Goal: Task Accomplishment & Management: Manage account settings

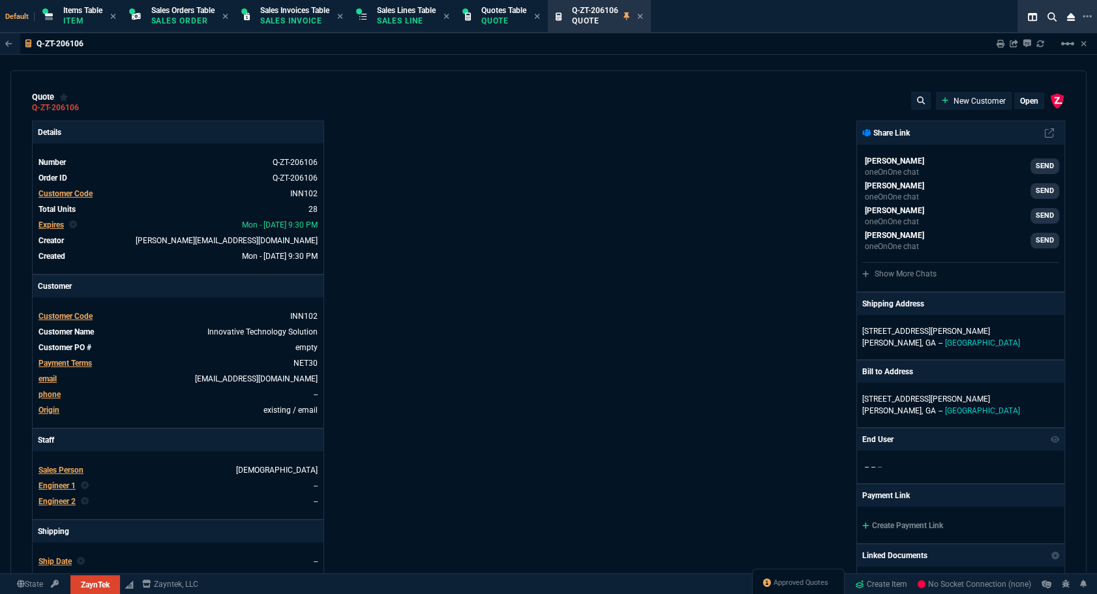
type input "12"
type input "668"
type input "43"
type input "168"
type input "46"
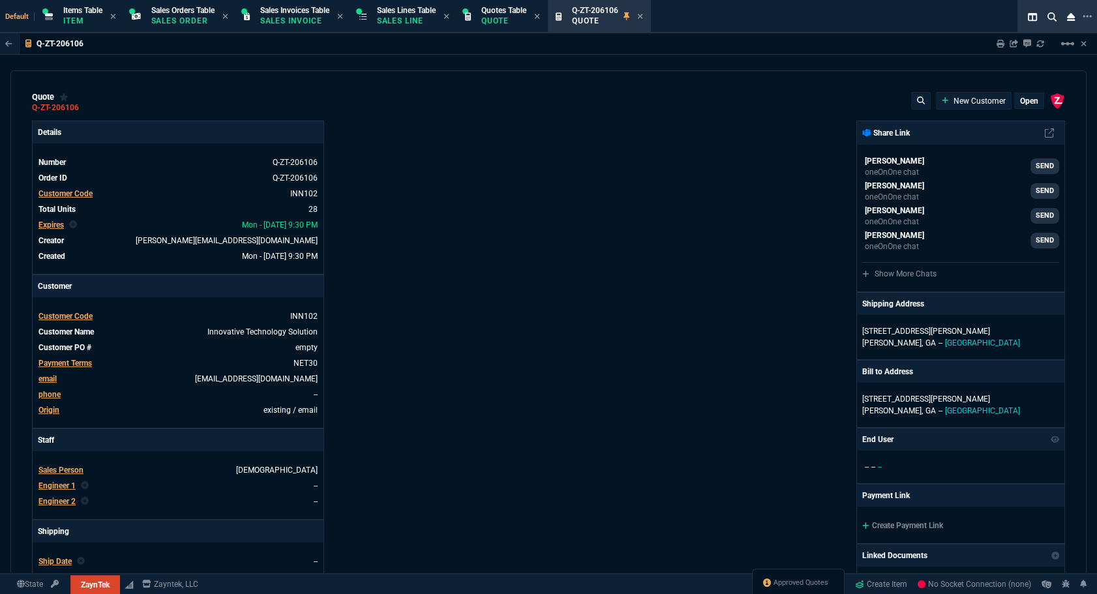
type input "85"
type input "25"
type input "95"
type input "5"
type input "29"
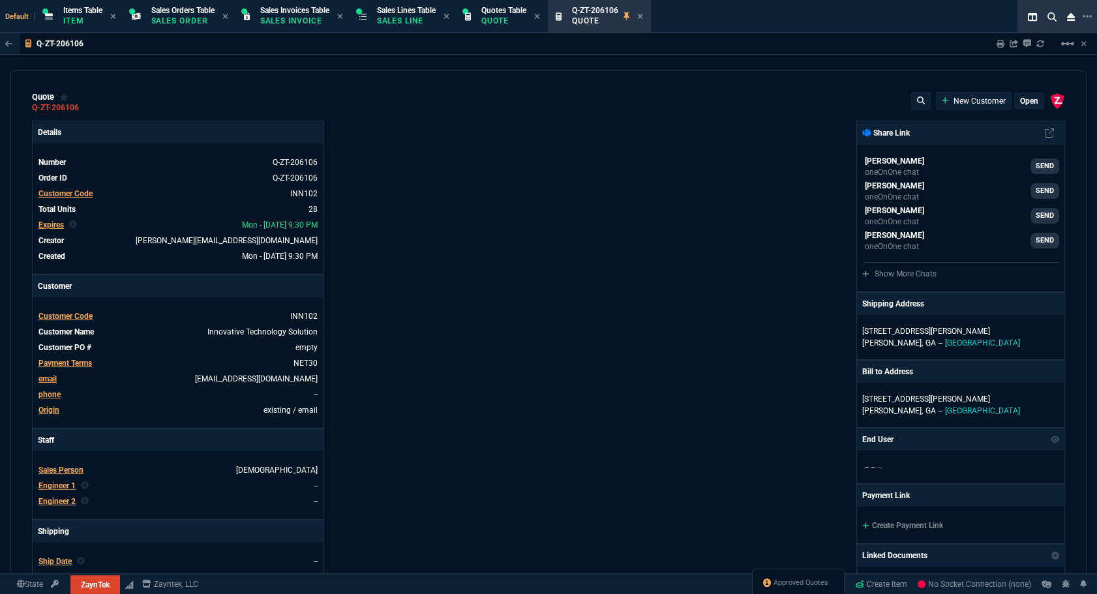
type input "36"
type input "345"
type input "19"
type input "70"
type input "11"
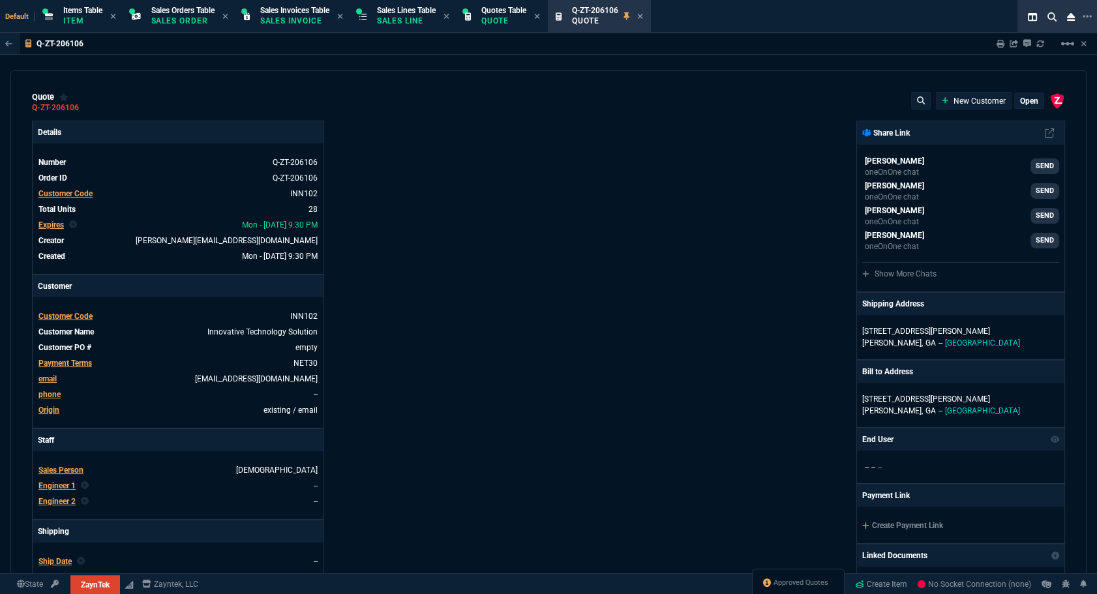
type input "45"
type input "50"
type input "62"
type input "77"
type input "134"
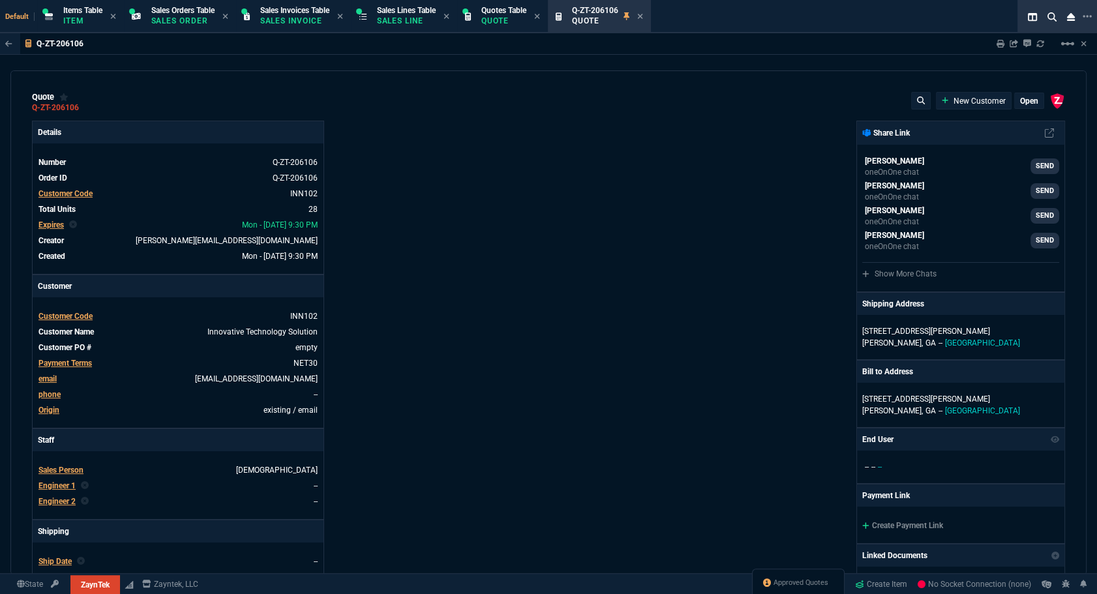
type input "39"
type input "273"
type input "0"
type input "4"
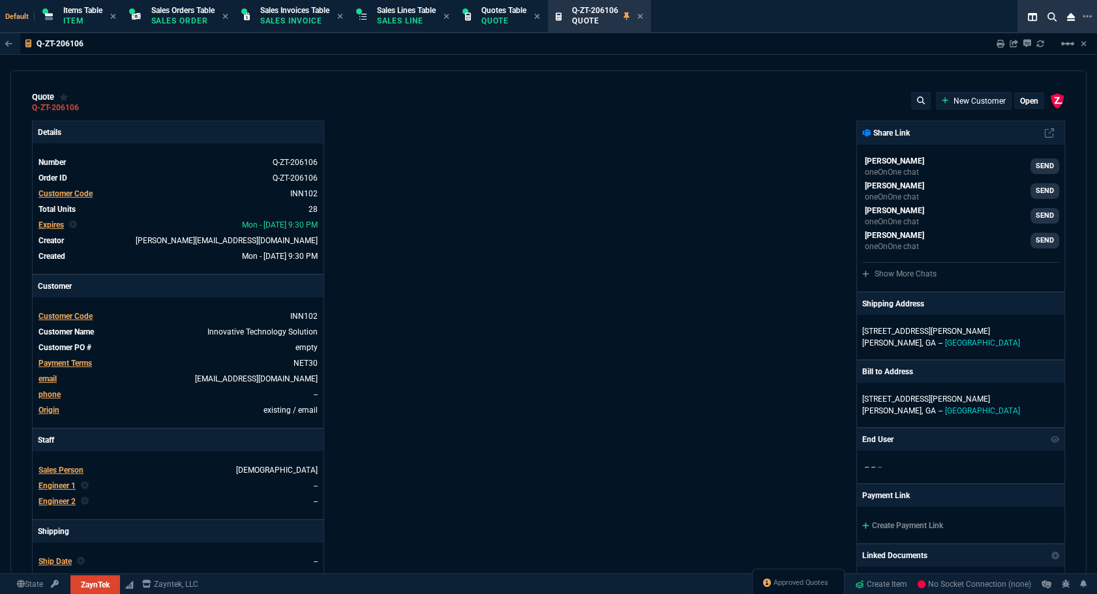
type input "45"
type input "601"
type input "1325"
type input "2668"
type input "3623"
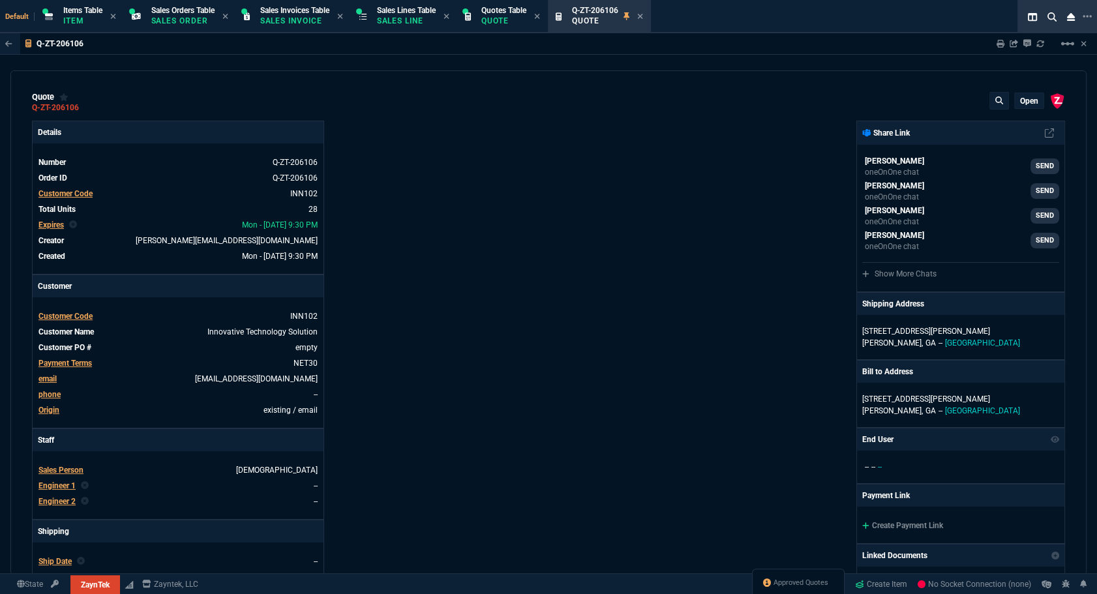
type input "606"
type input "629"
type input "4746"
type input "70"
type input "69"
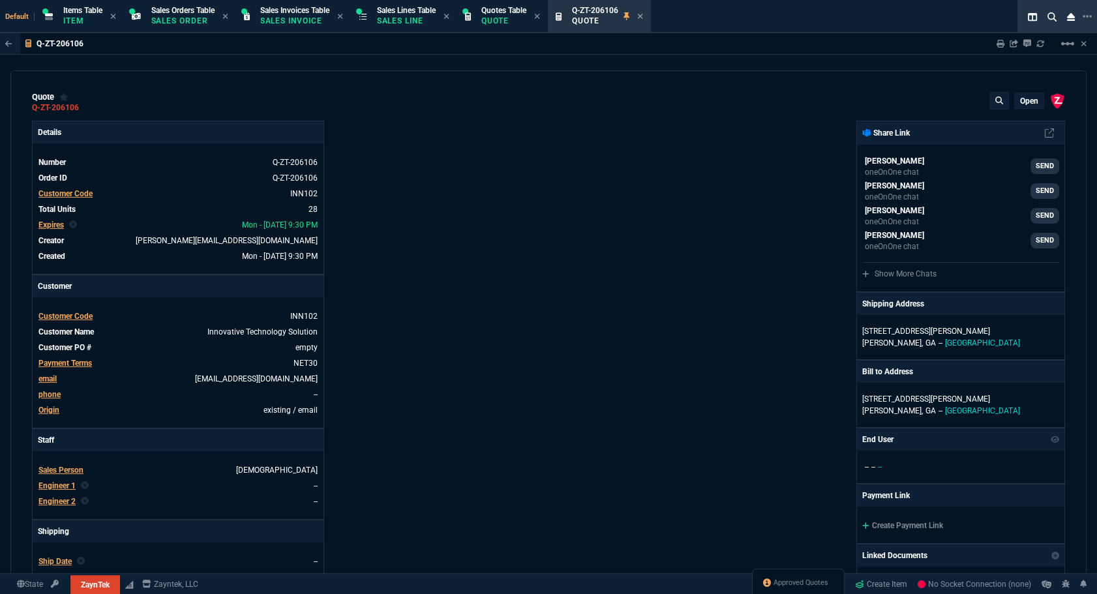
type input "71"
type input "78"
type input "73"
type input "40"
type input "37"
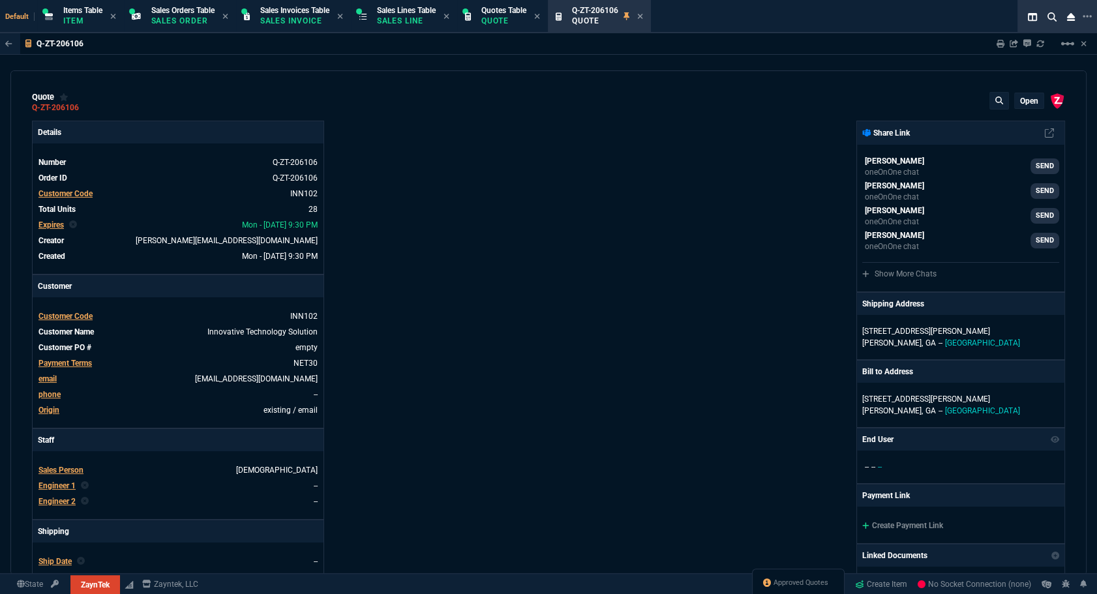
type input "78"
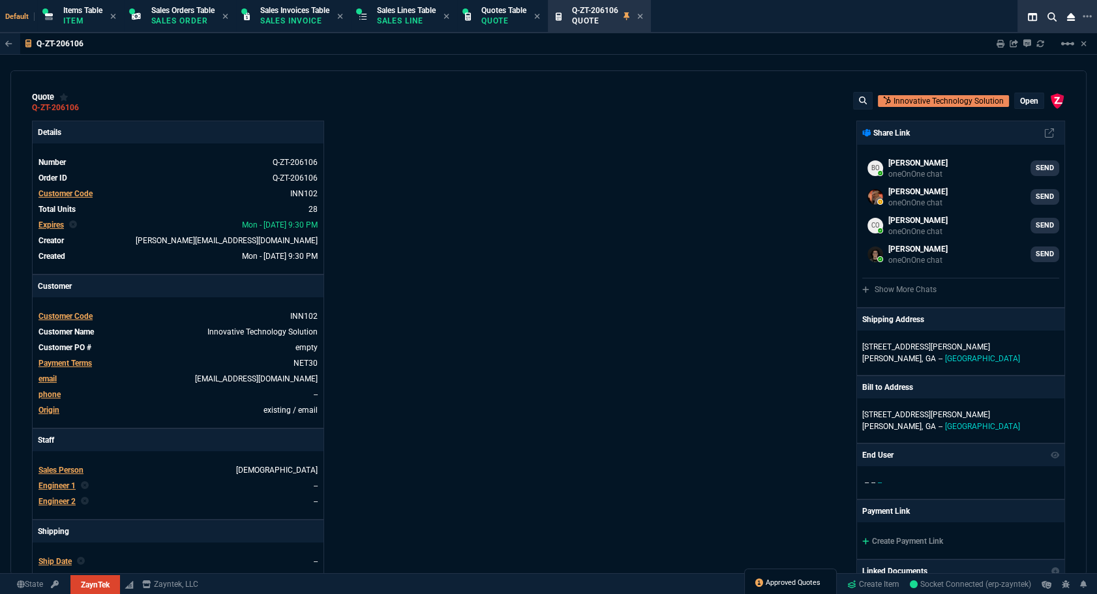
click at [782, 577] on link "Approved Quotes" at bounding box center [787, 583] width 65 height 12
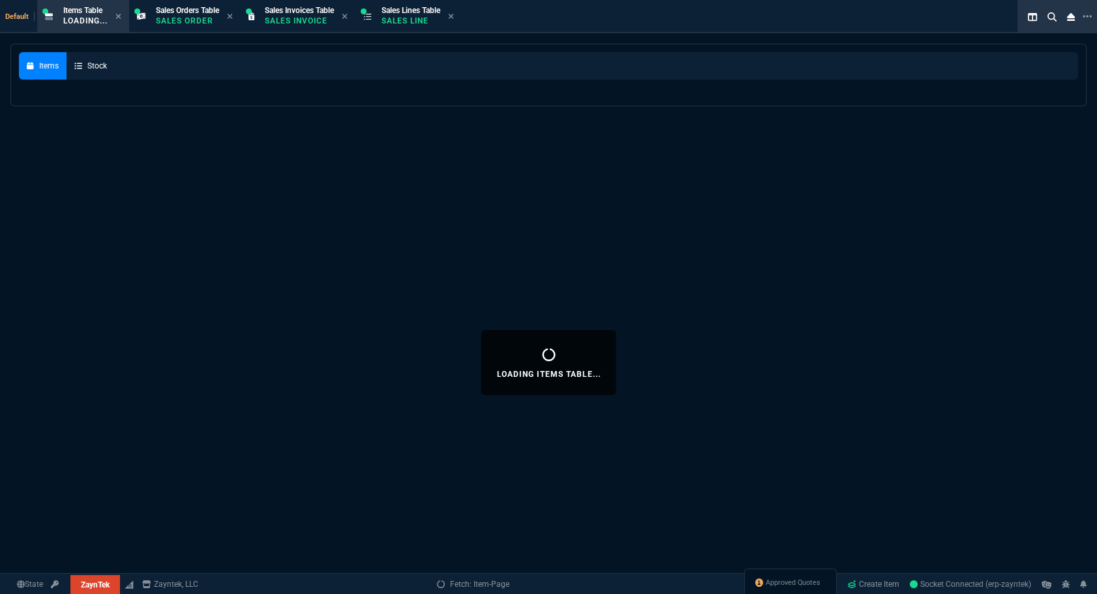
select select
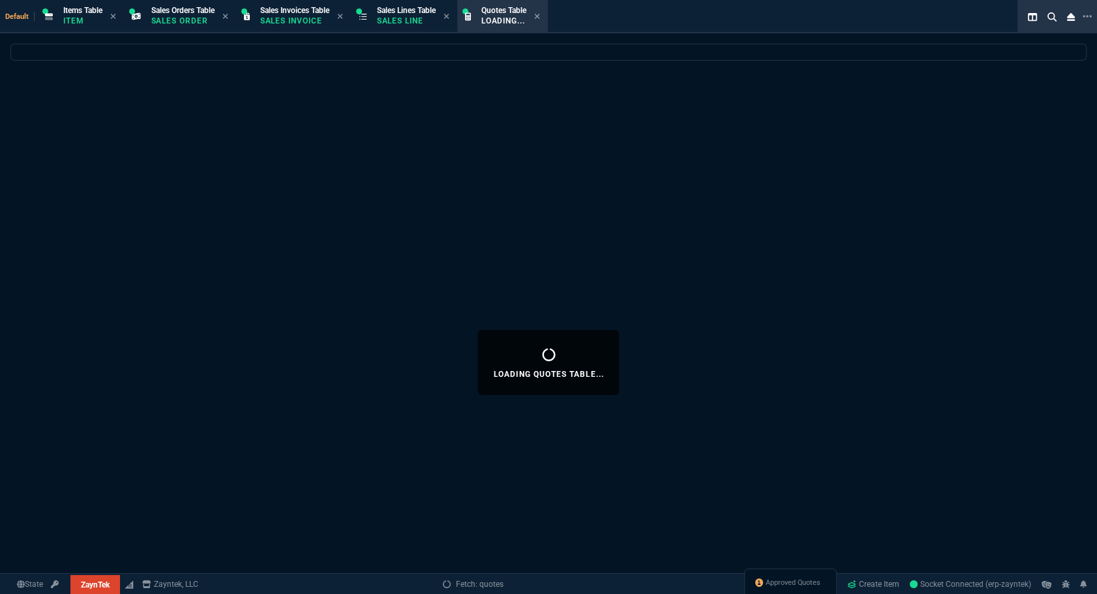
select select
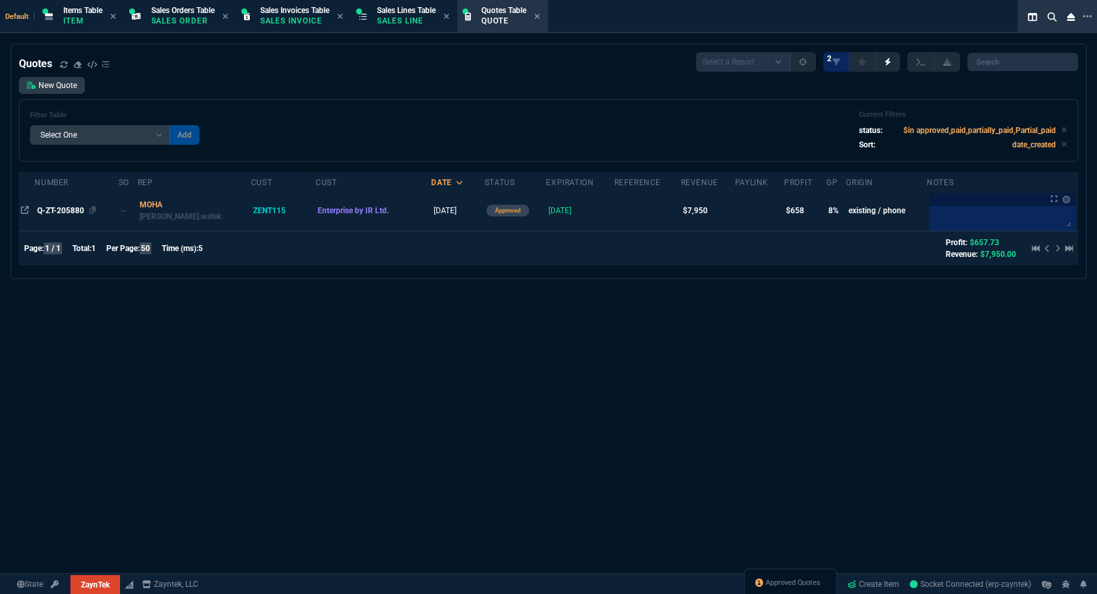
click at [71, 210] on span "Q-ZT-205880" at bounding box center [60, 210] width 47 height 9
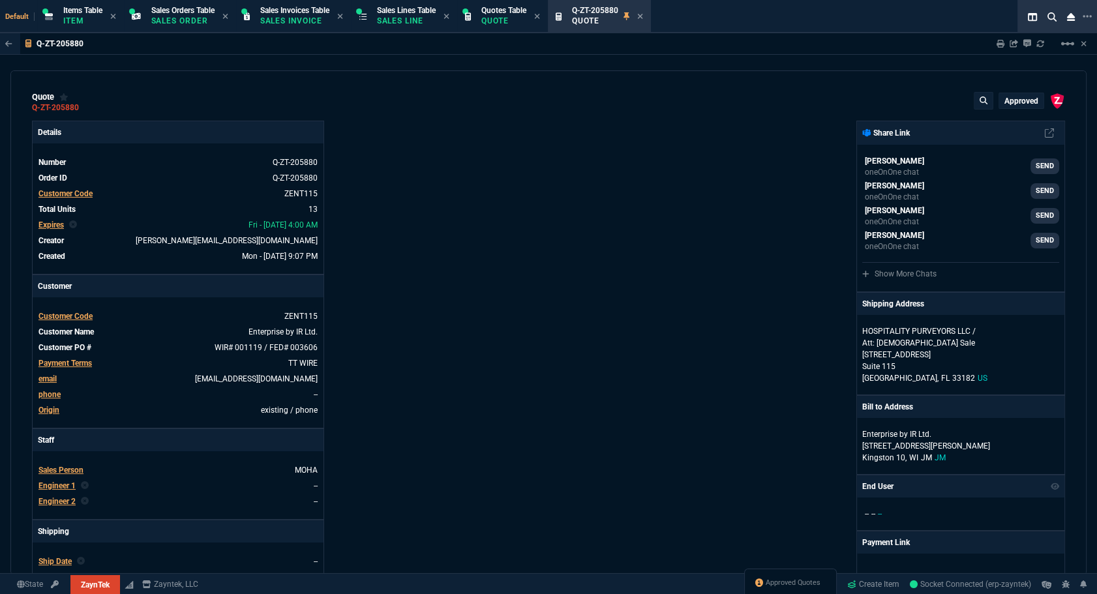
type input "11"
type input "770"
type input "9"
type input "84"
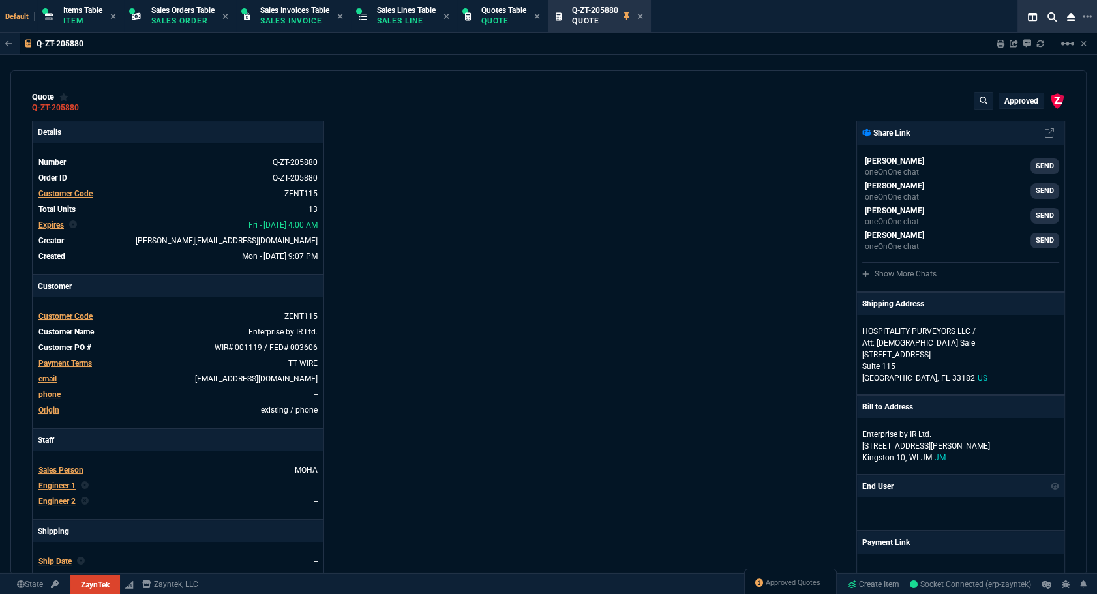
type input "210"
type input "-100"
type input "-30"
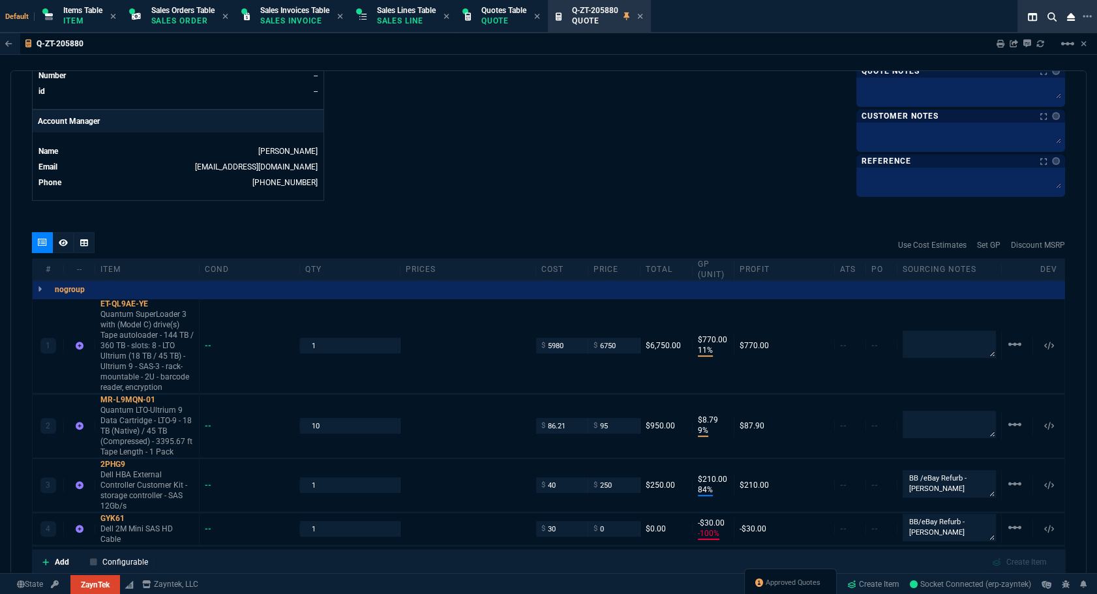
scroll to position [711, 0]
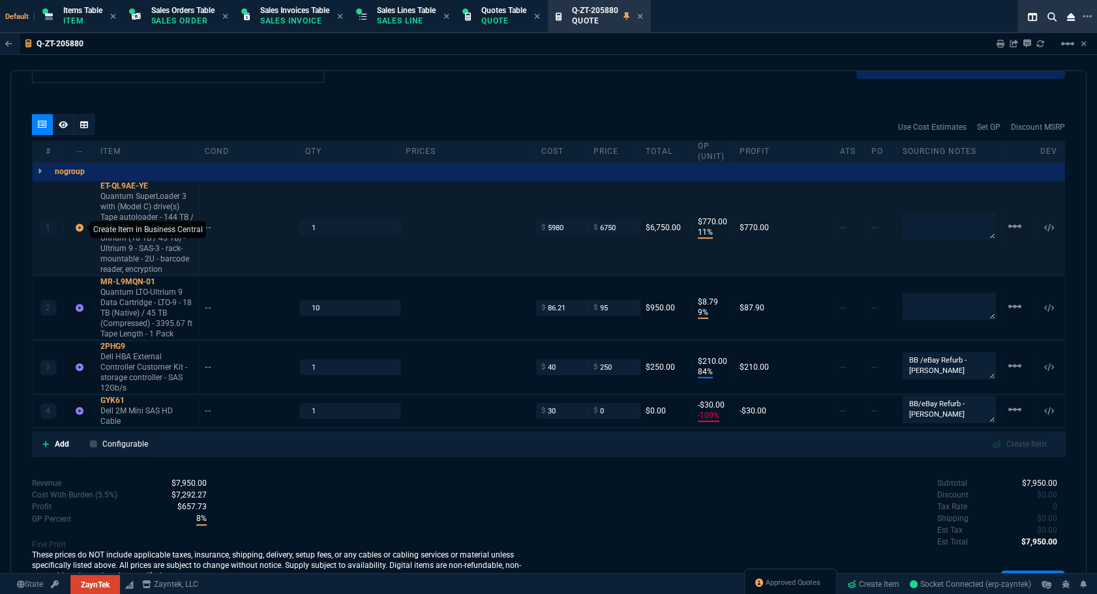
click at [81, 225] on icon at bounding box center [80, 228] width 8 height 8
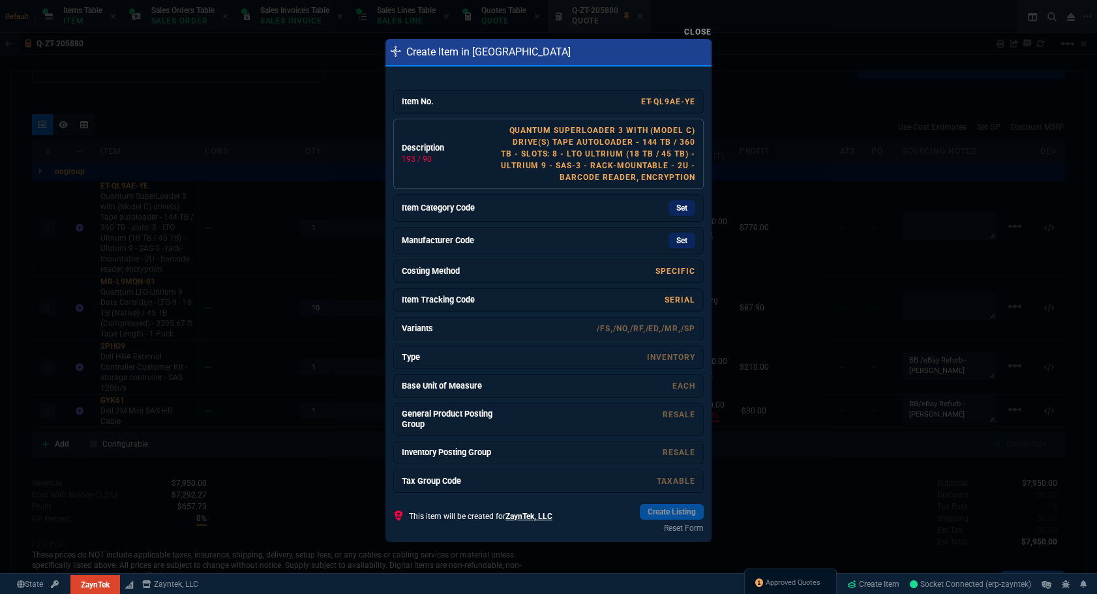
click at [632, 141] on link "Quantum SuperLoader 3 with (Model C) drive(s) Tape autoloader - 144 TB / 360 TB…" at bounding box center [598, 154] width 194 height 56
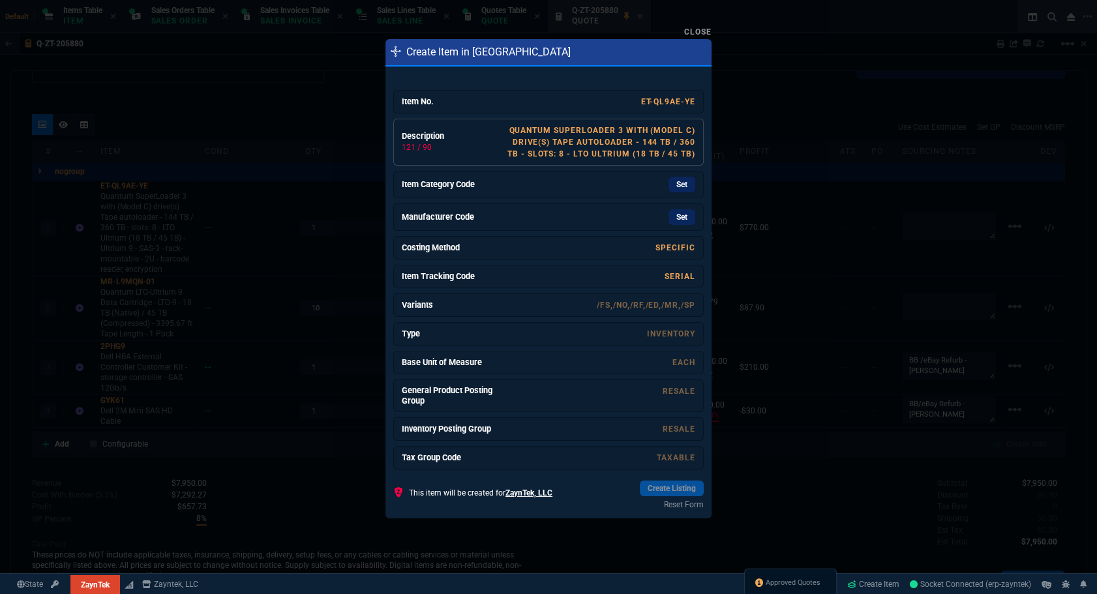
click at [632, 141] on link "Quantum SuperLoader 3 with (Model C) drive(s) Tape autoloader - 144 TB / 360 TB…" at bounding box center [601, 142] width 188 height 33
click at [632, 141] on link "Quantum SuperLoader 3 with (Model C) drive(s) Tape autoloader - 144 TB / 360 TB…" at bounding box center [602, 142] width 186 height 33
click at [645, 139] on link "Quantum SuperLoader 3 with (Model C) drive(s) Tape autoloader - 144 TB / 360 TB…" at bounding box center [602, 142] width 186 height 33
click at [681, 183] on link "Set" at bounding box center [681, 185] width 27 height 16
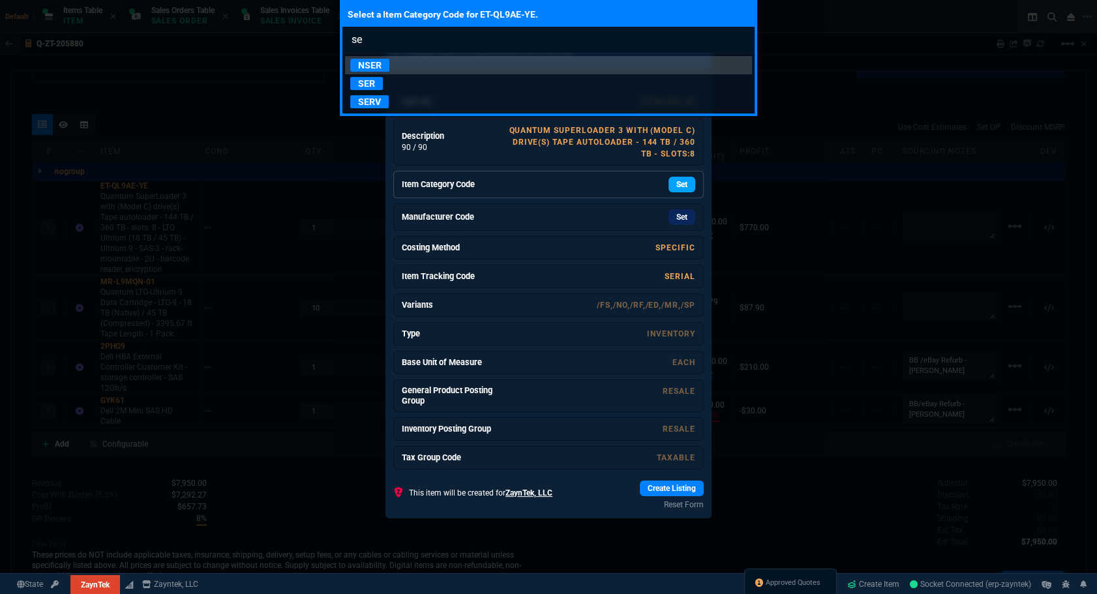
type input "ser"
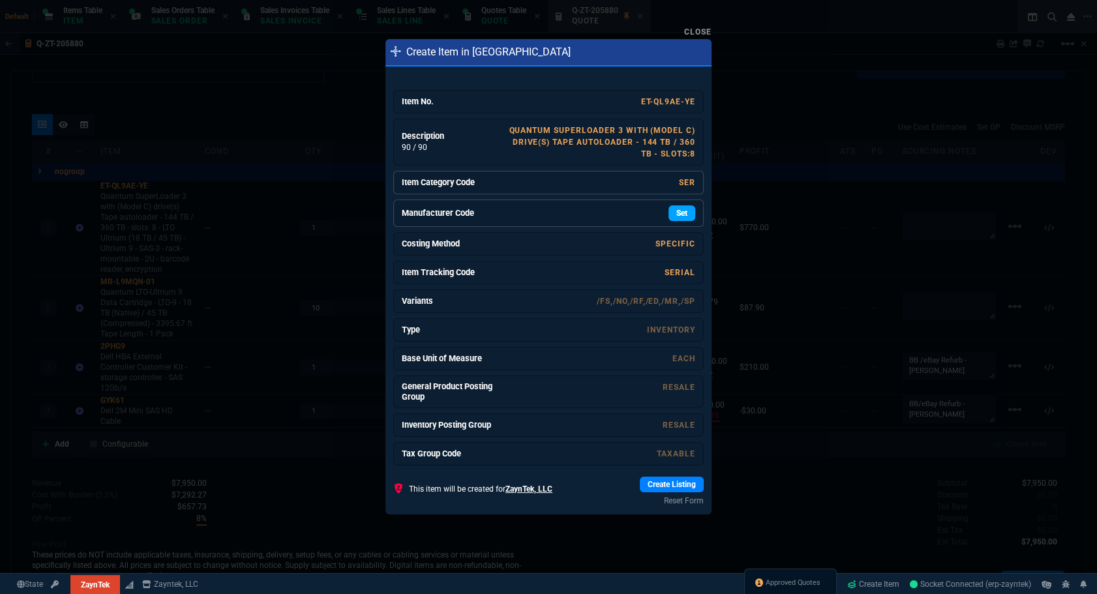
click at [672, 209] on link "Set" at bounding box center [681, 213] width 27 height 16
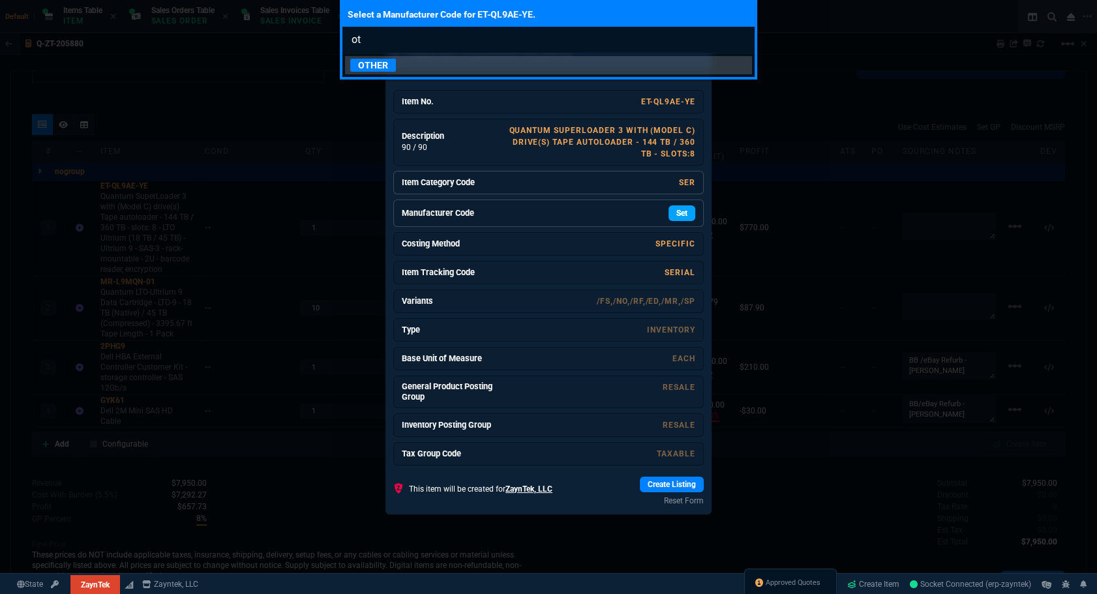
type input "o"
type input "q"
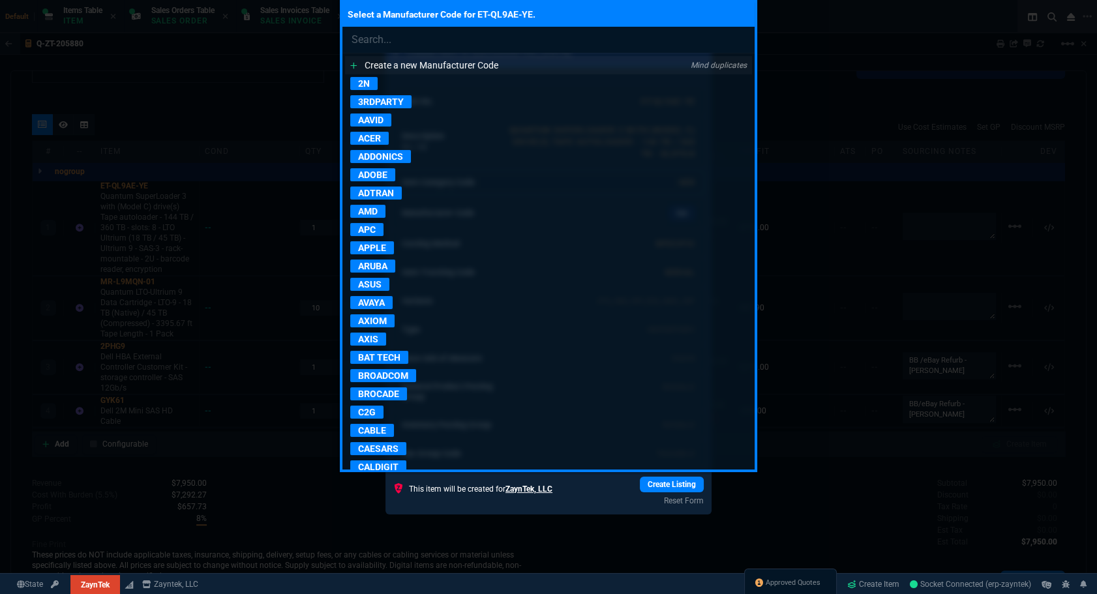
click at [454, 65] on p "Create a new Manufacturer Code" at bounding box center [431, 65] width 134 height 13
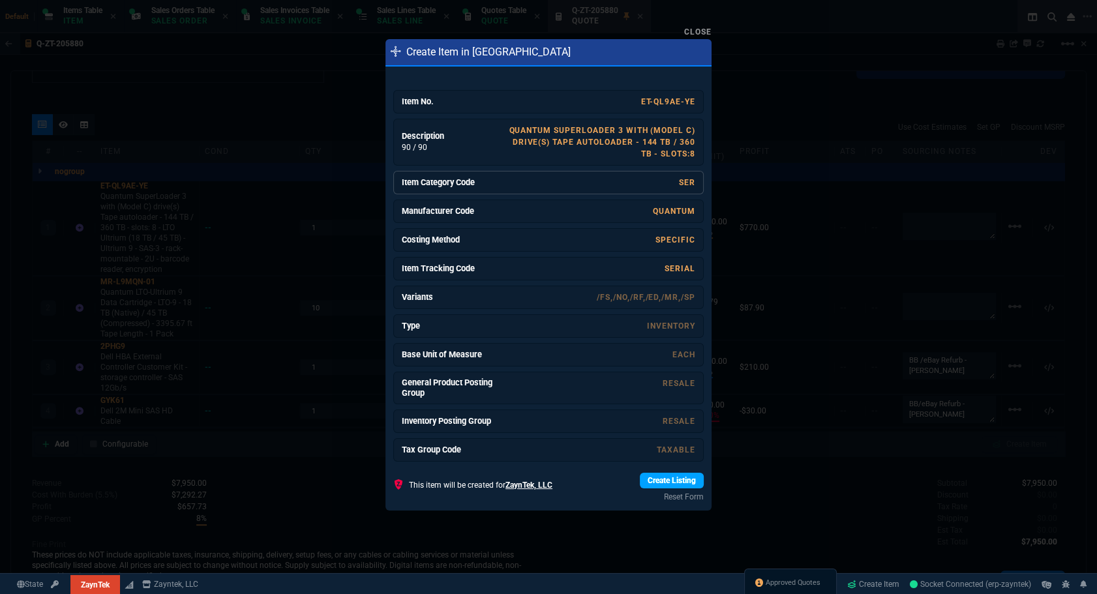
click at [651, 476] on link "Create Listing" at bounding box center [672, 481] width 64 height 16
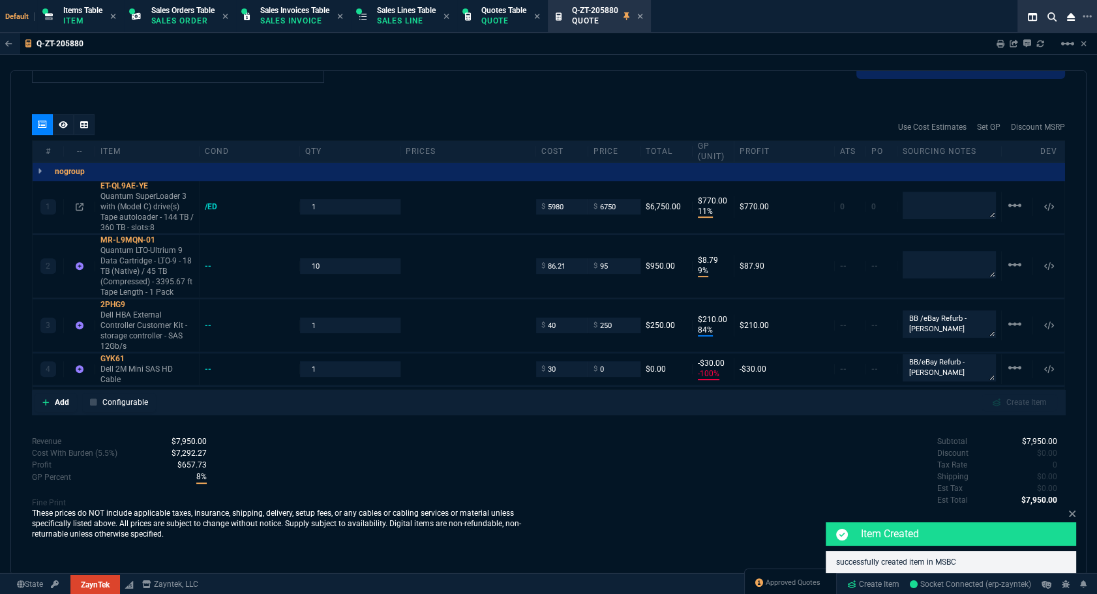
type input "9435"
type input "28"
click at [213, 209] on div "/ED" at bounding box center [217, 206] width 25 height 10
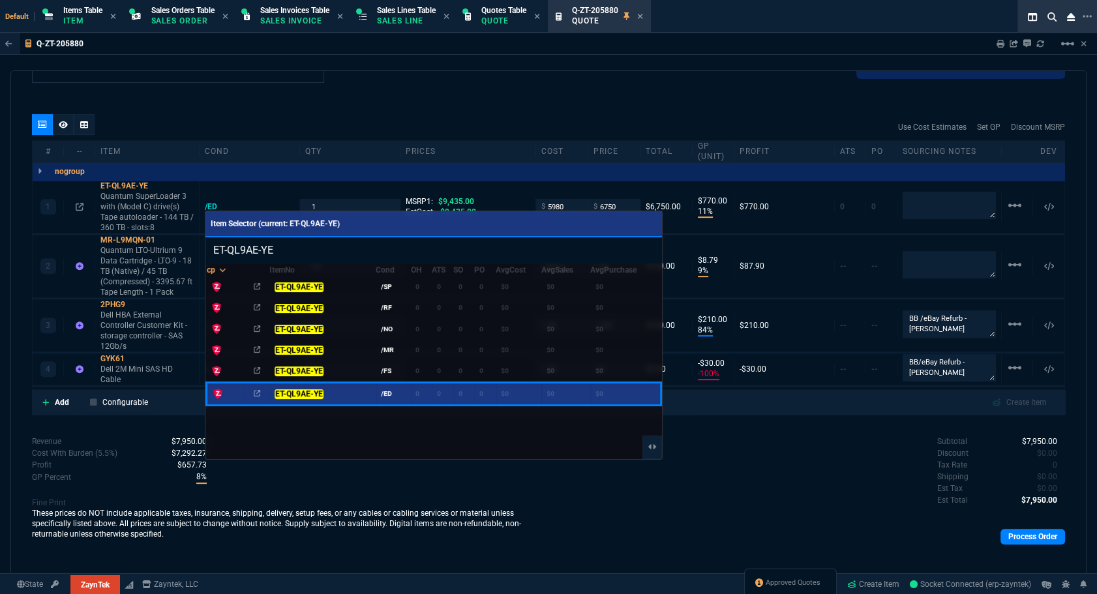
click at [385, 91] on div at bounding box center [548, 297] width 1097 height 594
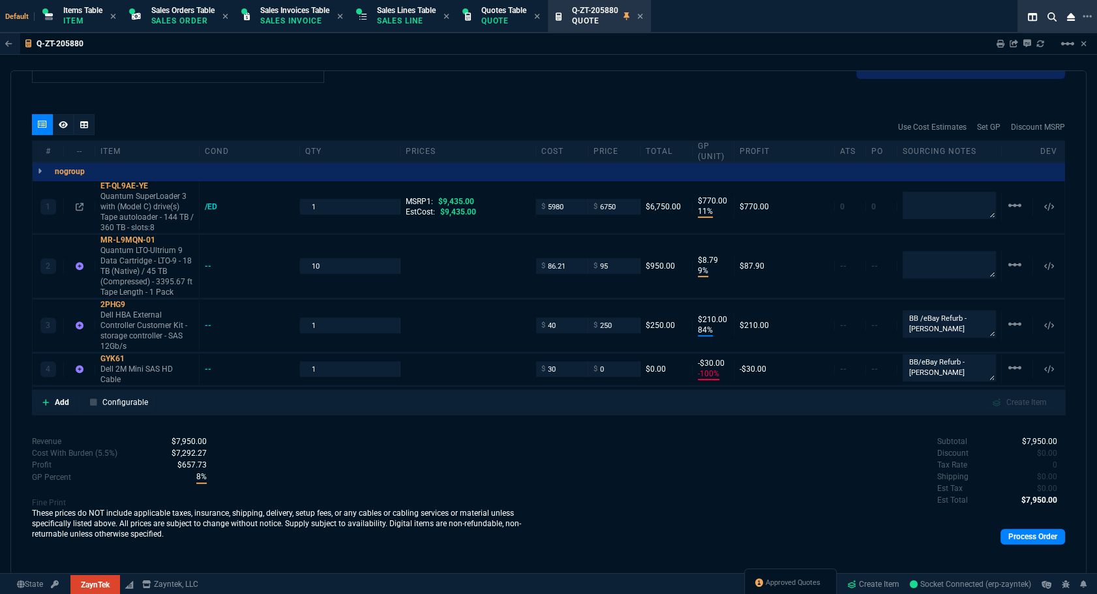
click at [119, 83] on div "quote Q-ZT-205880 approved ZaynTek, LLC [STREET_ADDRESS] Details Number Q-ZT-20…" at bounding box center [548, 322] width 1076 height 505
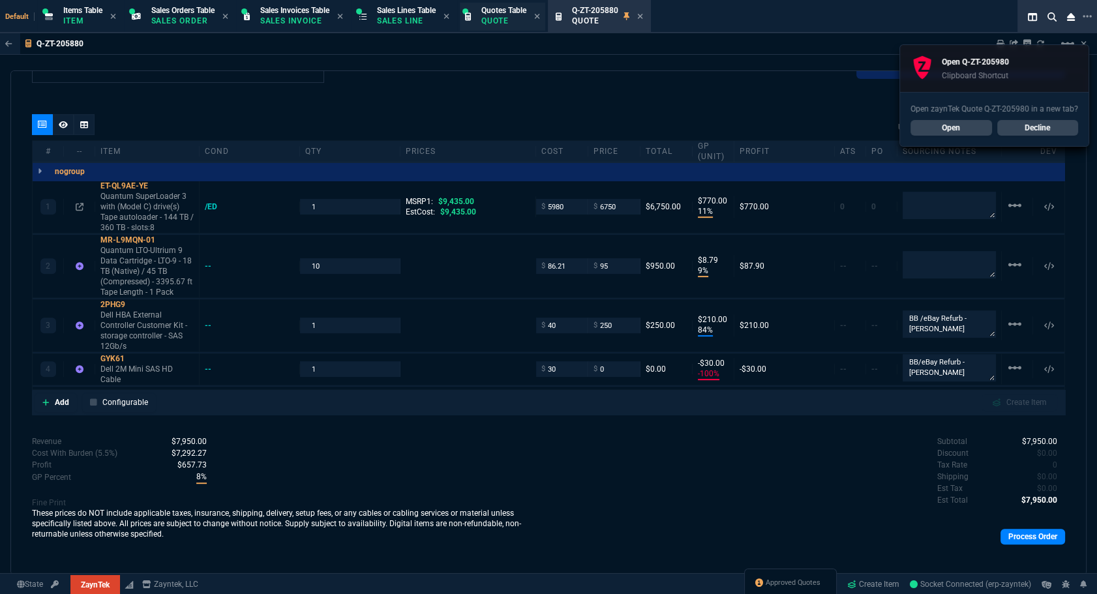
click at [490, 20] on p "Quote" at bounding box center [503, 21] width 45 height 10
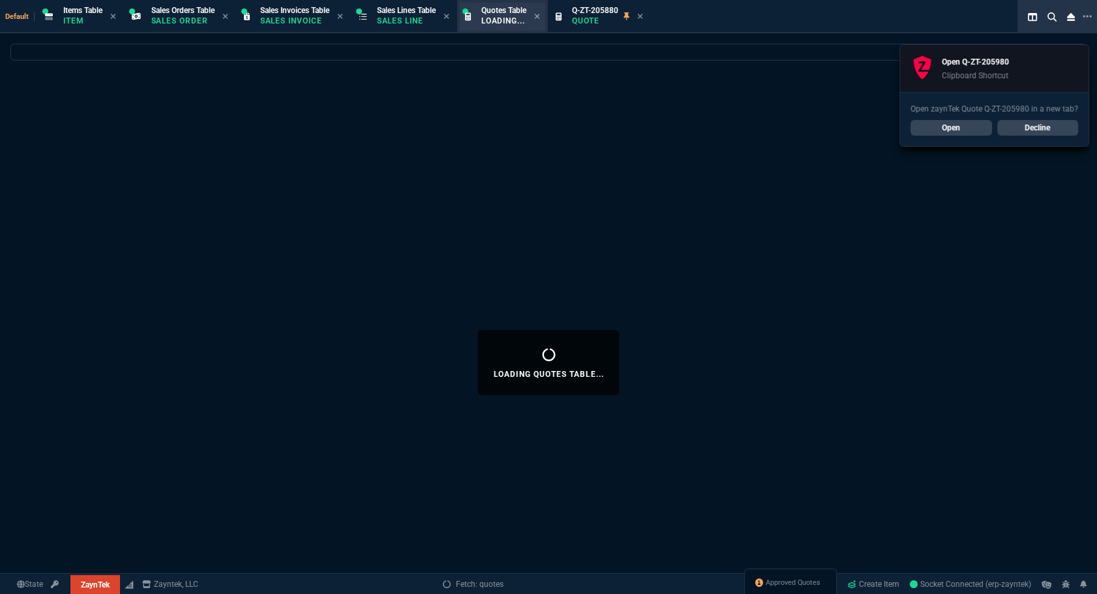
select select
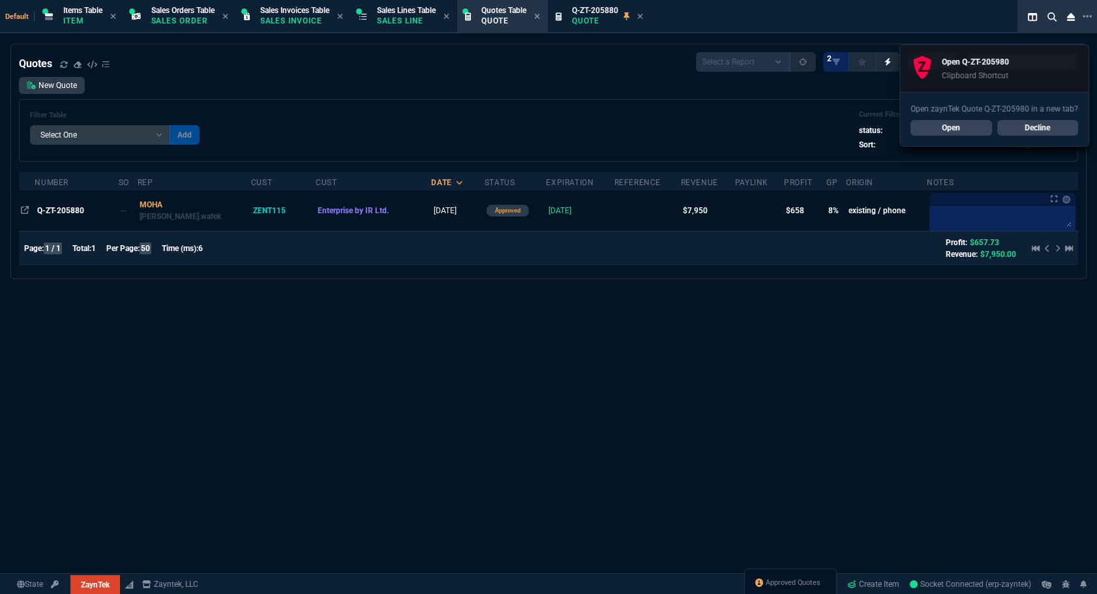
click at [958, 132] on link "Open" at bounding box center [950, 128] width 81 height 16
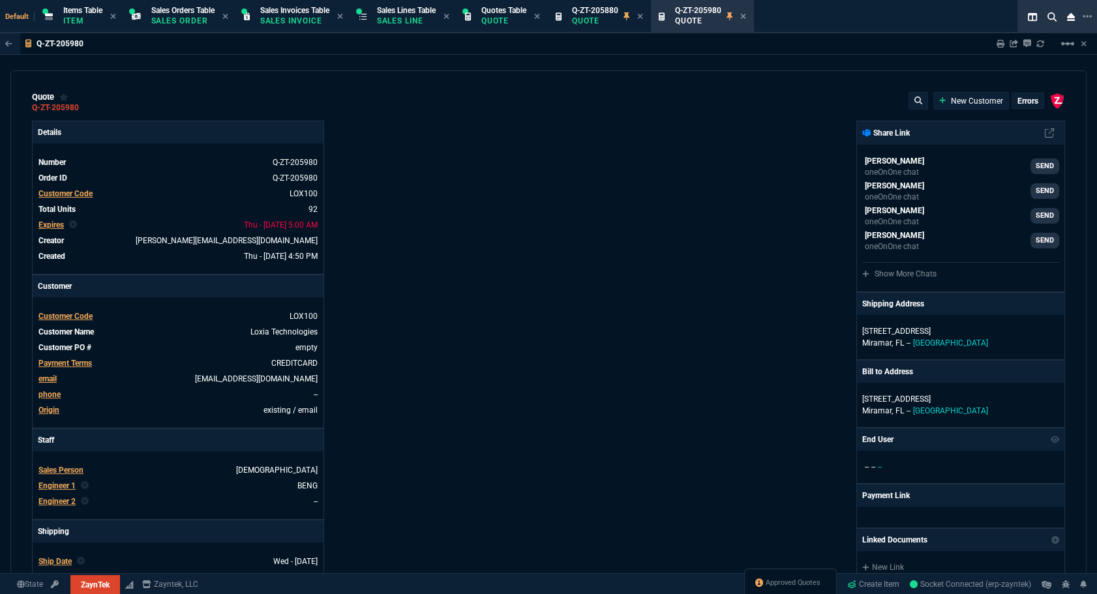
type input "22"
type input "595"
type input "16"
type input "295"
type input "22"
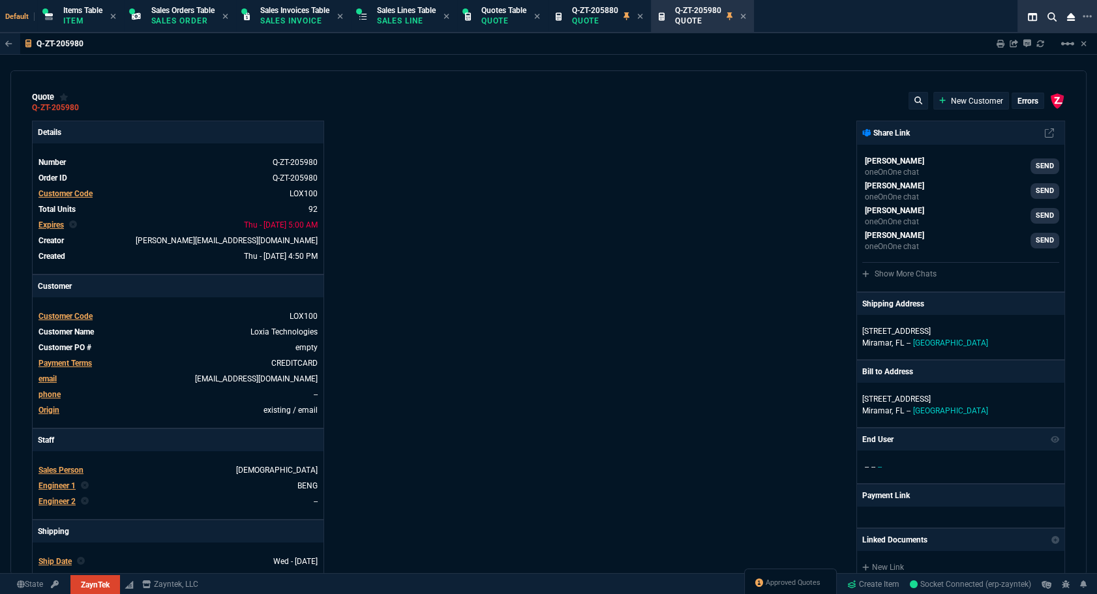
type input "40"
type input "8"
type input "50"
type input "70"
type input "275"
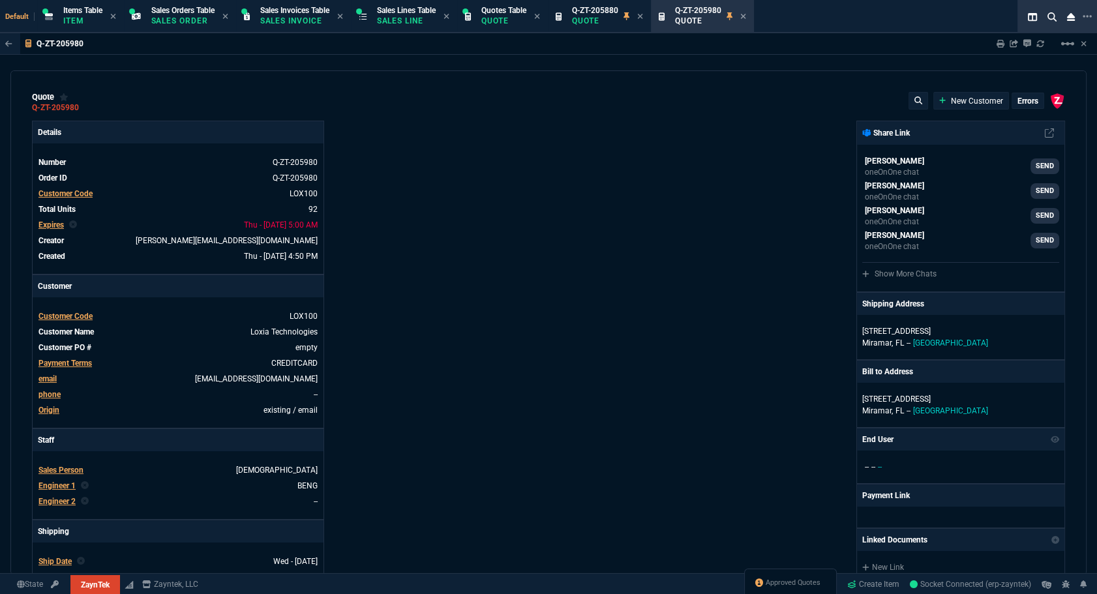
type input "-5"
type input "-15"
type input "42"
type input "295"
type input "19"
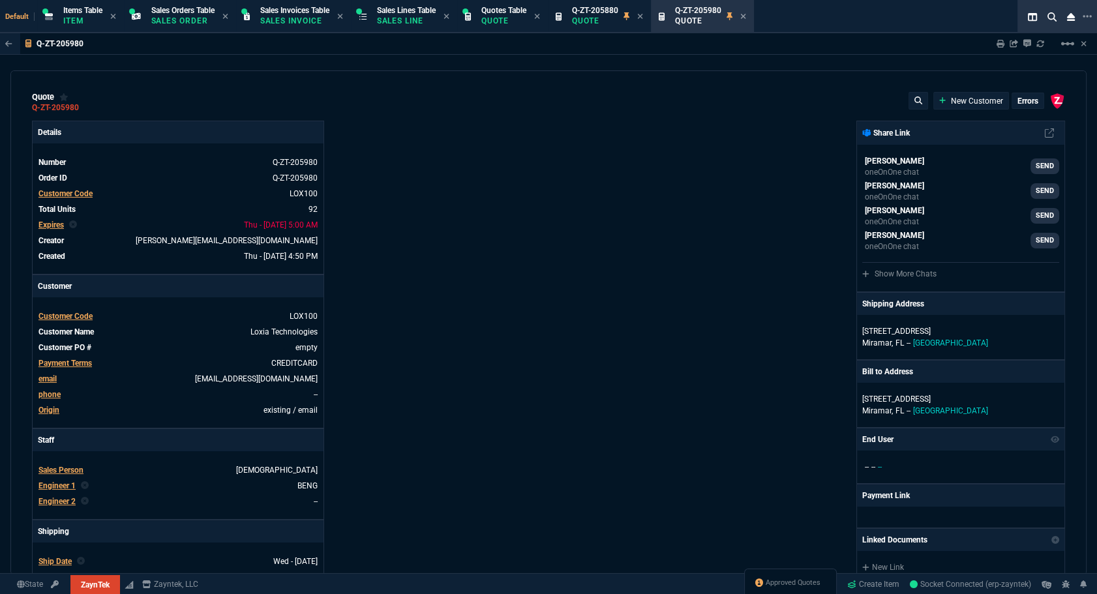
type input "235"
type input "73"
type input "80"
type input "54"
type input "27"
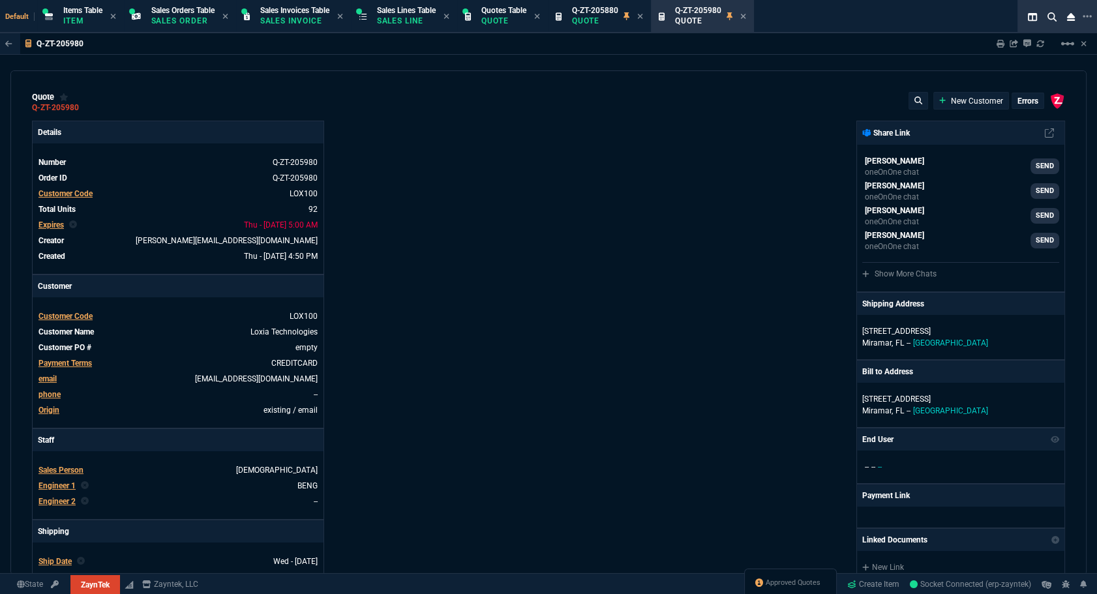
type input "20"
type input "70"
type input "17"
type input "100"
type input "2"
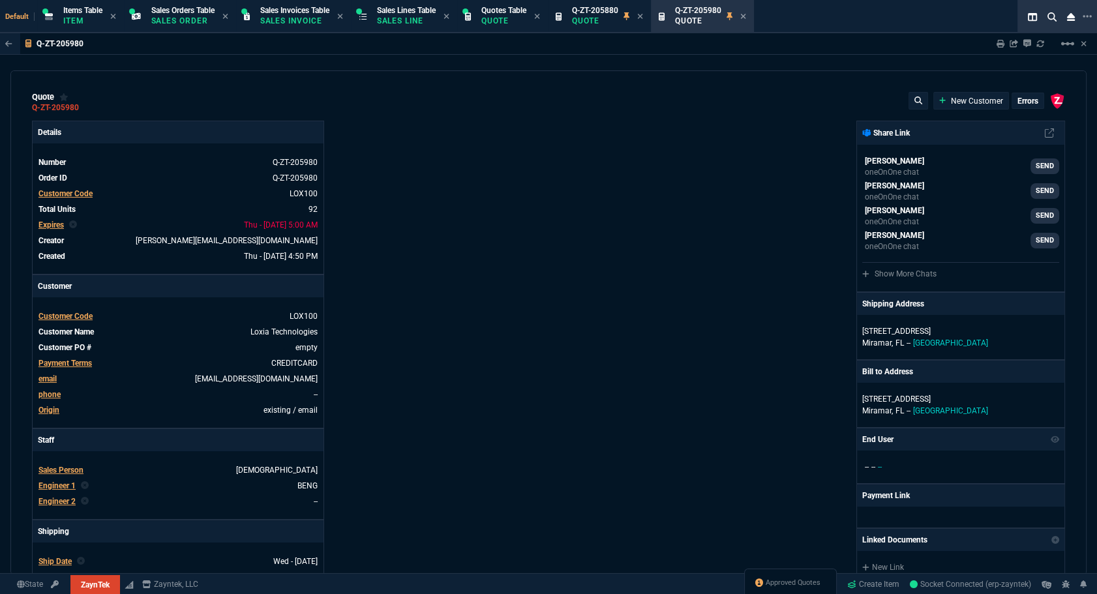
type input "6"
type input "47"
type input "35"
type input "30"
type input "65"
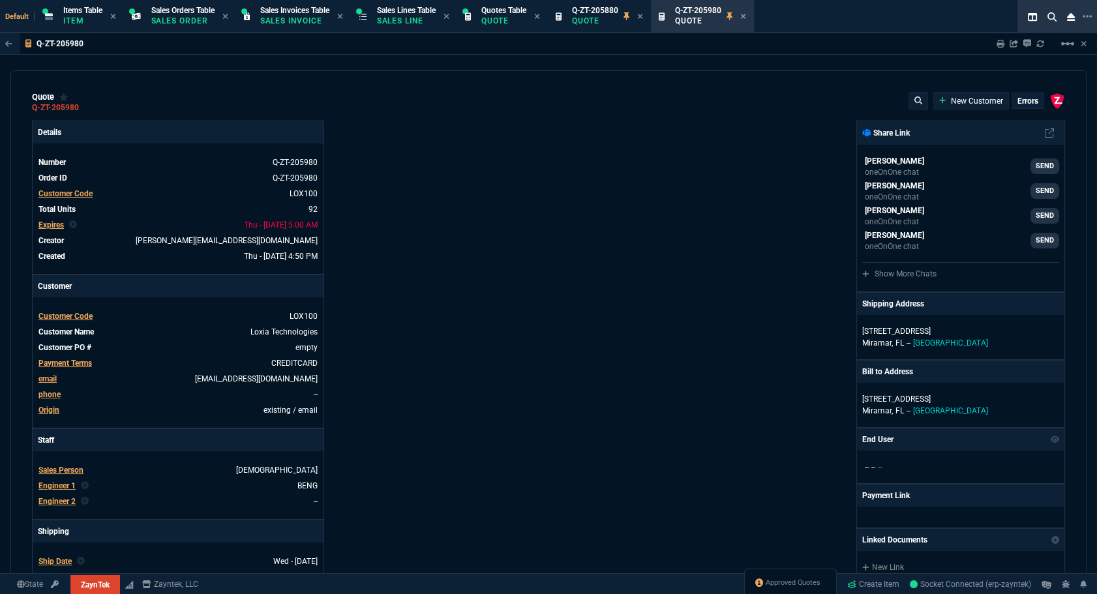
type input "25"
type input "75"
type input "52"
type input "65"
type input "4746"
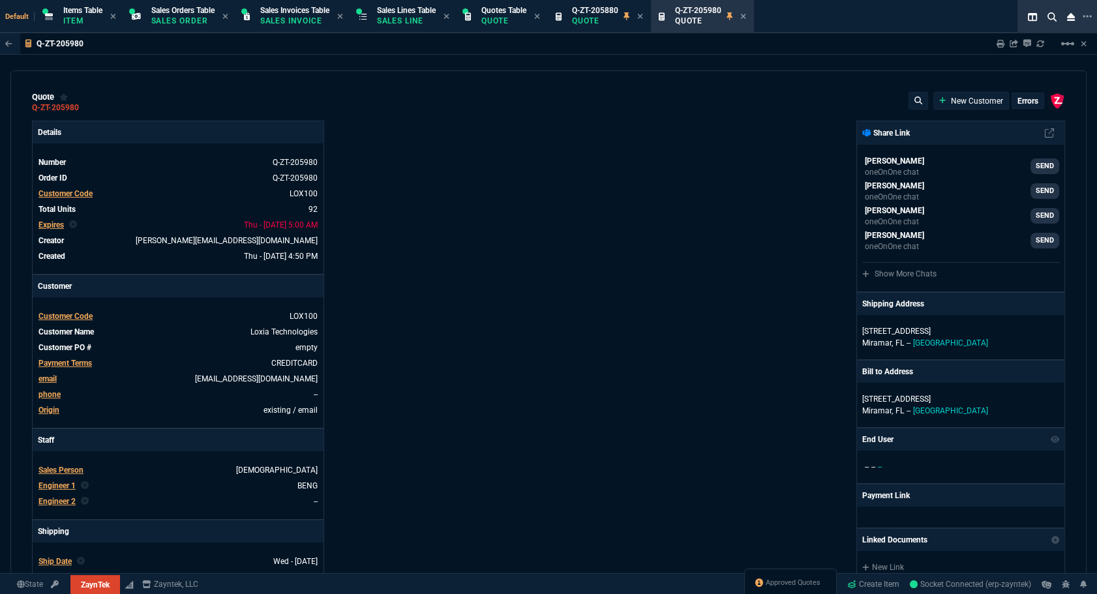
type input "1539"
type input "972"
type input "80"
type input "4"
type input "11"
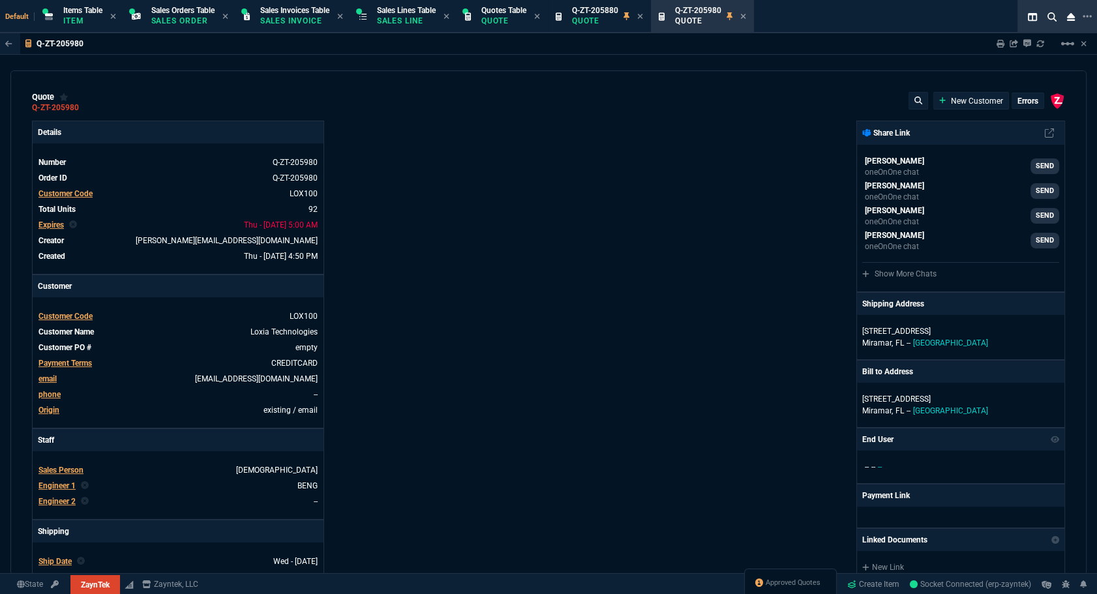
type input "43"
type input "75"
type input "399"
type input "60"
type input "45"
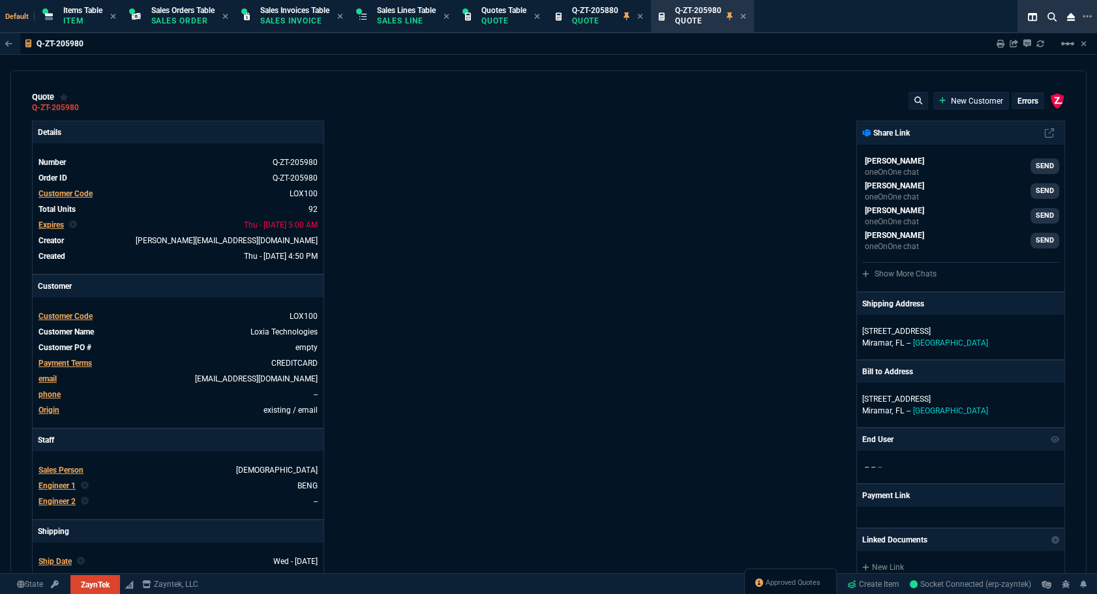
type input "0"
type input "55"
type input "82"
type input "42"
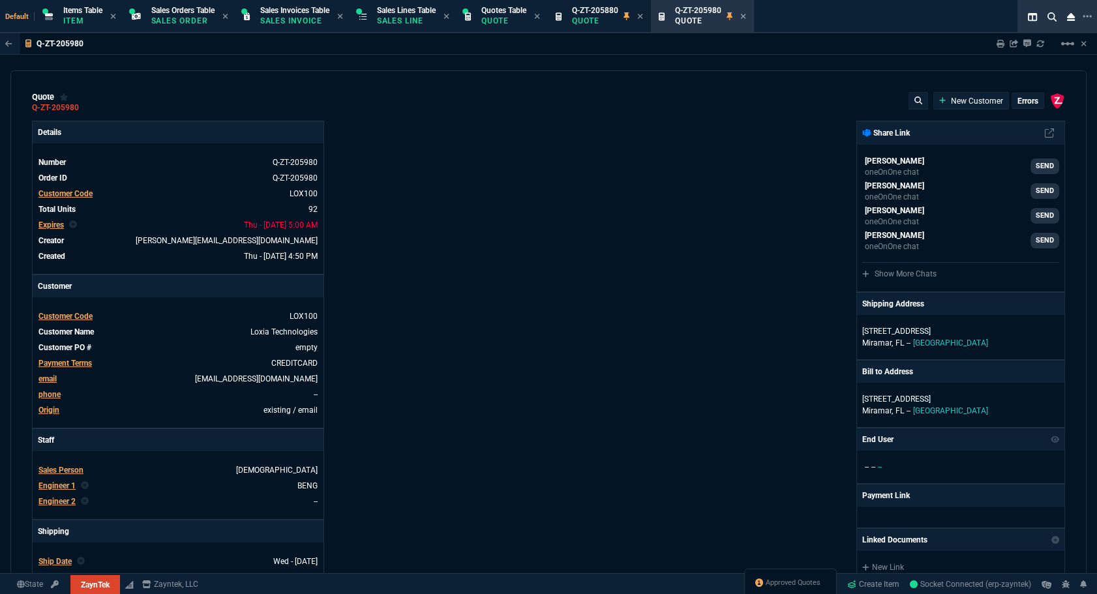
type input "35"
type input "84"
type input "41"
type input "73"
type input "74"
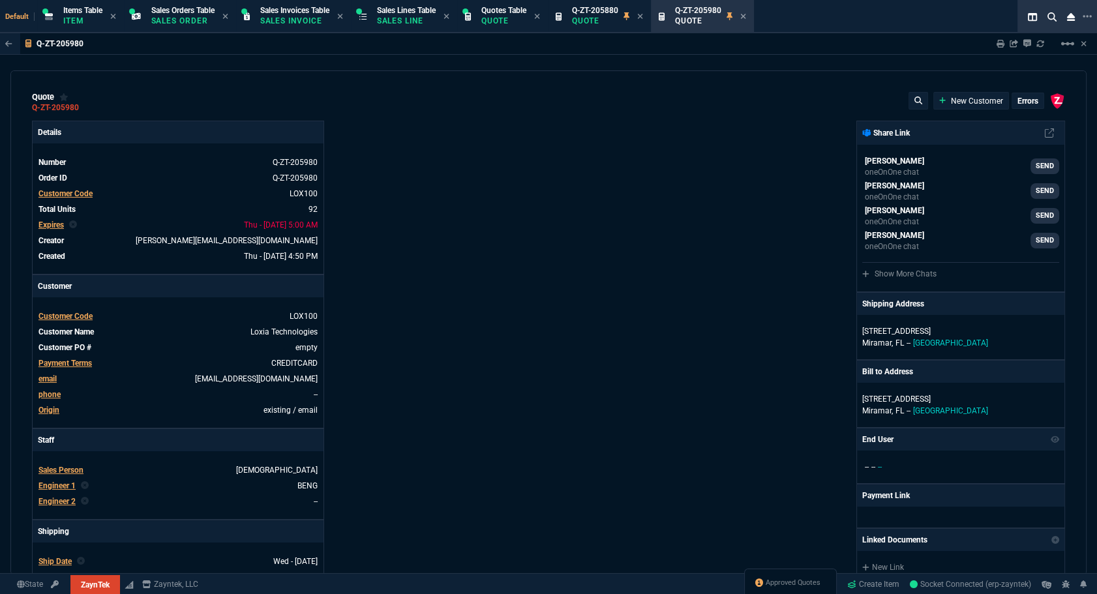
type input "46"
type input "-32"
type input "78"
type input "38"
type input "44"
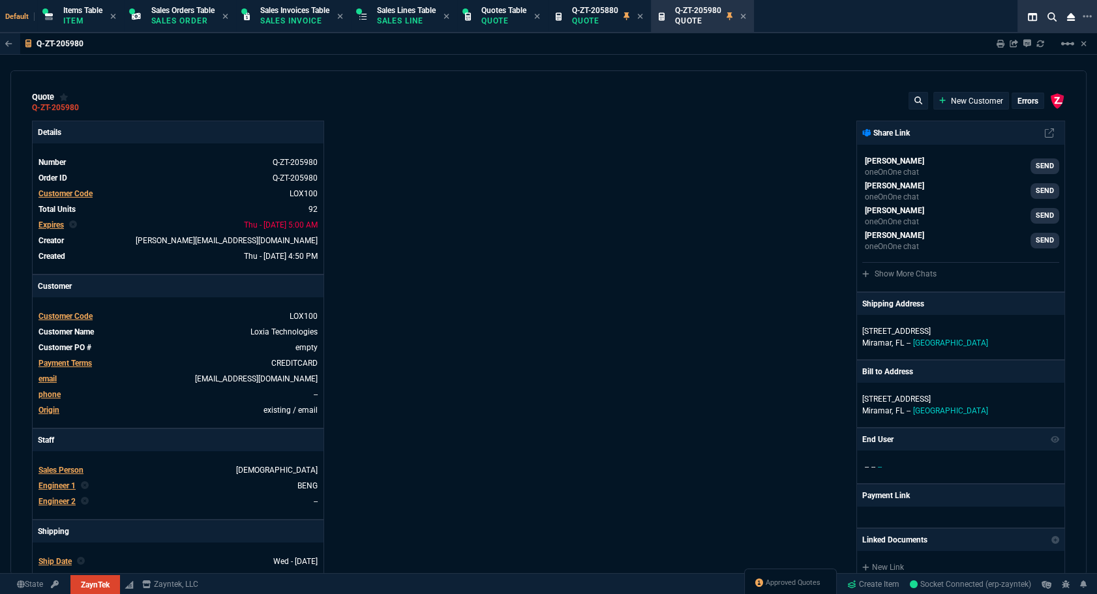
type input "38"
type input "56"
type input "75"
type input "76"
type input "55"
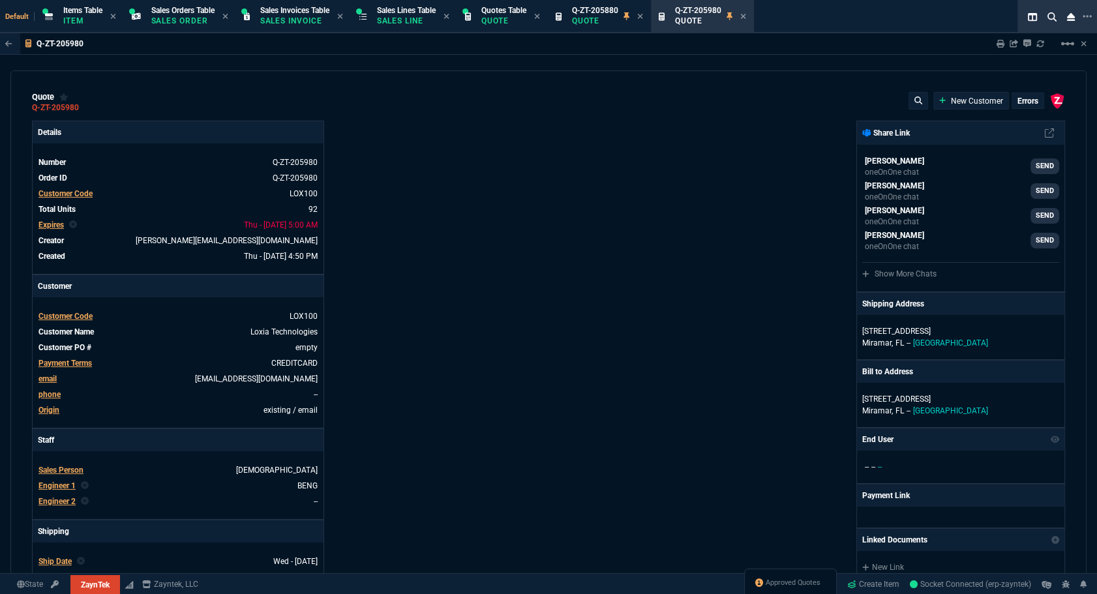
type input "56"
type input "54"
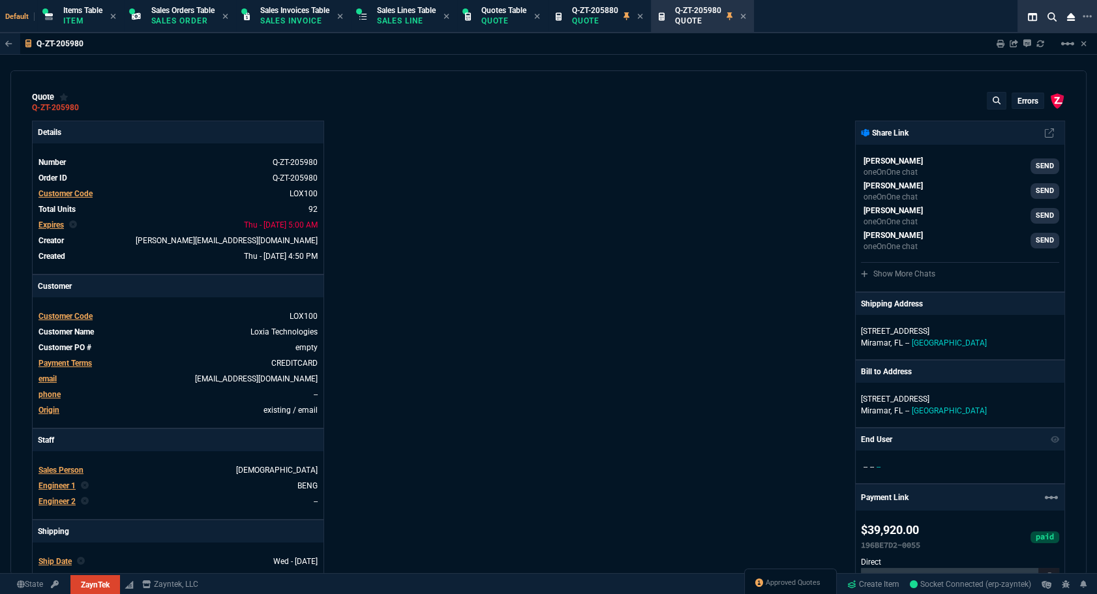
scroll to position [593, 0]
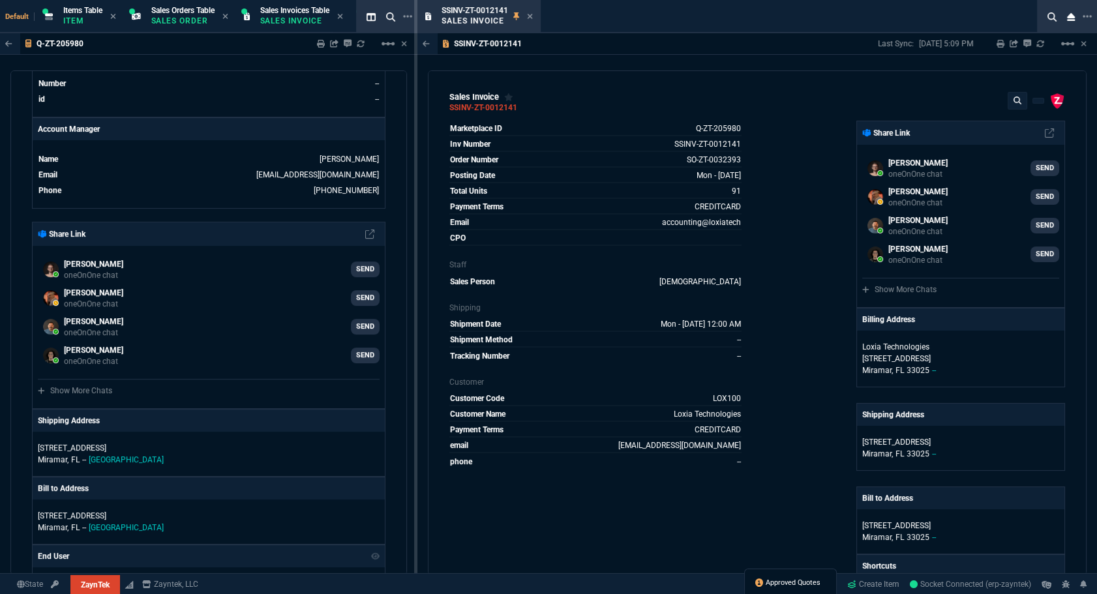
click at [795, 578] on span "Approved Quotes" at bounding box center [792, 583] width 55 height 10
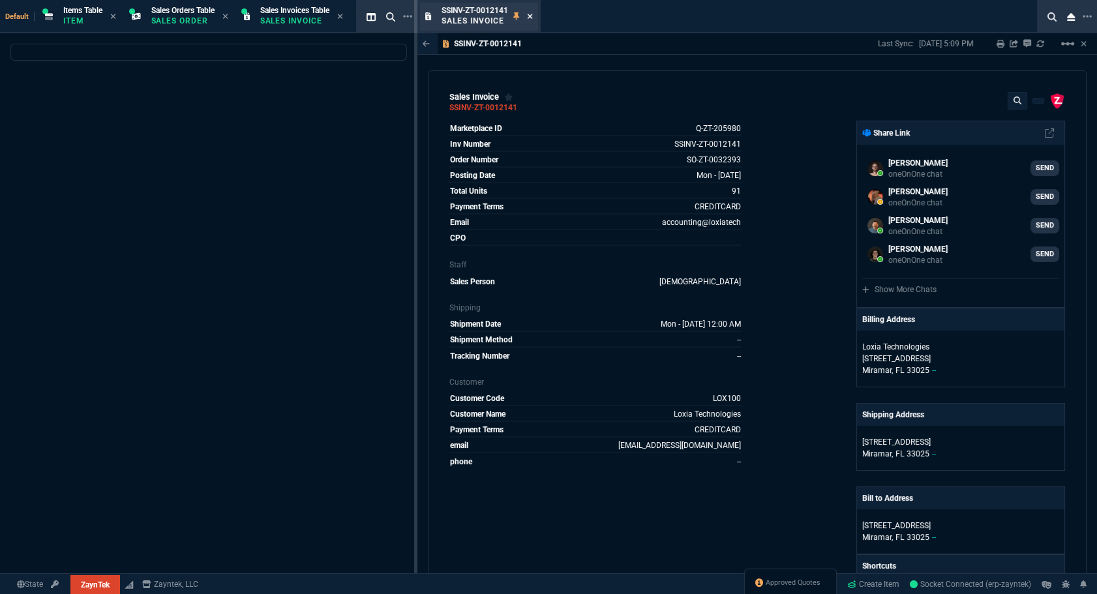
click at [791, 581] on span "Approved Quotes" at bounding box center [792, 583] width 55 height 10
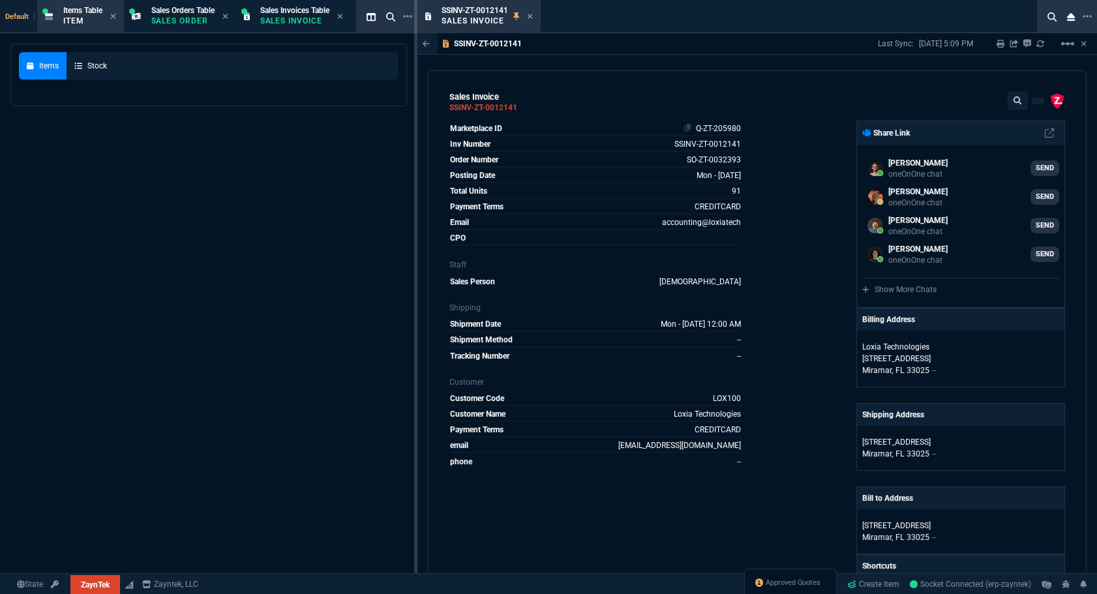
select select
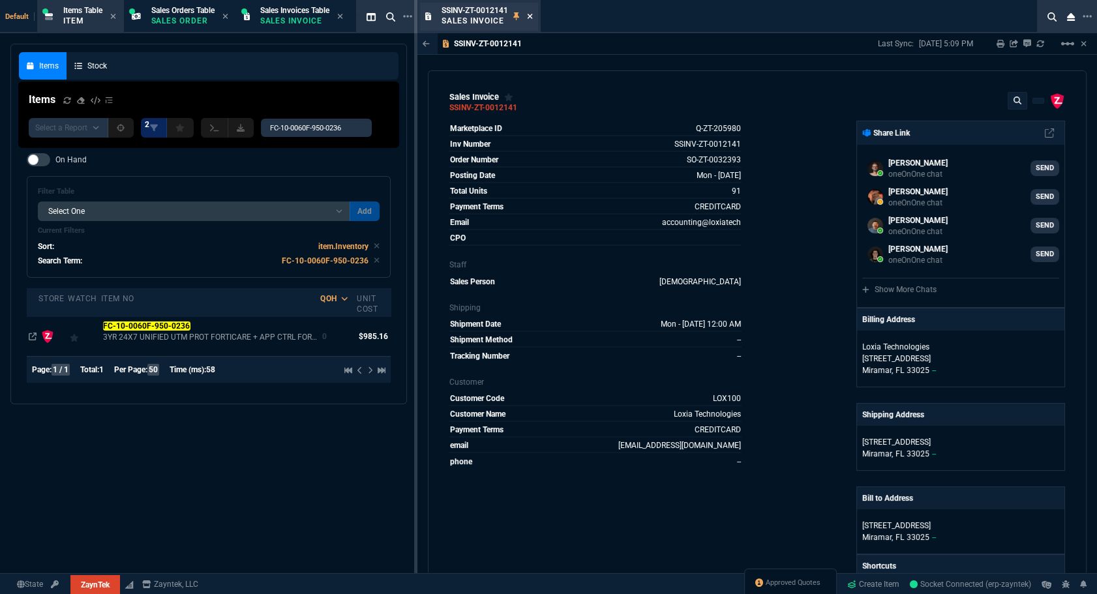
click at [532, 16] on icon at bounding box center [530, 16] width 6 height 8
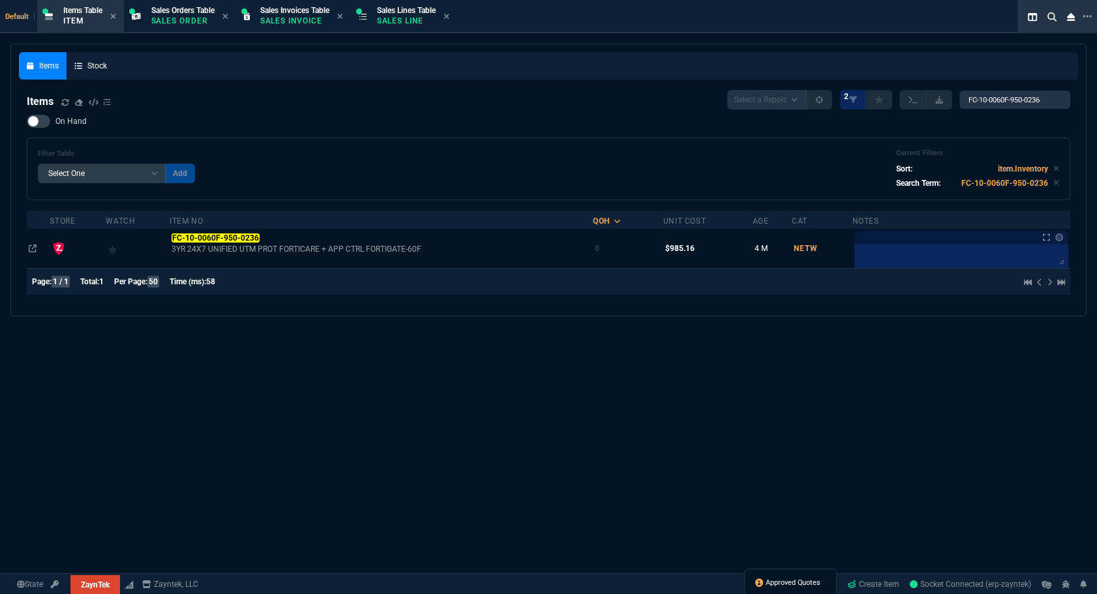
click at [778, 577] on link "Approved Quotes" at bounding box center [787, 583] width 65 height 12
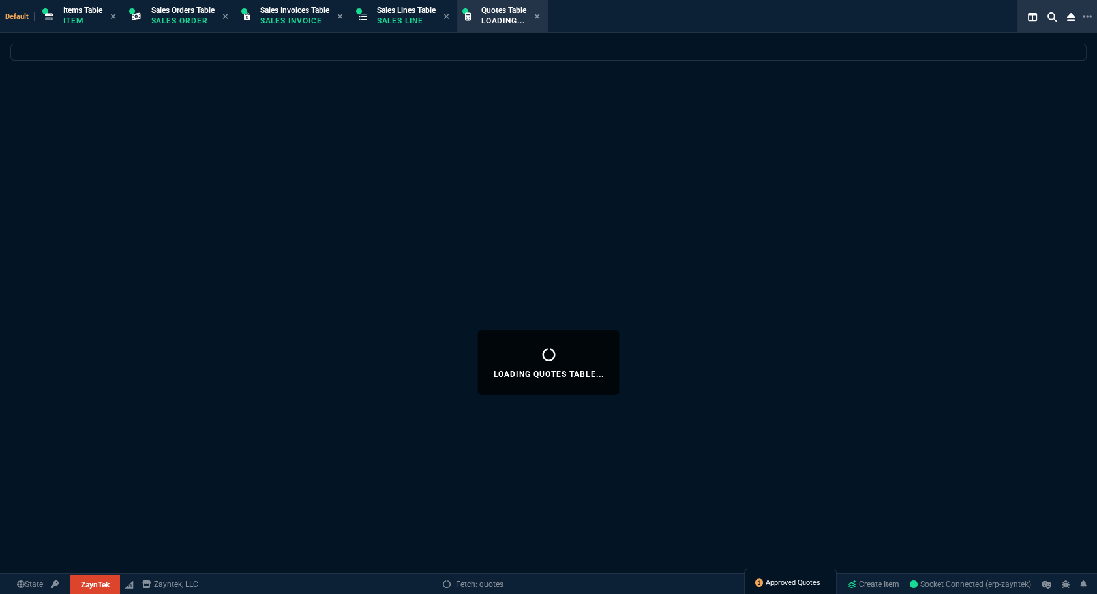
select select
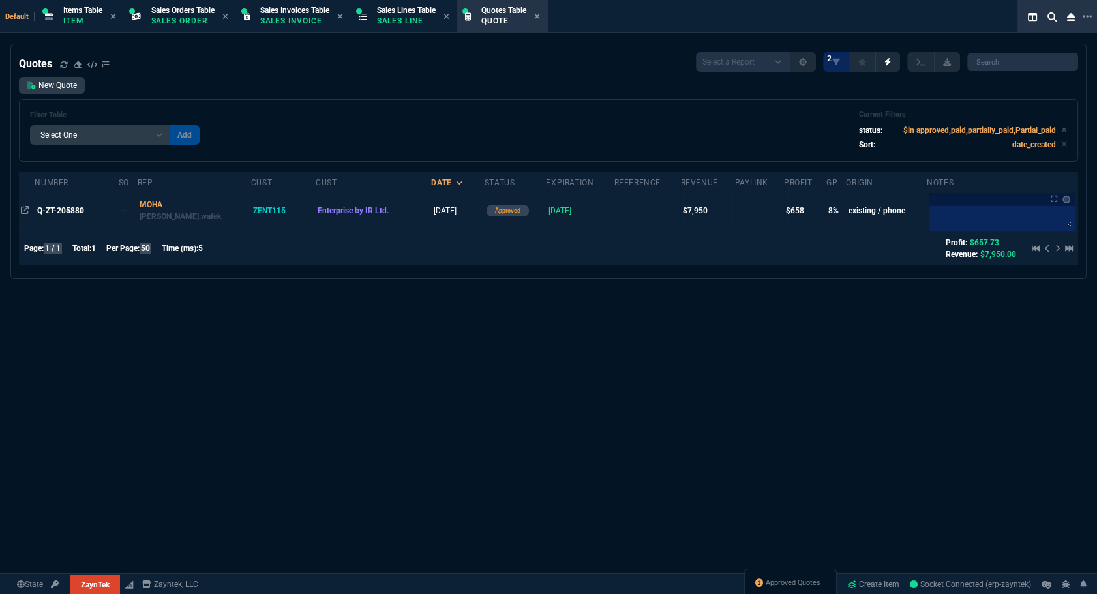
click at [73, 198] on td "Q-ZT-205880" at bounding box center [76, 210] width 83 height 40
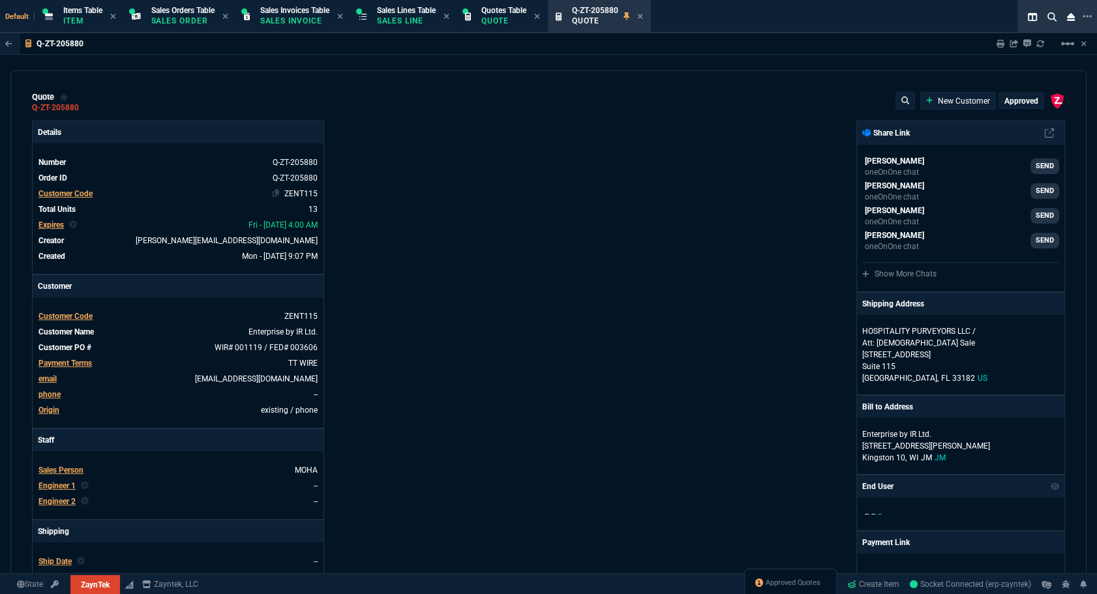
type input "11"
type input "770"
type input "9435"
type input "9"
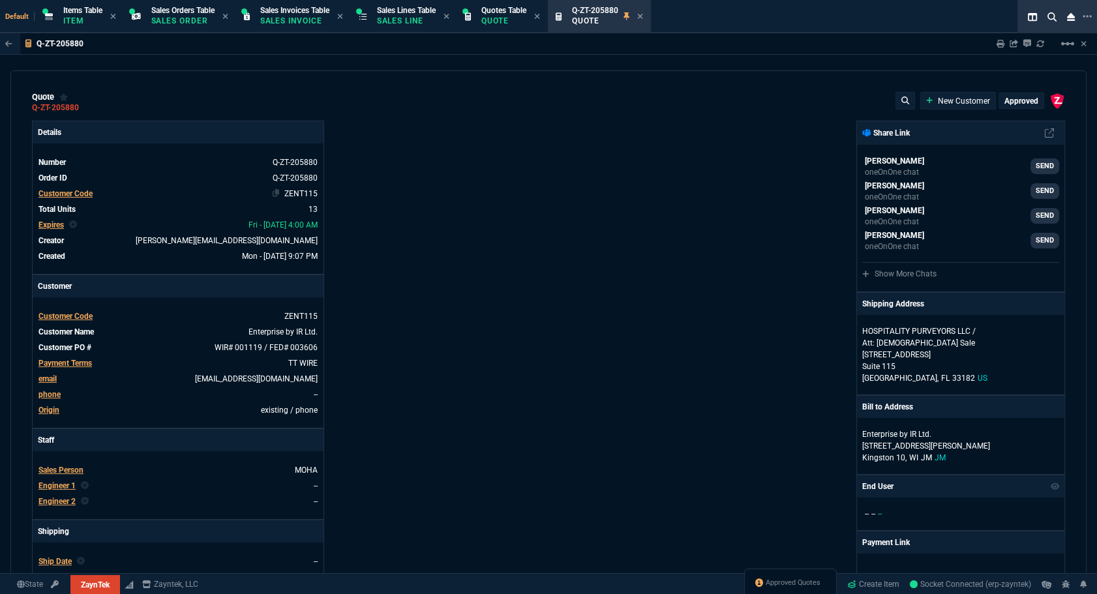
type input "84"
type input "210"
type input "-100"
type input "-30"
type input "28"
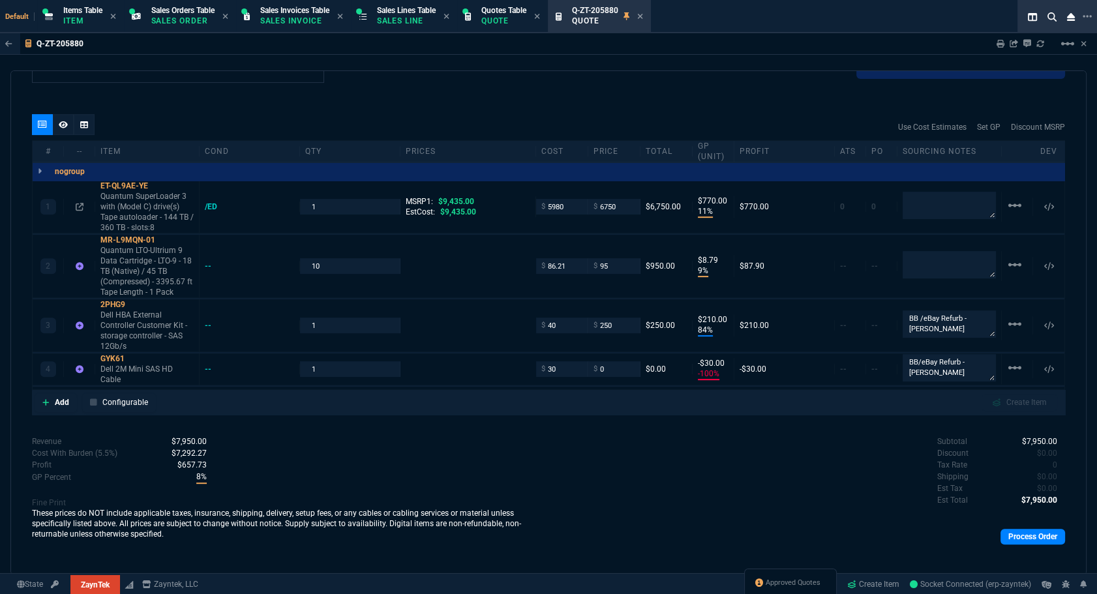
scroll to position [717, 0]
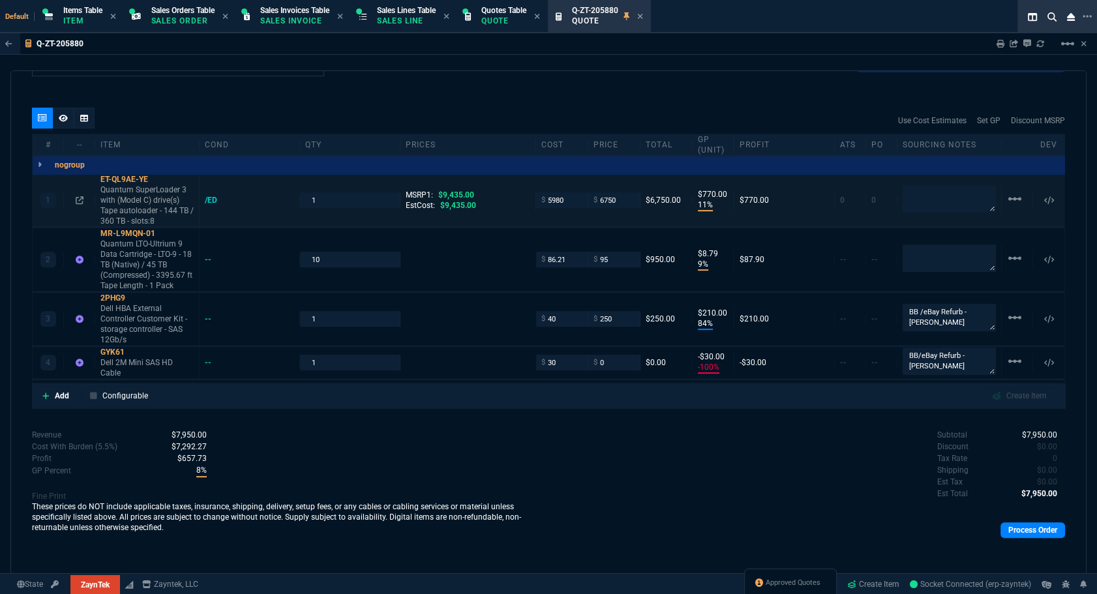
click at [203, 201] on div "/ED" at bounding box center [249, 200] width 100 height 10
click at [206, 202] on div "/ED" at bounding box center [217, 200] width 25 height 10
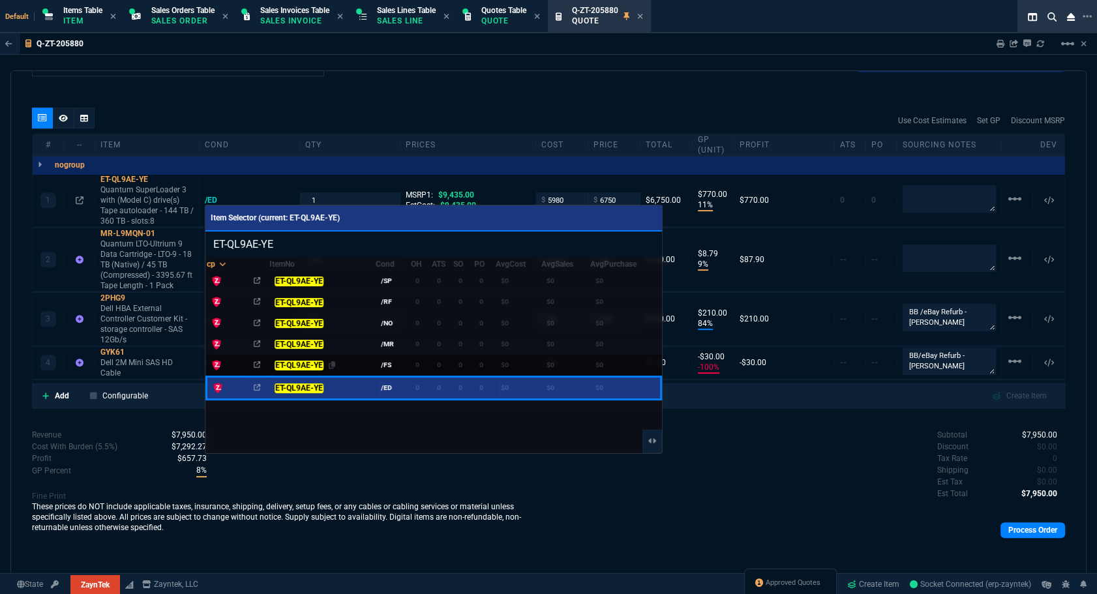
click at [293, 363] on mark "ET-QL9AE-YE" at bounding box center [298, 365] width 48 height 9
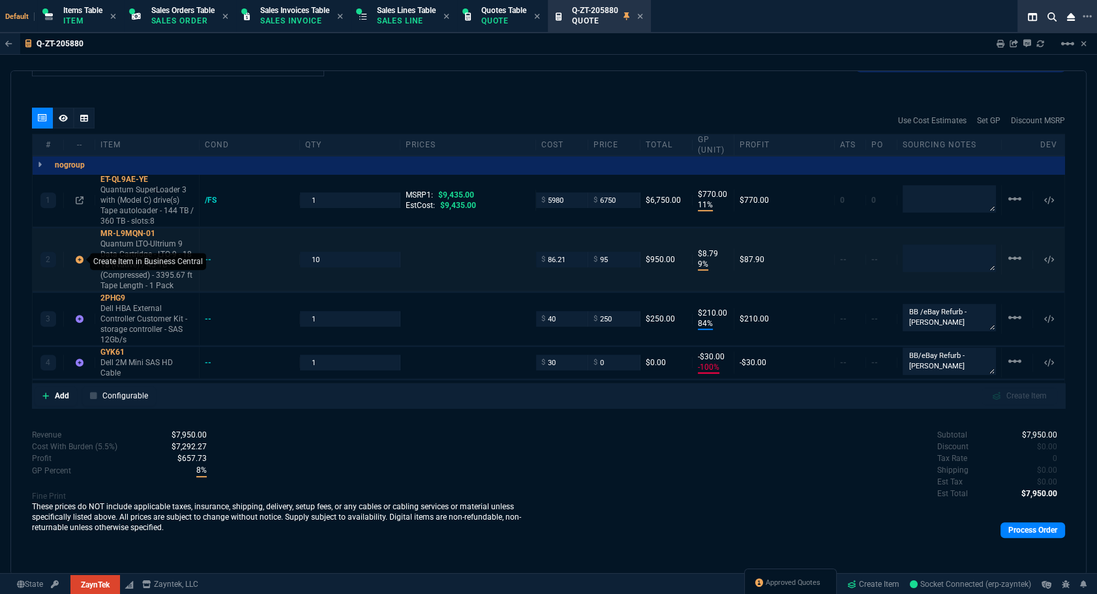
click at [78, 258] on icon at bounding box center [80, 260] width 8 height 8
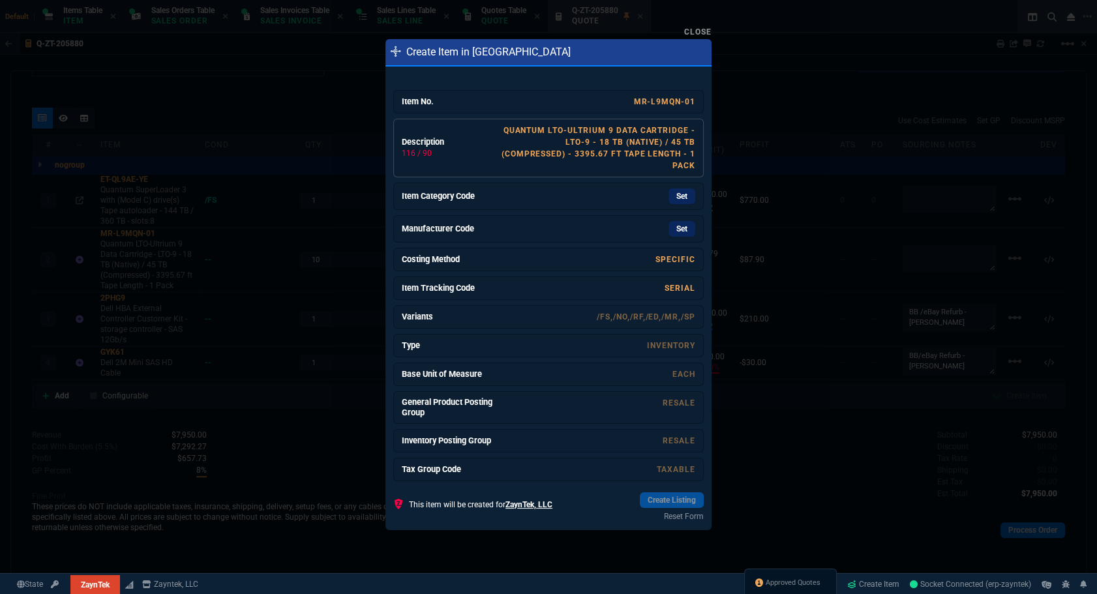
click at [550, 158] on div "Quantum LTO-Ultrium 9 Data Cartridge - LTO-9 - 18 TB (Native) / 45 TB (Compress…" at bounding box center [597, 148] width 196 height 47
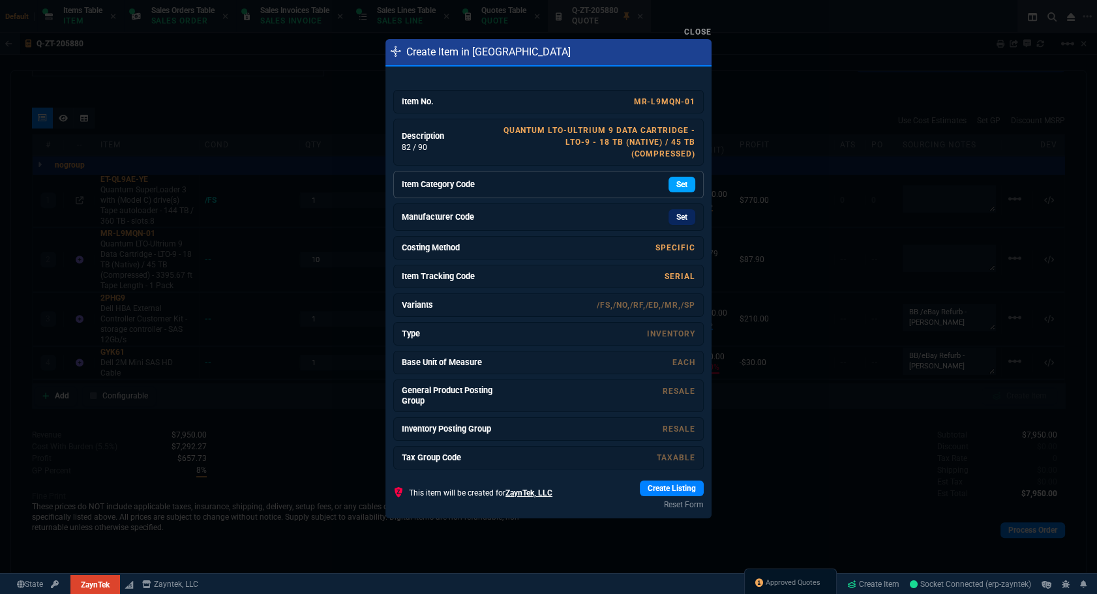
click at [670, 180] on link "Set" at bounding box center [681, 185] width 27 height 16
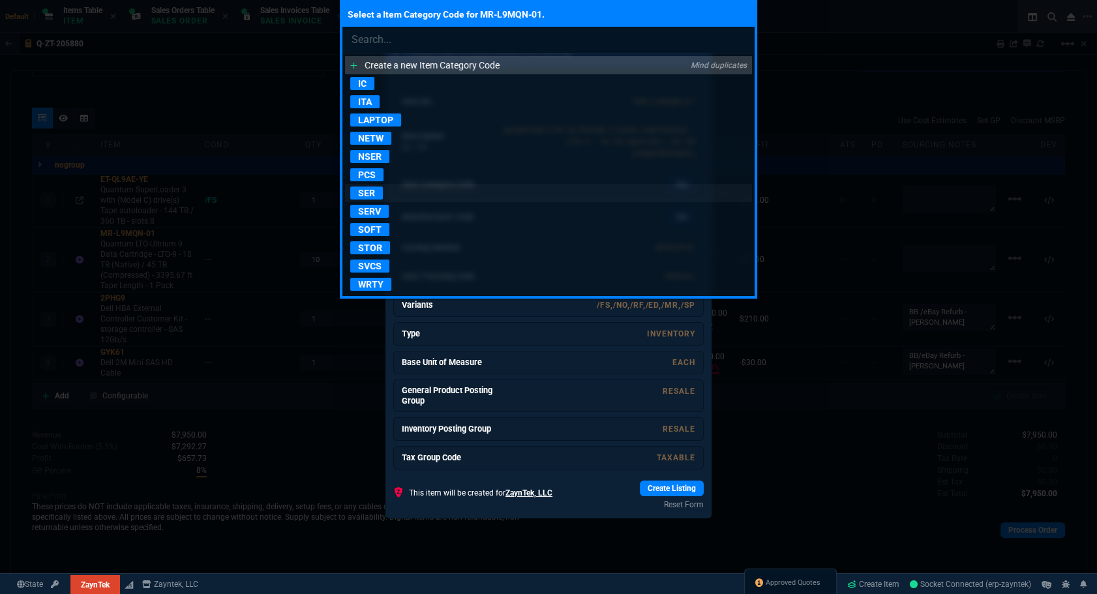
click at [369, 194] on p "SER" at bounding box center [366, 192] width 33 height 13
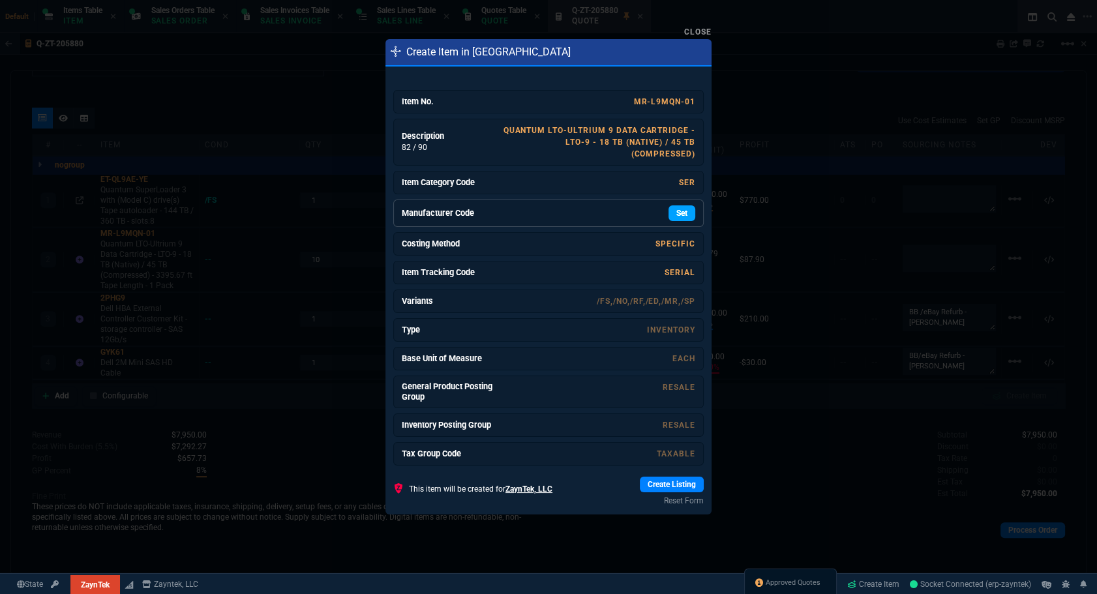
click at [675, 211] on link "Set" at bounding box center [681, 213] width 27 height 16
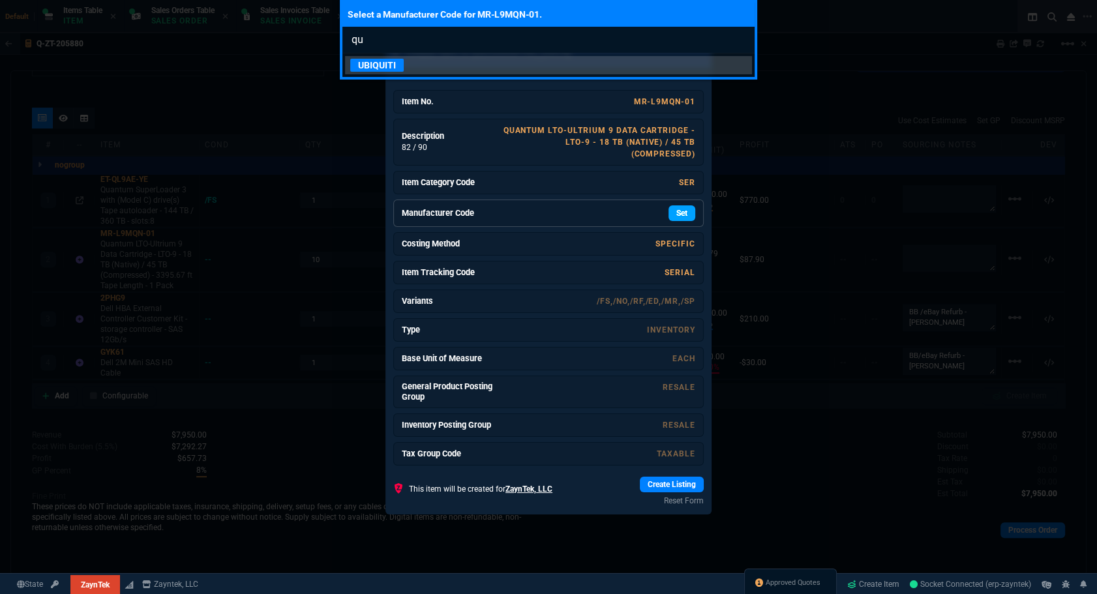
type input "q"
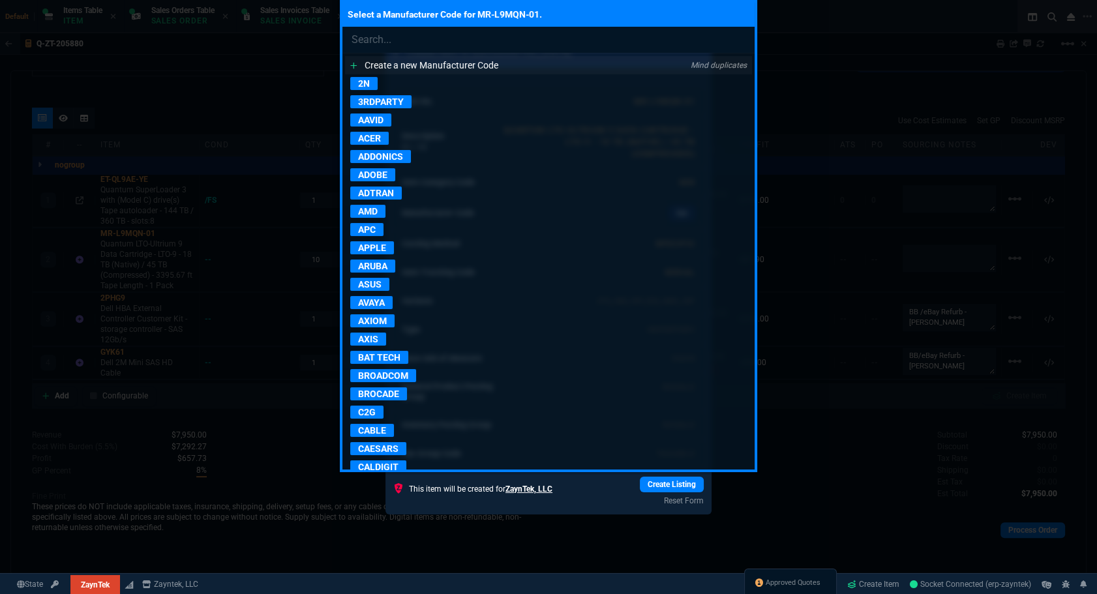
click at [428, 61] on p "Create a new Manufacturer Code" at bounding box center [431, 65] width 134 height 13
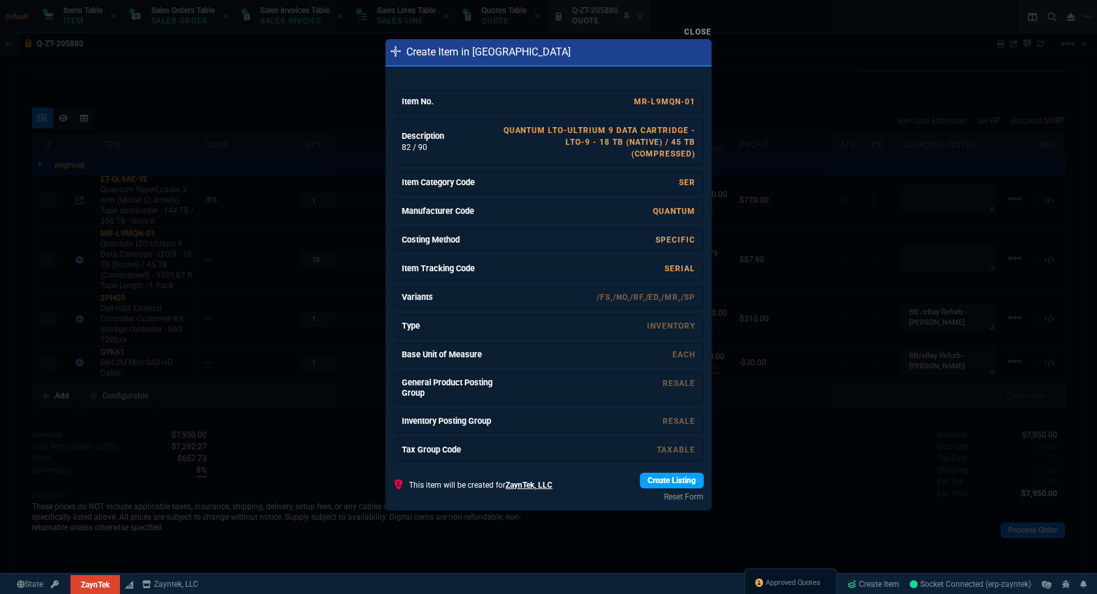
click at [673, 485] on link "Create Listing" at bounding box center [672, 481] width 64 height 16
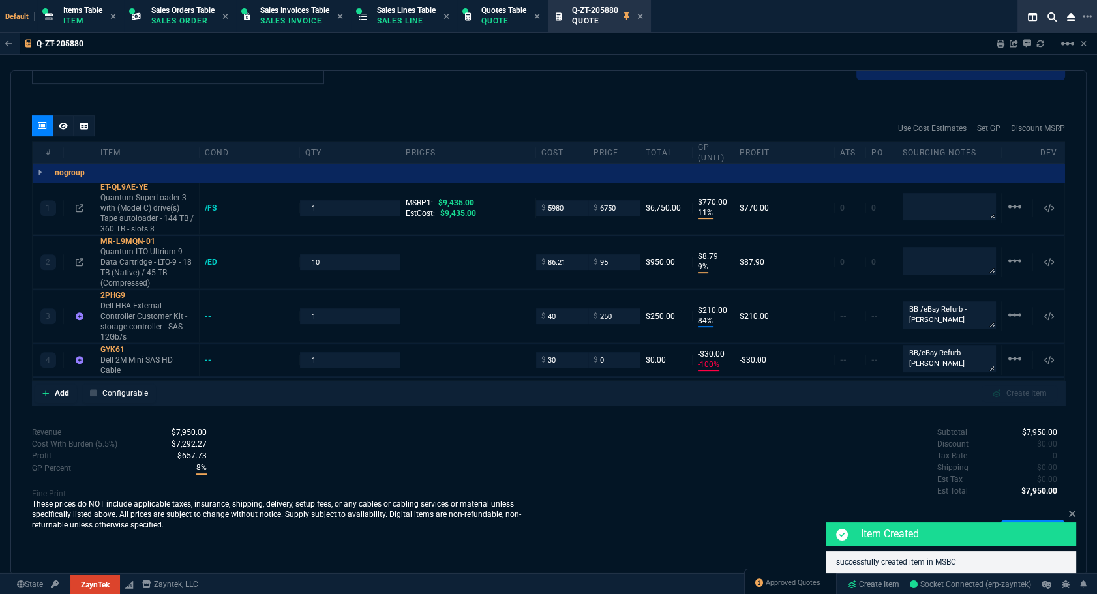
scroll to position [707, 0]
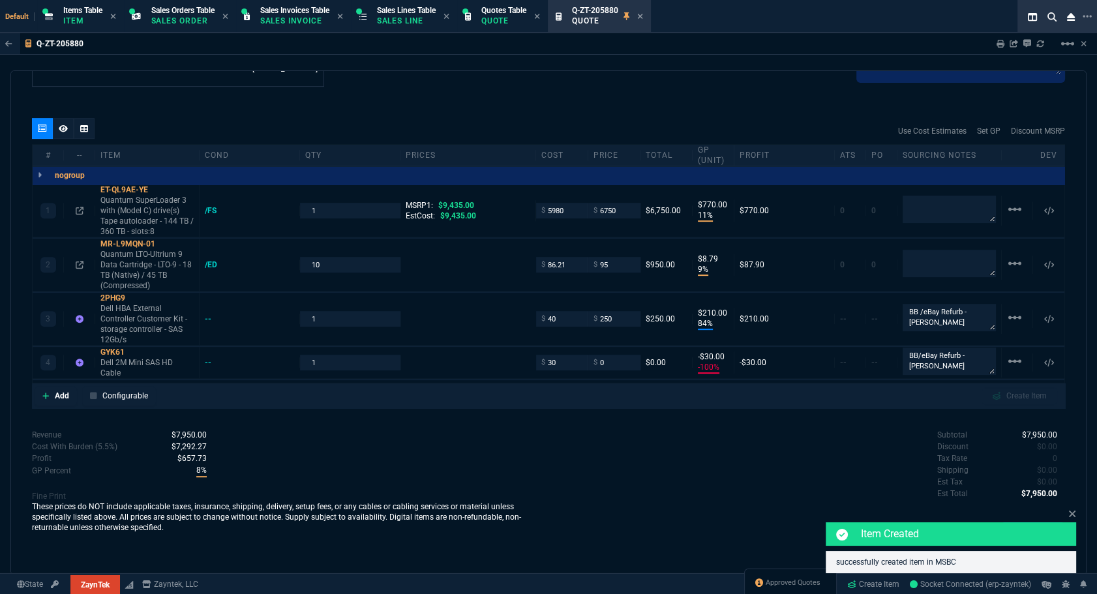
type input "162.91"
type input "42"
click at [209, 268] on div "/ED" at bounding box center [217, 264] width 25 height 10
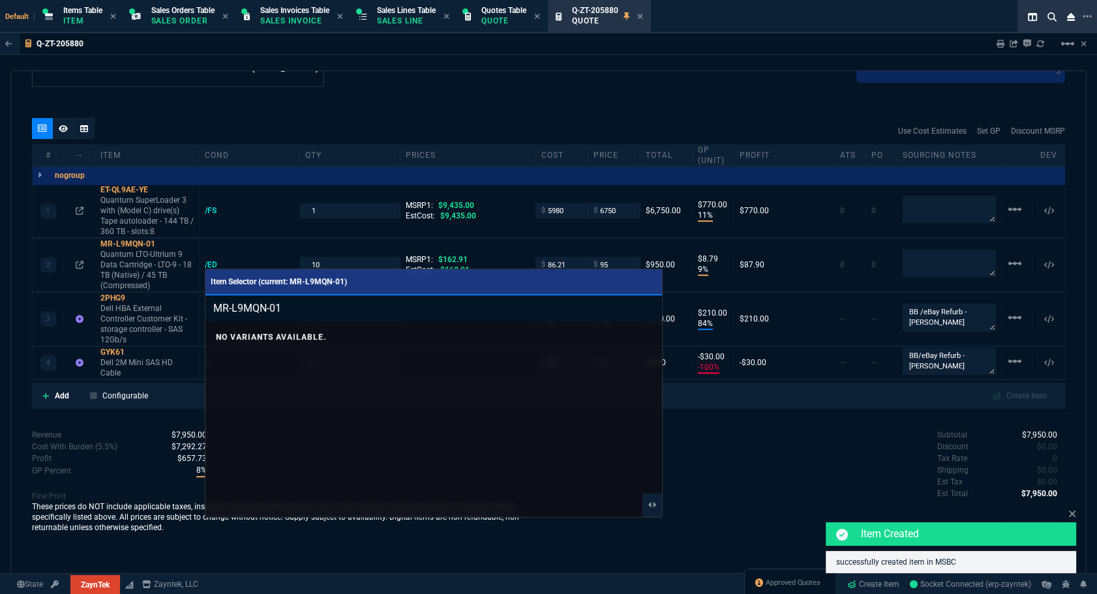
click at [229, 136] on div at bounding box center [548, 297] width 1097 height 594
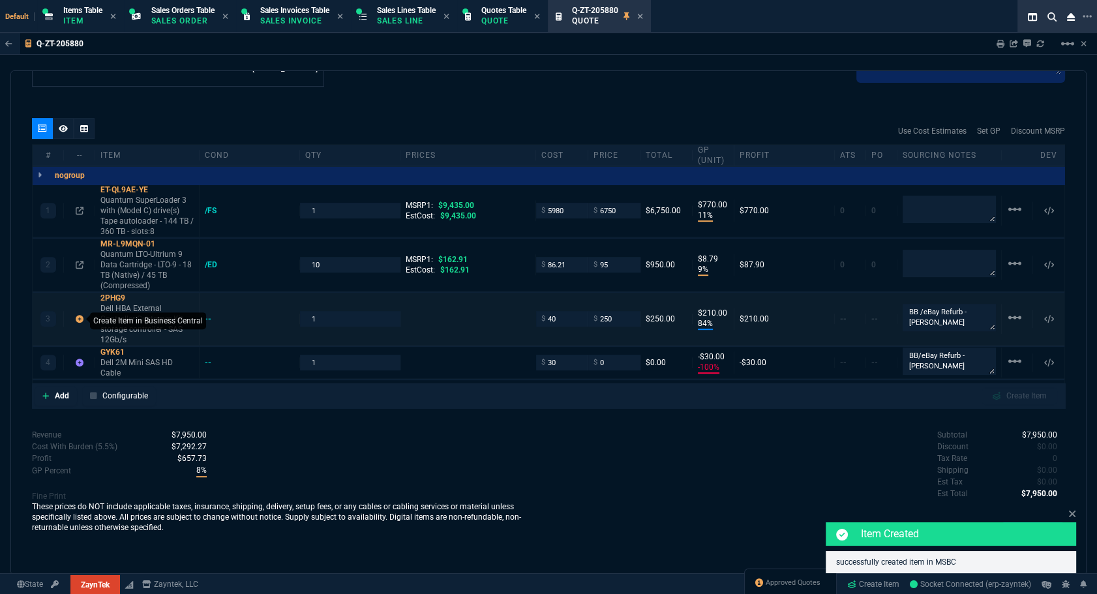
click at [78, 318] on icon at bounding box center [80, 319] width 8 height 8
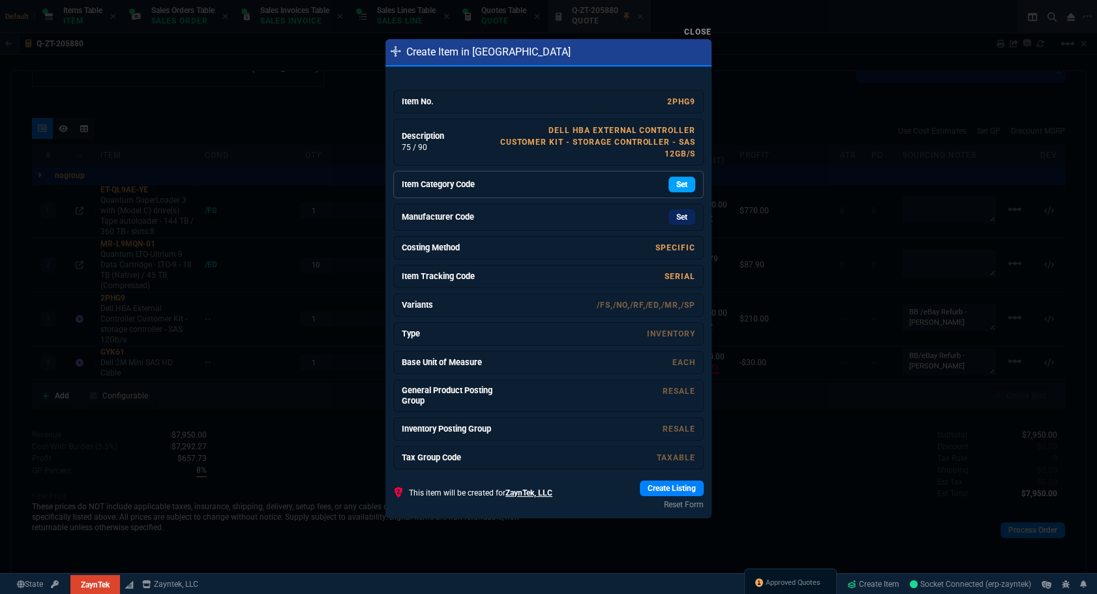
click at [679, 181] on link "Set" at bounding box center [681, 185] width 27 height 16
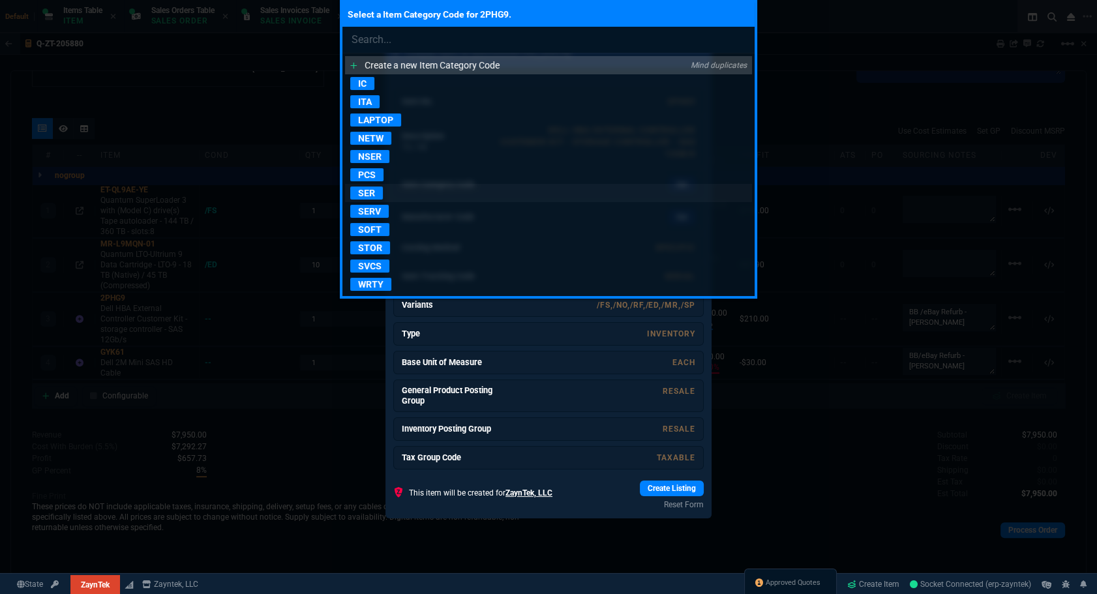
click at [366, 193] on p "SER" at bounding box center [366, 192] width 33 height 13
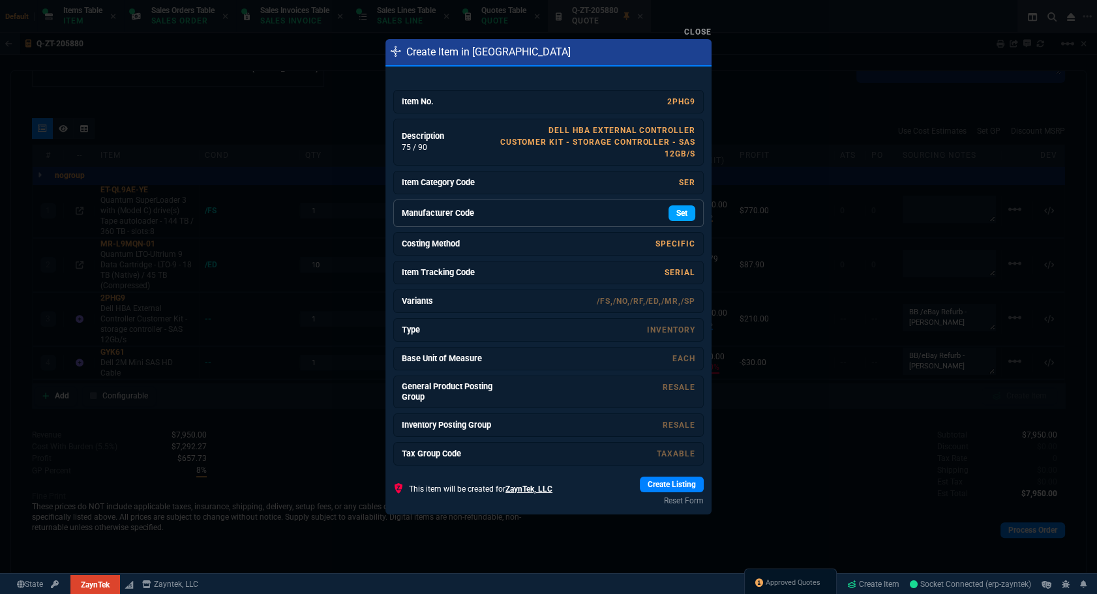
click at [668, 218] on link "Set" at bounding box center [681, 213] width 27 height 16
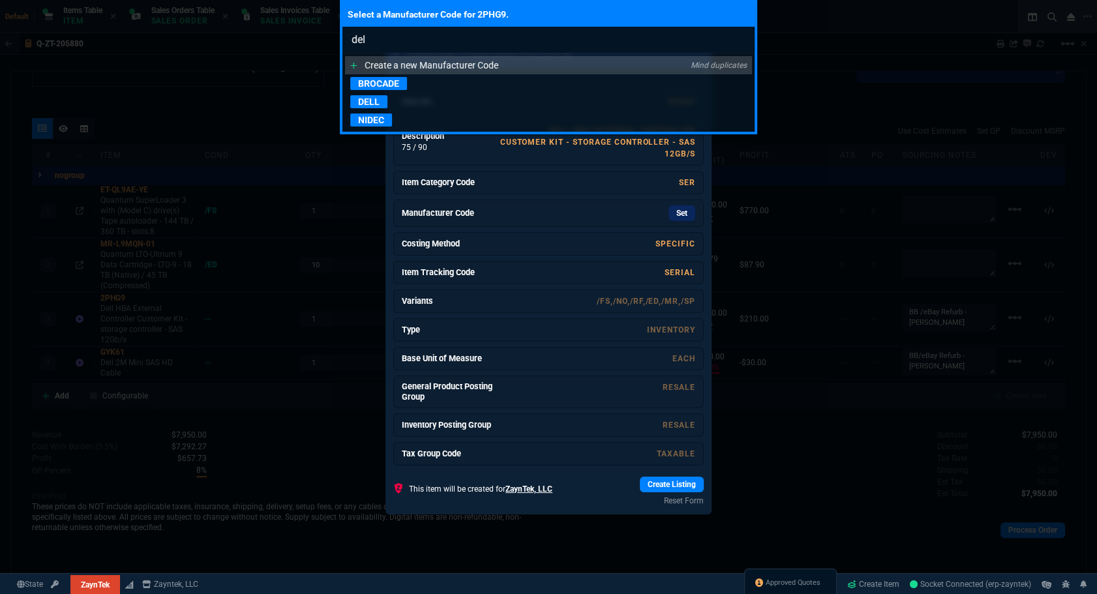
type input "dell"
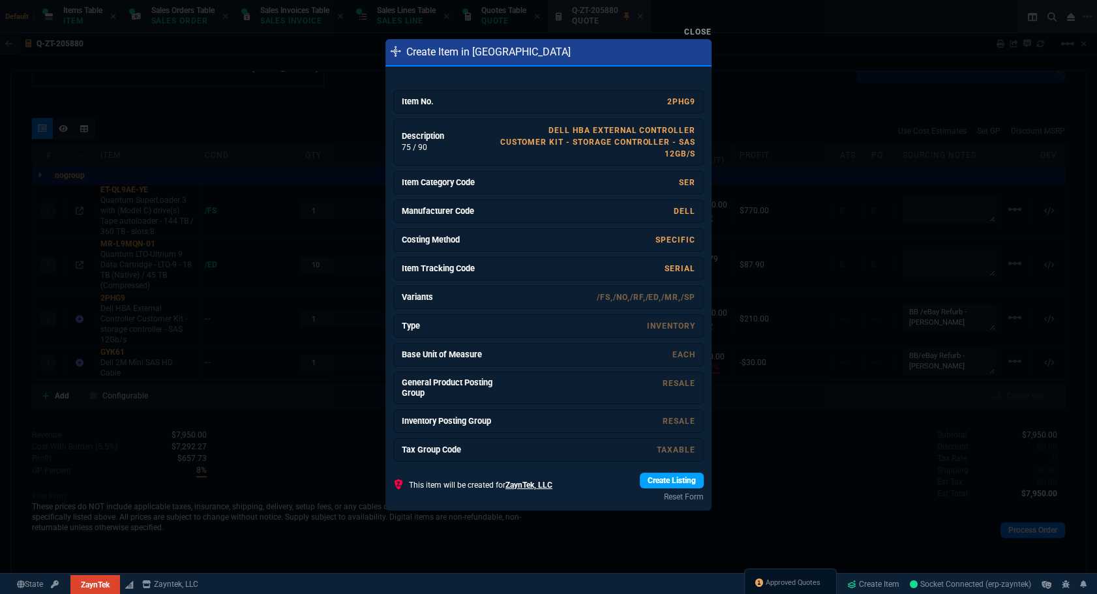
click at [646, 473] on link "Create Listing" at bounding box center [672, 481] width 64 height 16
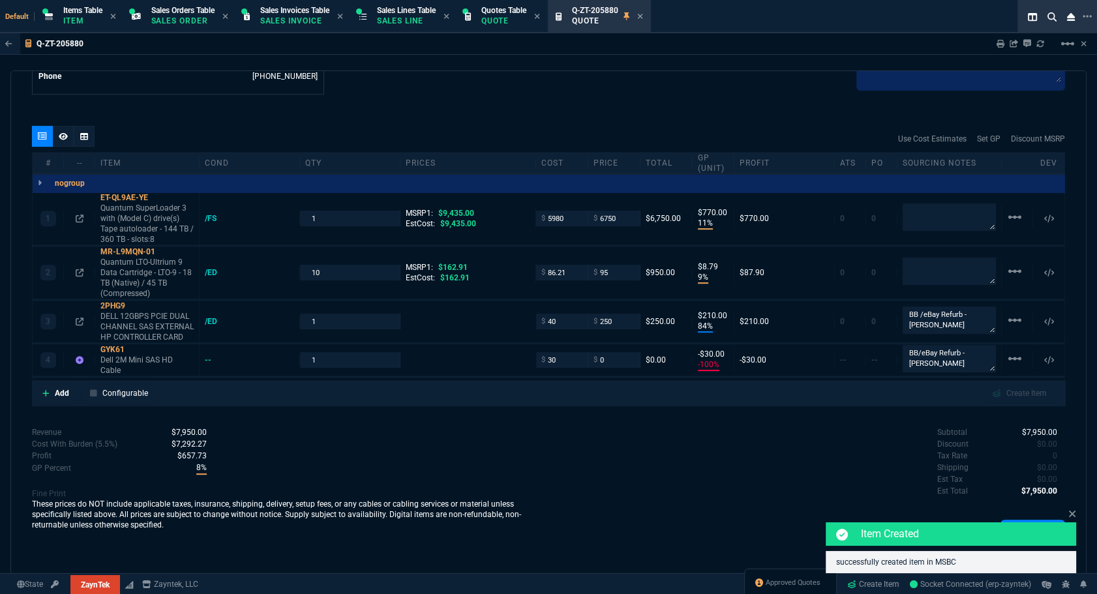
scroll to position [696, 0]
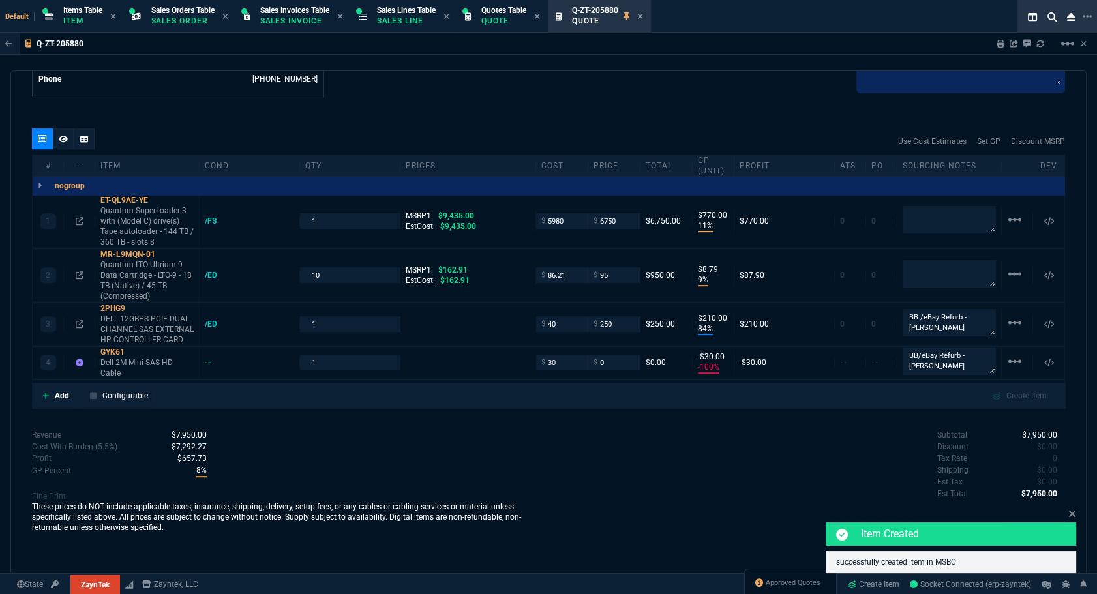
type input "477.38"
type input "48"
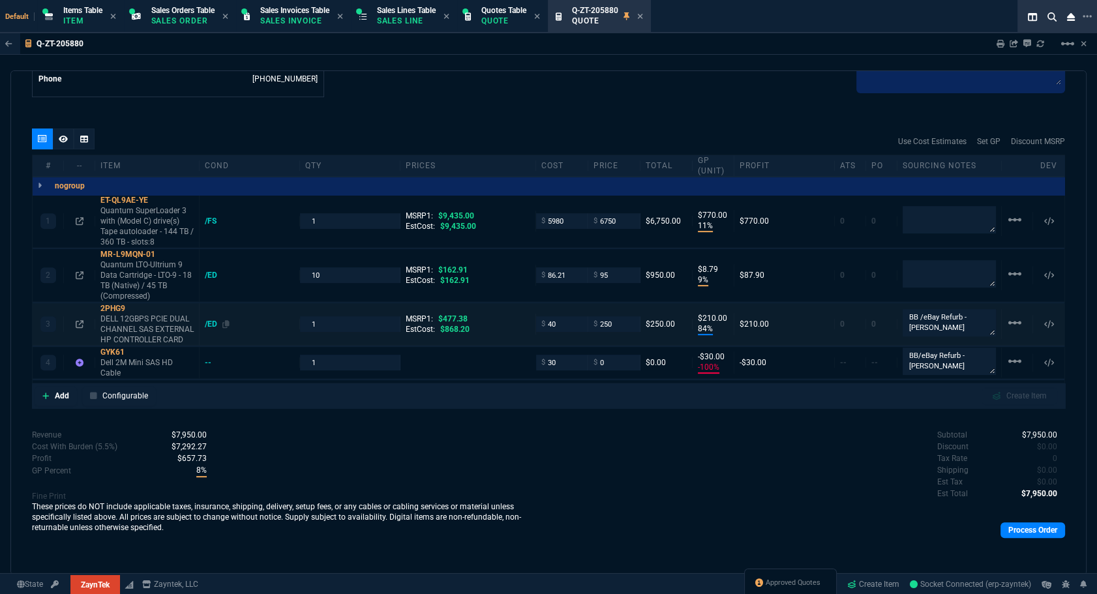
click at [211, 325] on div "/ED" at bounding box center [217, 324] width 25 height 10
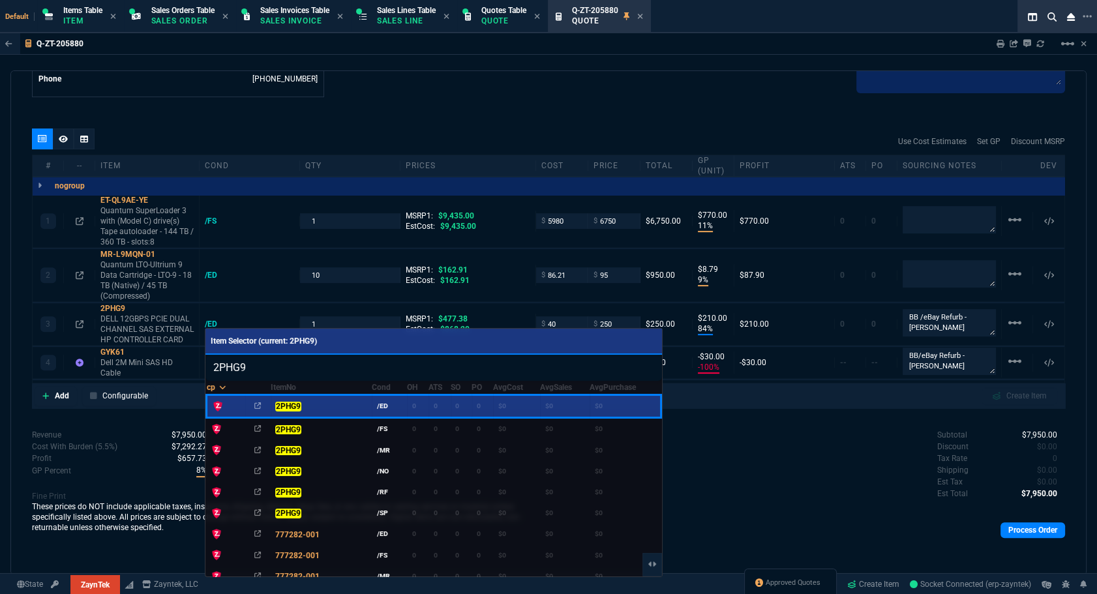
click at [81, 361] on div at bounding box center [548, 297] width 1097 height 594
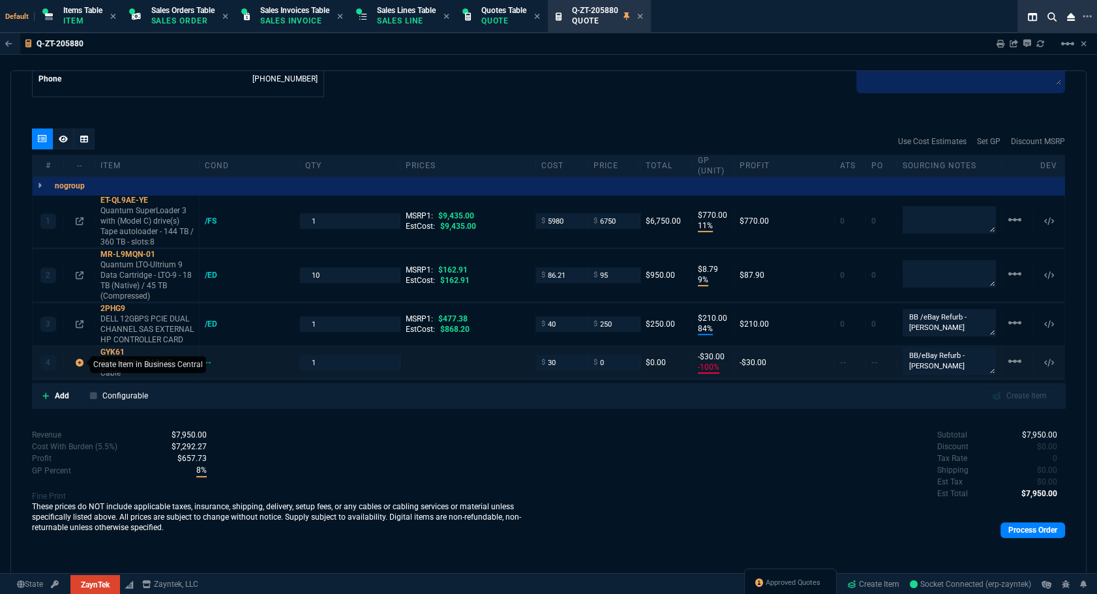
click at [82, 361] on icon at bounding box center [80, 363] width 8 height 8
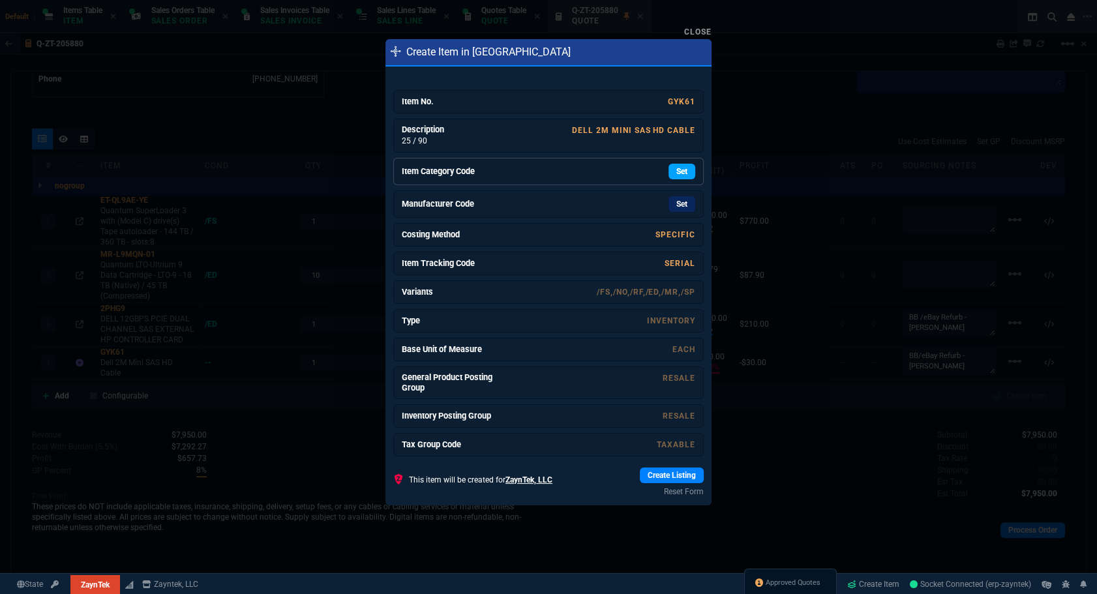
click at [668, 175] on link "Set" at bounding box center [681, 172] width 27 height 16
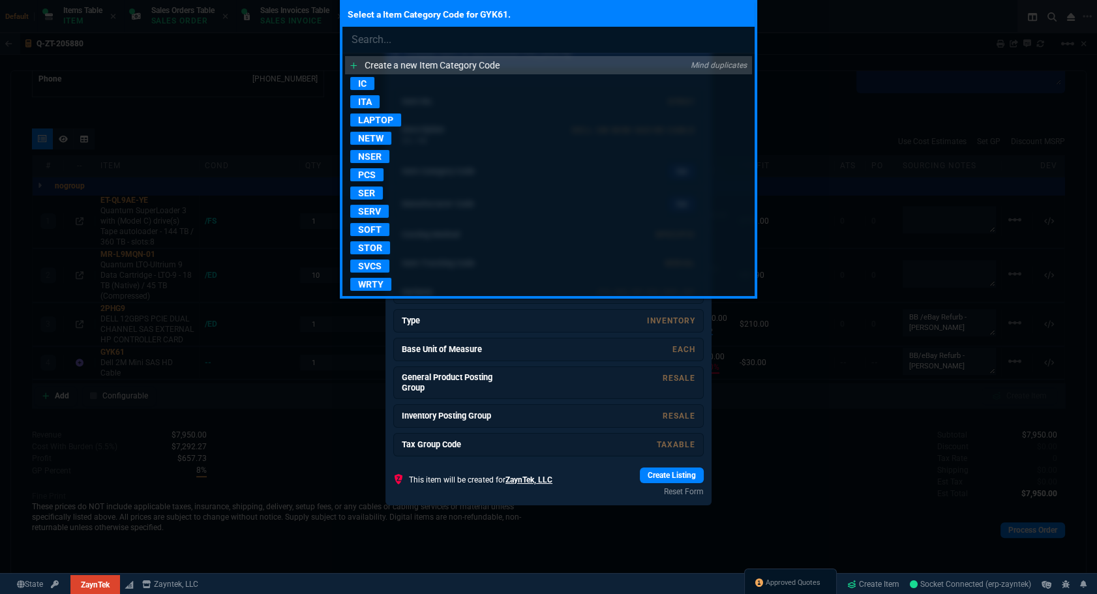
click at [368, 158] on p "NSER" at bounding box center [369, 156] width 39 height 13
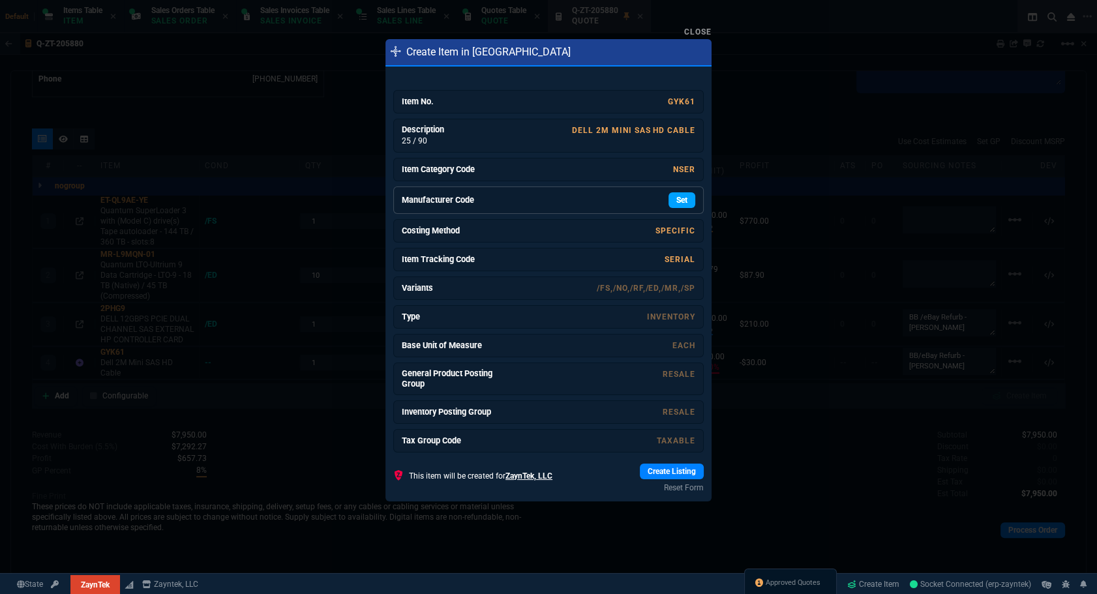
click at [678, 203] on link "Set" at bounding box center [681, 200] width 27 height 16
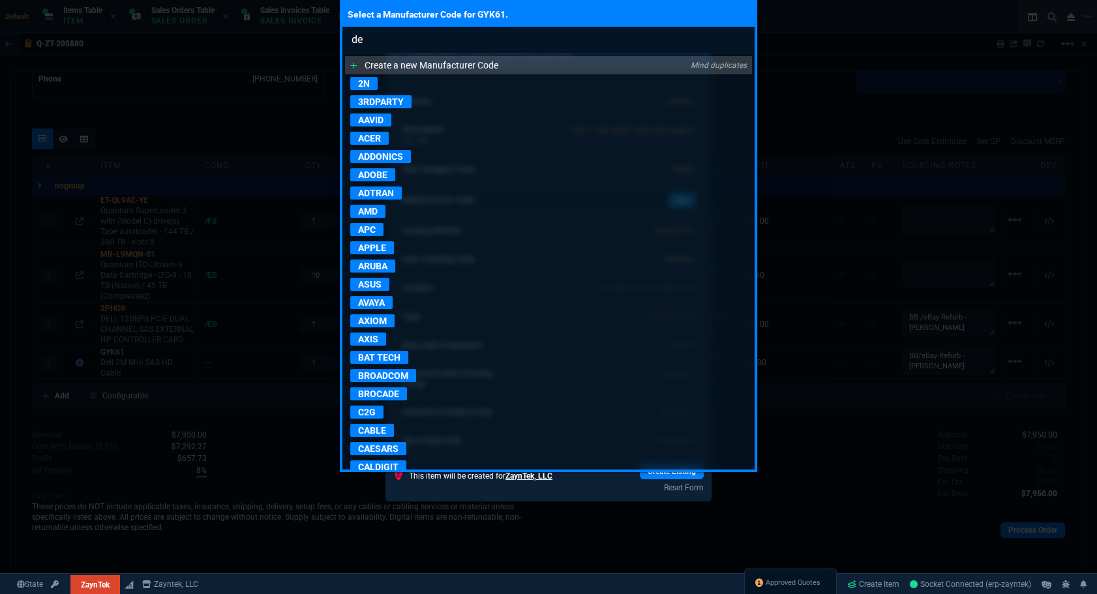
type input "del"
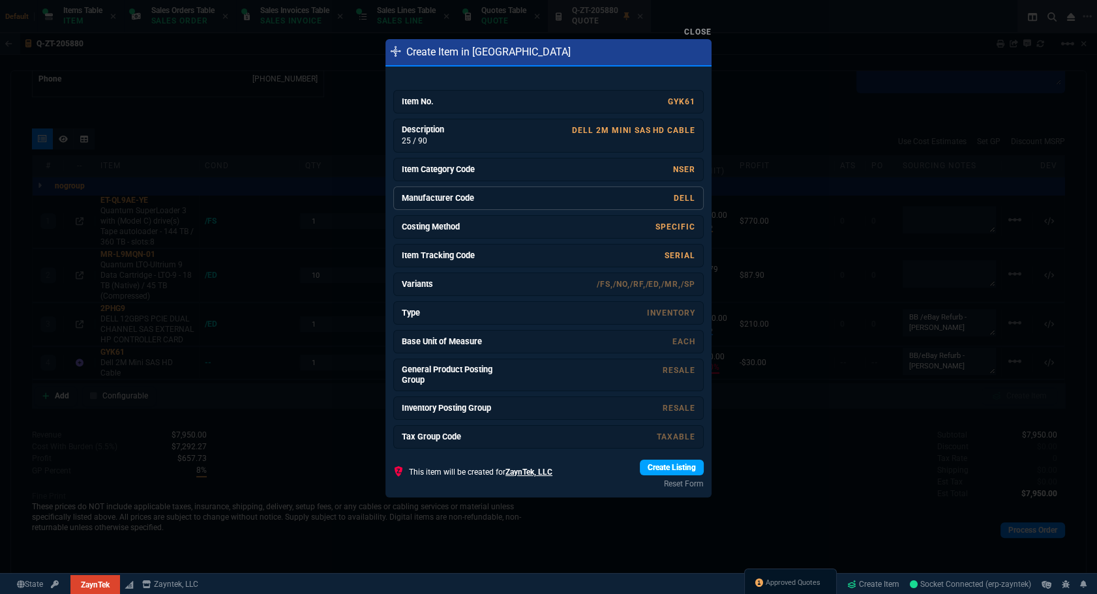
click at [640, 467] on link "Create Listing" at bounding box center [672, 468] width 64 height 16
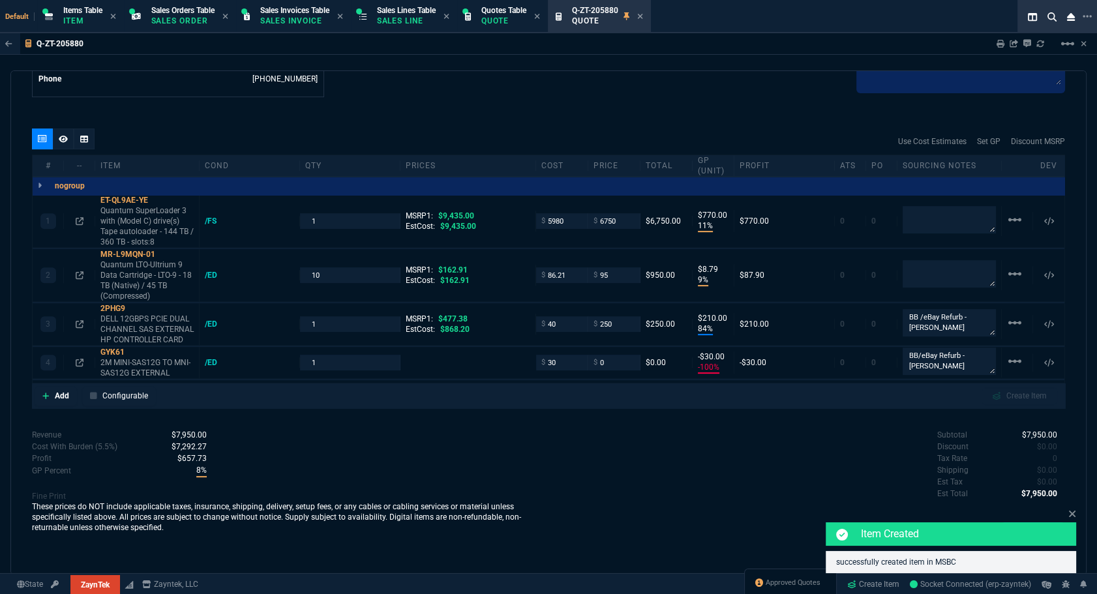
type input "109"
type input "100"
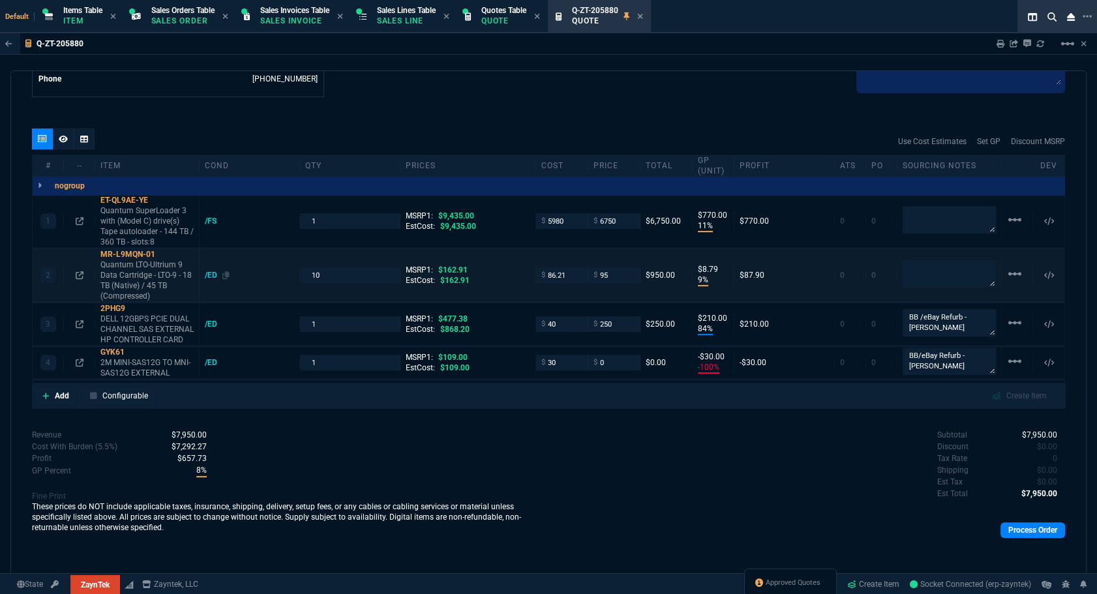
click at [211, 278] on div "/ED" at bounding box center [217, 275] width 25 height 10
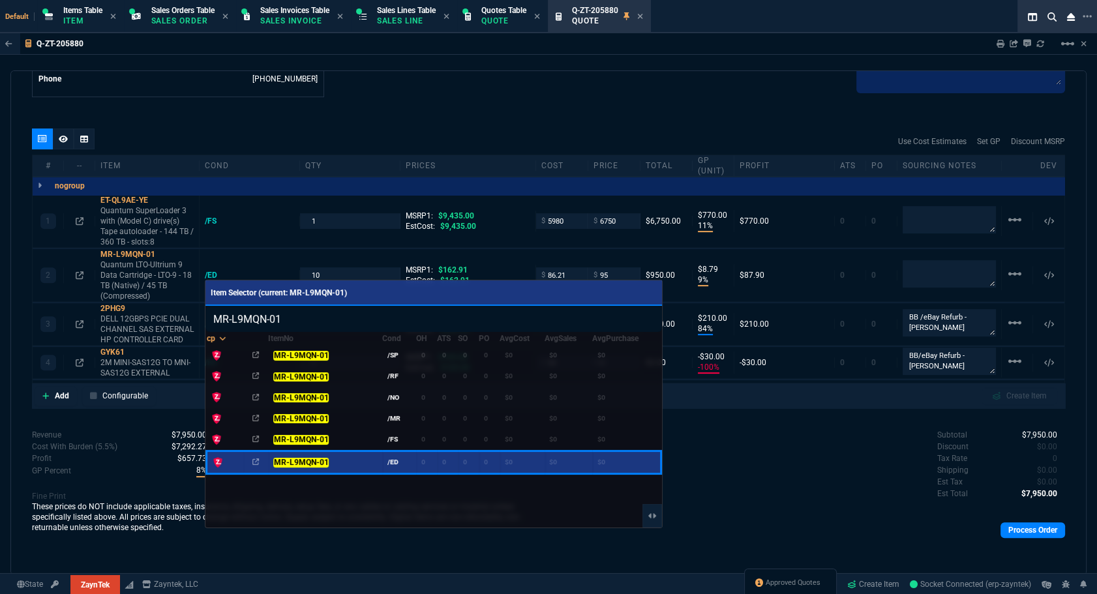
click at [312, 435] on mark "MR-L9MQN-01" at bounding box center [300, 439] width 55 height 9
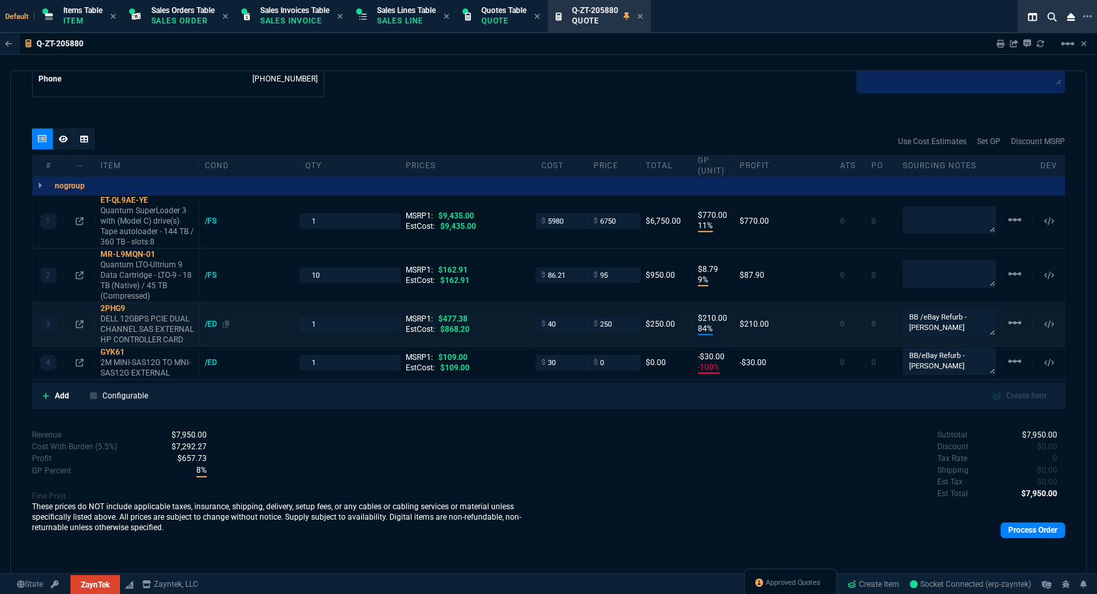
click at [212, 322] on div "/ED" at bounding box center [217, 324] width 25 height 10
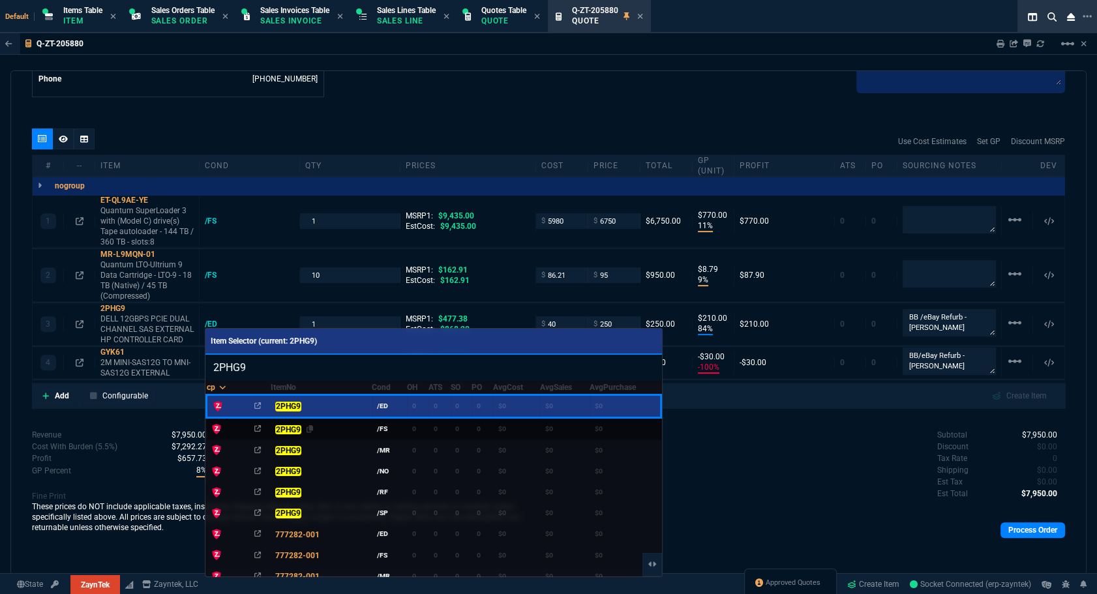
click at [290, 431] on mark "2PHG9" at bounding box center [287, 429] width 25 height 9
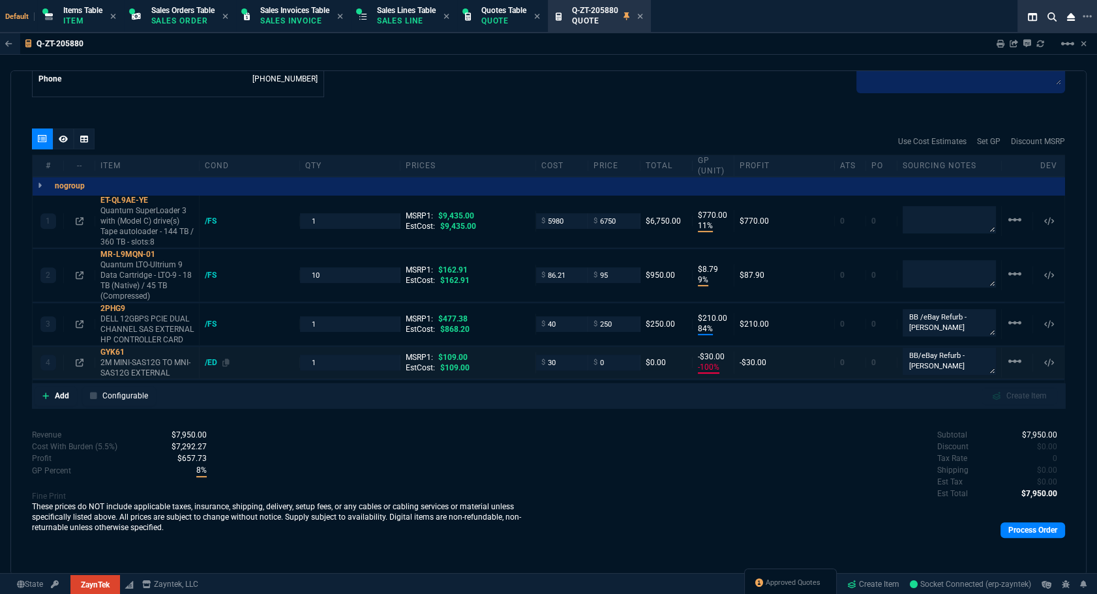
click at [213, 364] on div "/ED" at bounding box center [217, 362] width 25 height 10
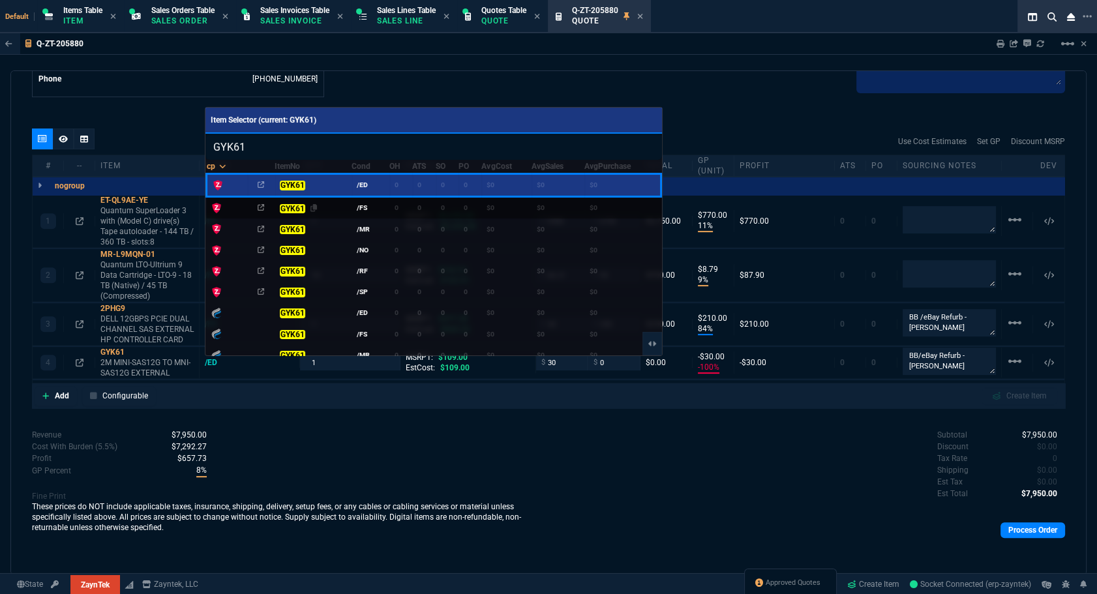
click at [295, 204] on mark "GYK61" at bounding box center [292, 208] width 25 height 9
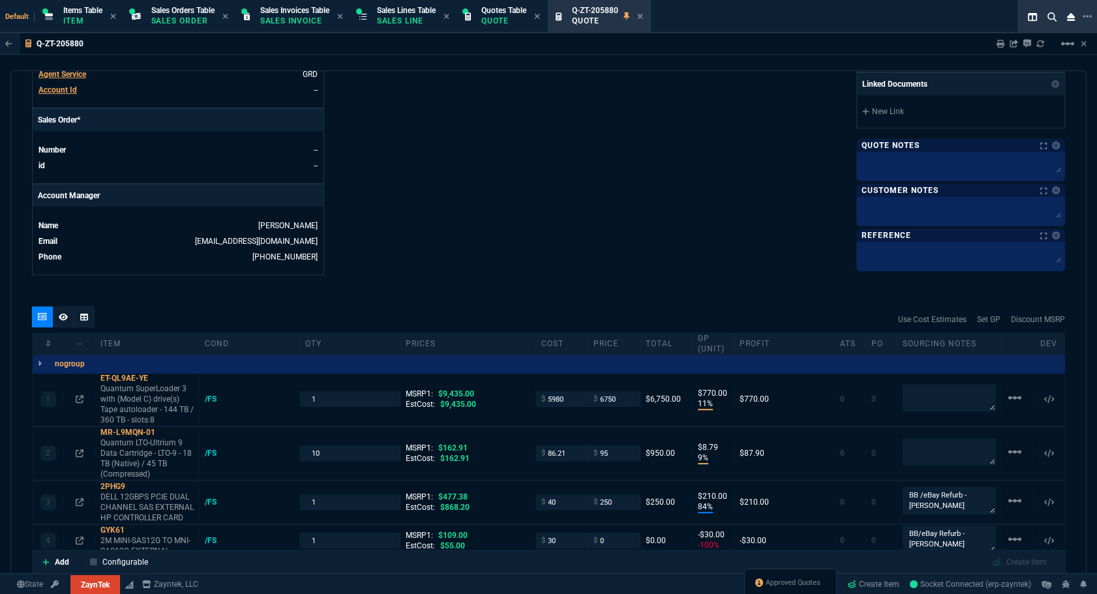
scroll to position [340, 0]
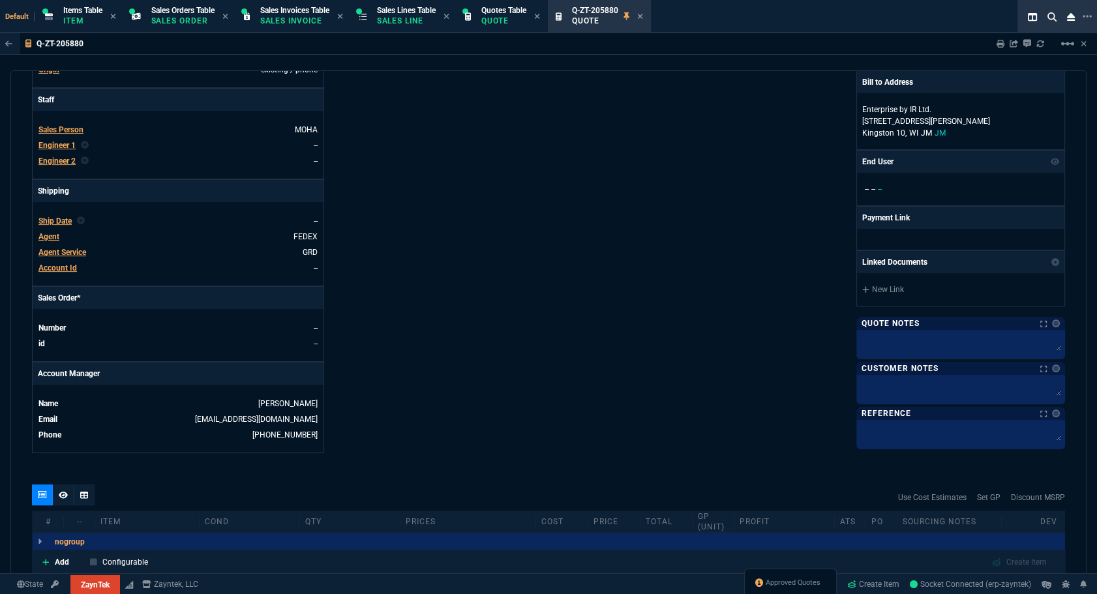
click at [48, 220] on span "Ship Date" at bounding box center [54, 220] width 33 height 9
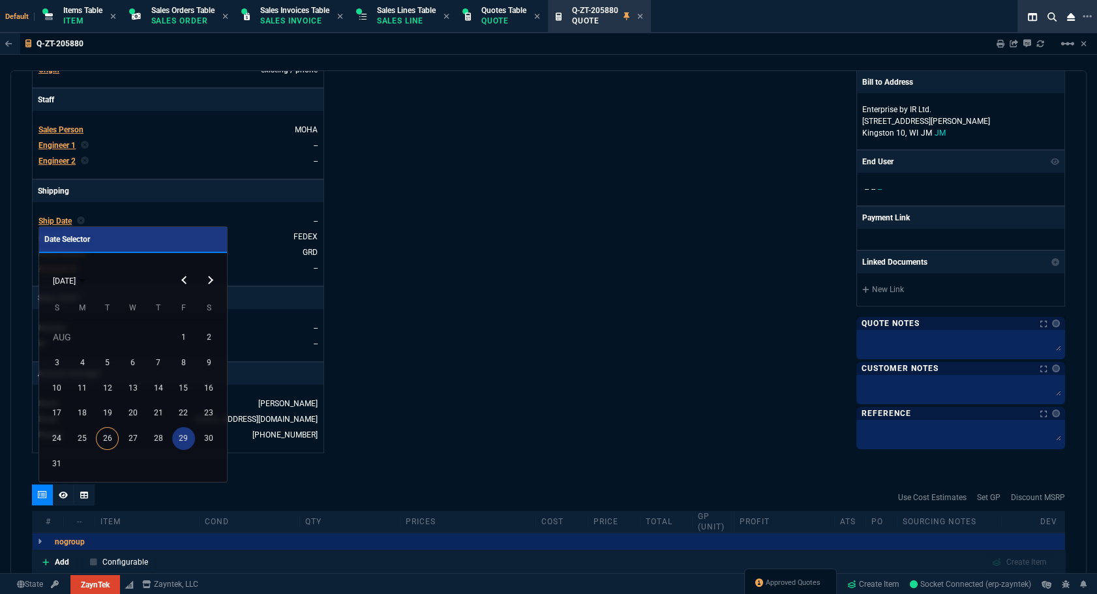
click at [181, 435] on div "29" at bounding box center [183, 438] width 23 height 23
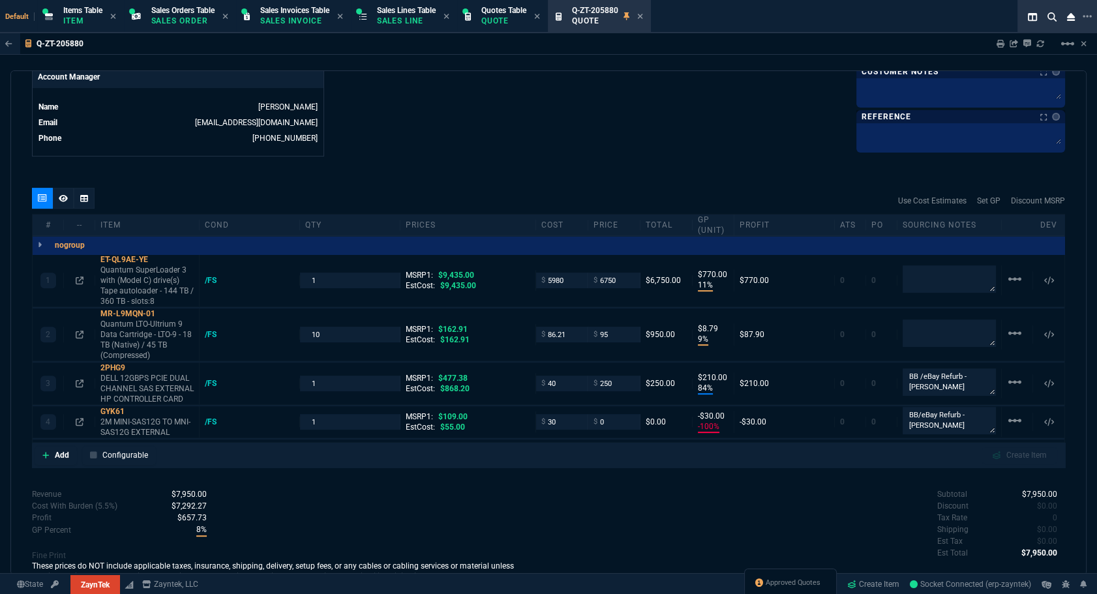
scroll to position [696, 0]
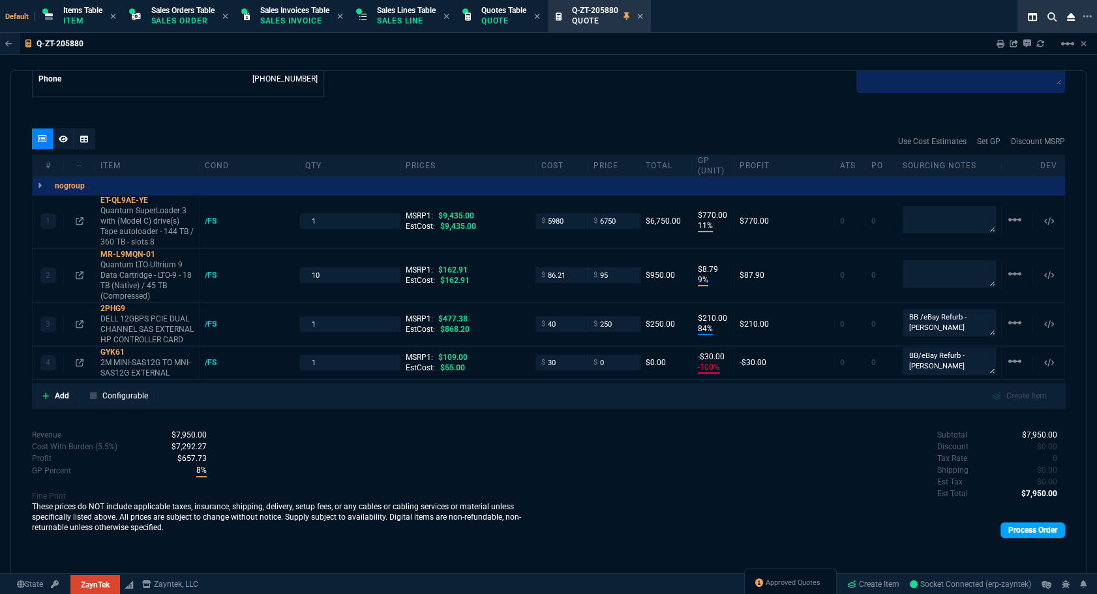
click at [1018, 528] on link "Process Order" at bounding box center [1032, 530] width 65 height 16
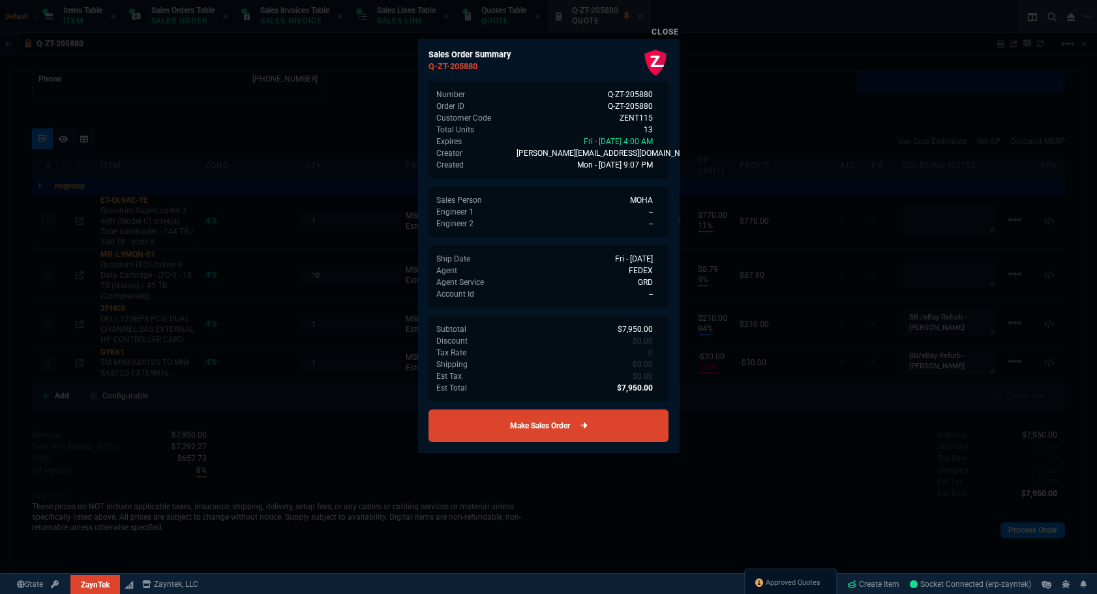
click at [619, 426] on link "Make Sales Order" at bounding box center [548, 425] width 240 height 33
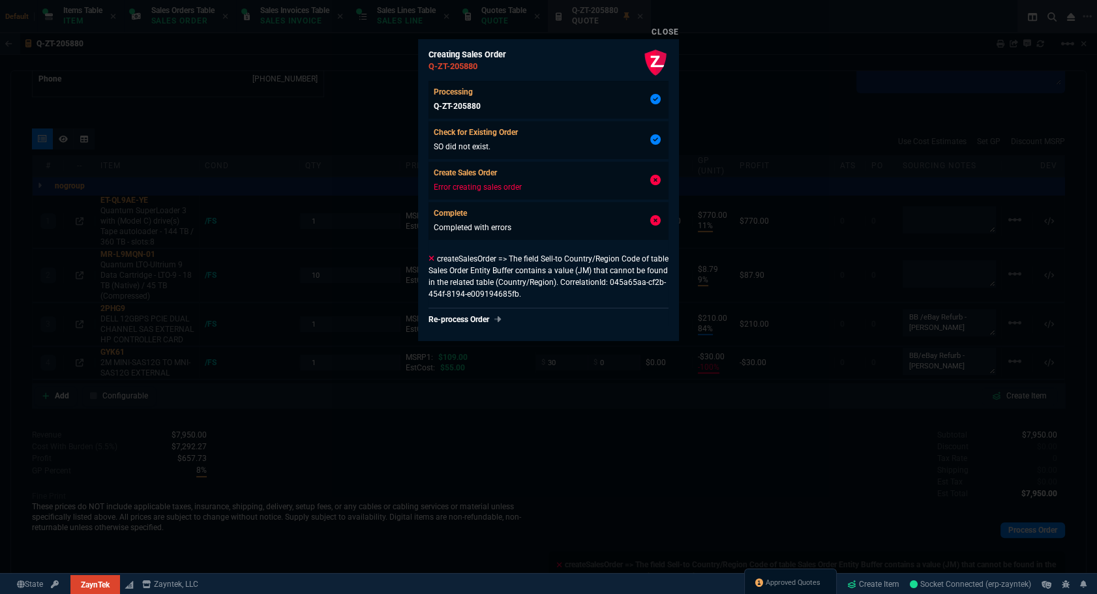
type input "11"
type input "770"
type input "9"
type input "84"
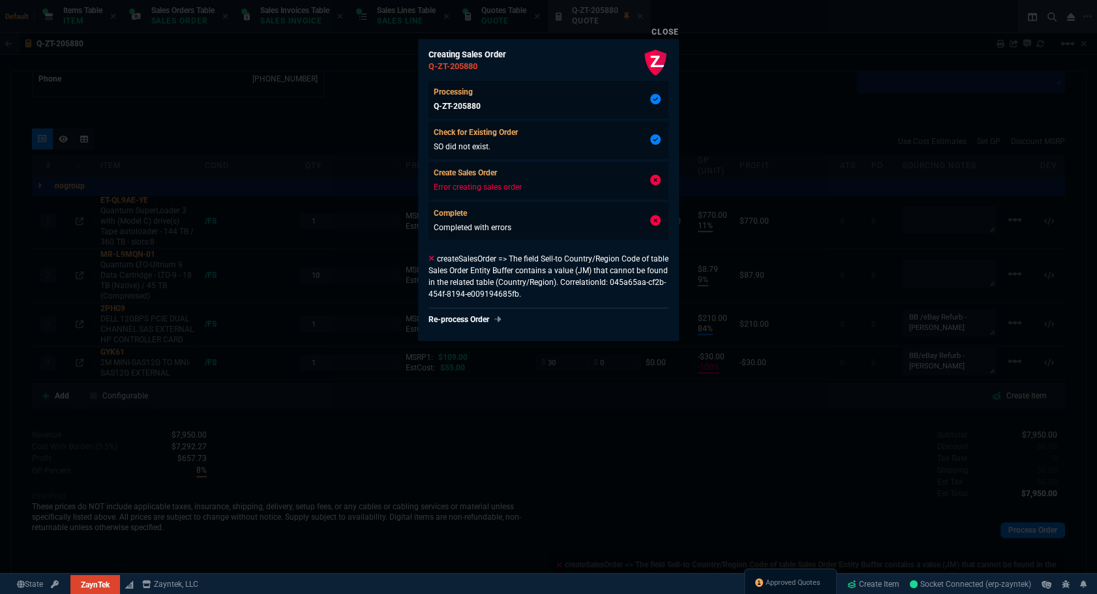
type input "210"
type input "-100"
type input "-30"
type input "28"
type input "42"
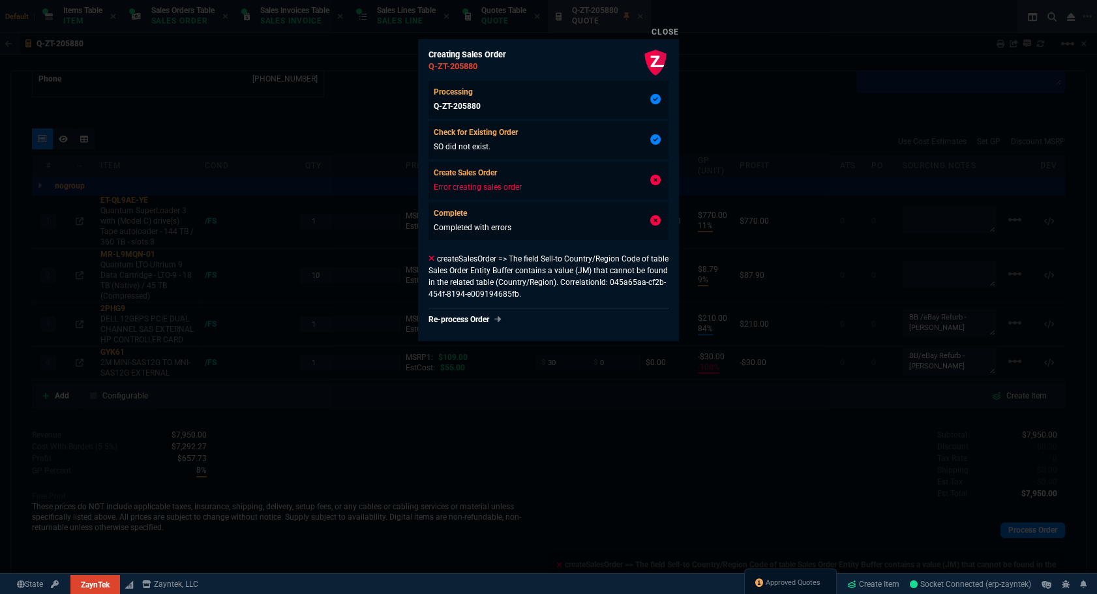
type input "48"
type input "100"
click at [756, 141] on div at bounding box center [548, 297] width 1097 height 594
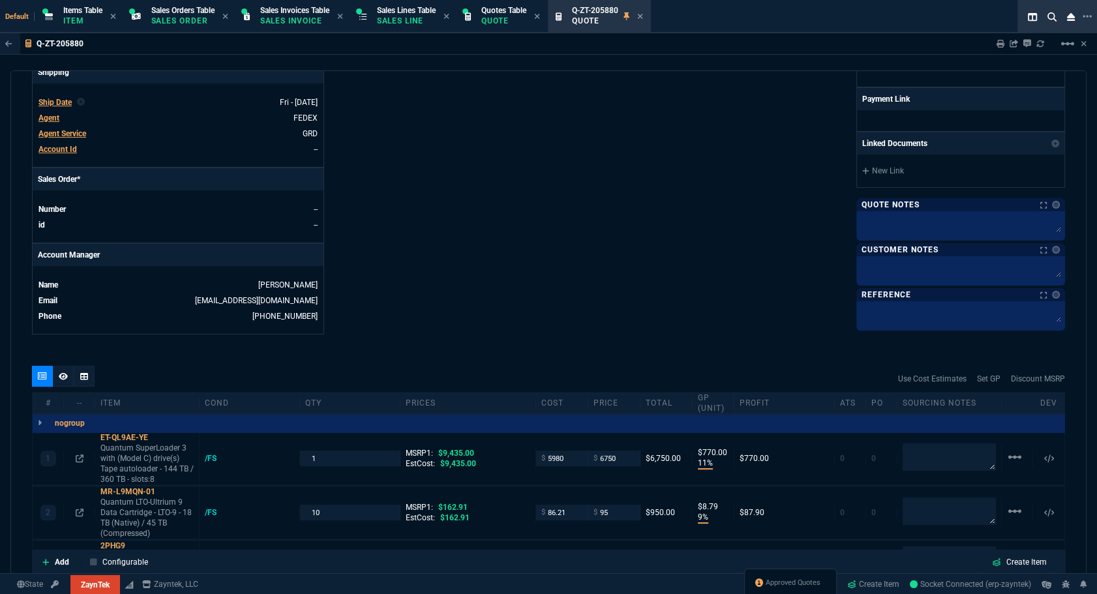
scroll to position [222, 0]
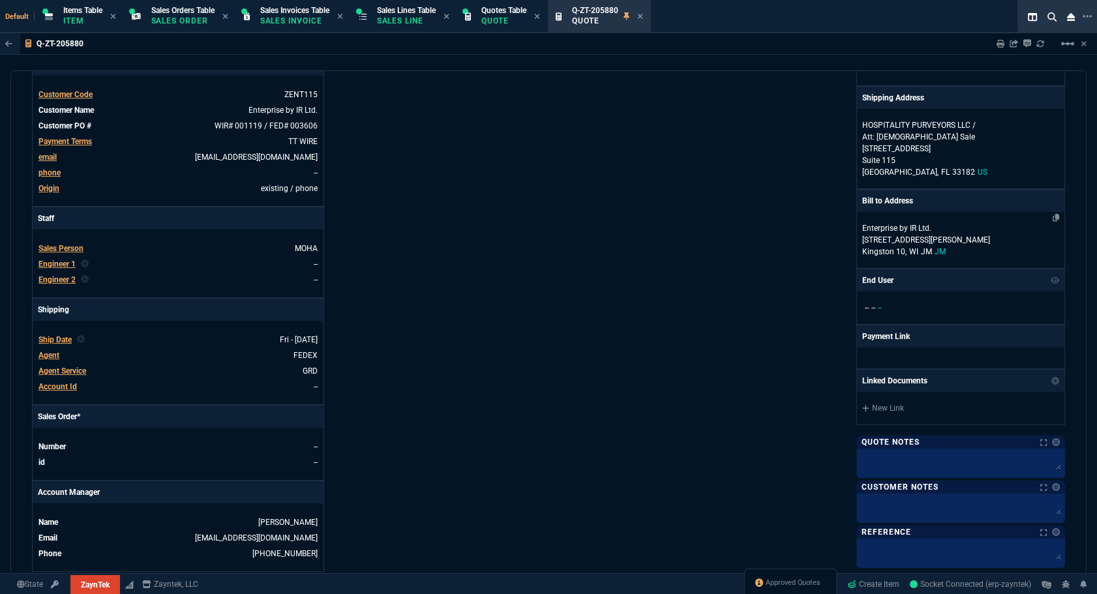
click at [887, 235] on p "[STREET_ADDRESS][PERSON_NAME]" at bounding box center [960, 240] width 197 height 12
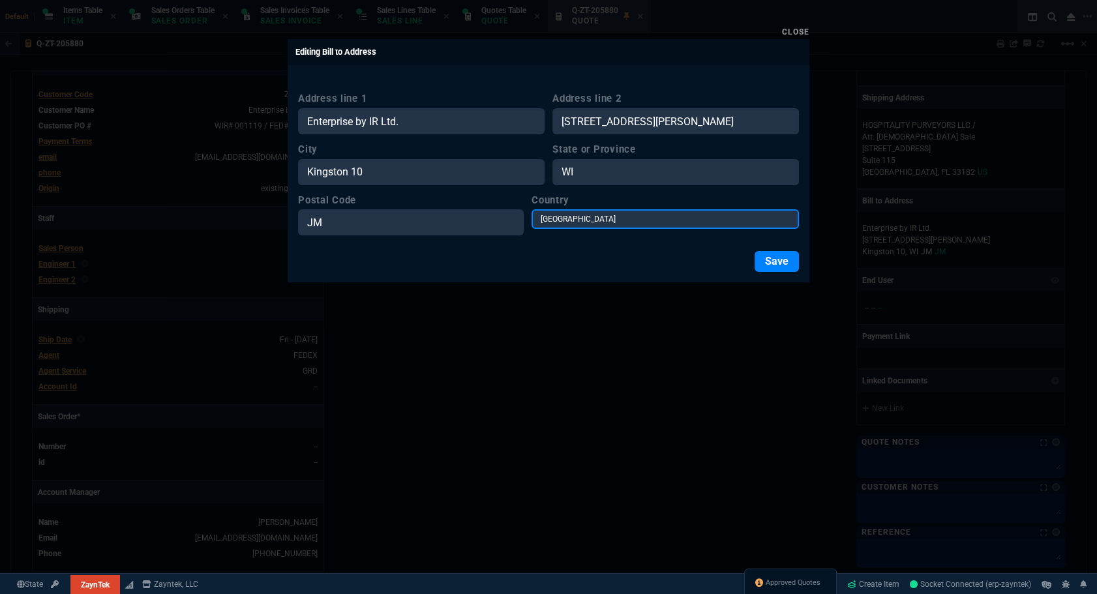
click at [612, 218] on select "USA Canada Mexico Algeria Andorra Angola Anguilla Antigua &amp; Barbuda Argenti…" at bounding box center [664, 219] width 267 height 20
select select "[GEOGRAPHIC_DATA]"
click at [552, 209] on select "USA Canada Mexico Algeria Andorra Angola Anguilla Antigua &amp; Barbuda Argenti…" at bounding box center [664, 219] width 267 height 20
click at [786, 262] on button "Save" at bounding box center [776, 261] width 44 height 21
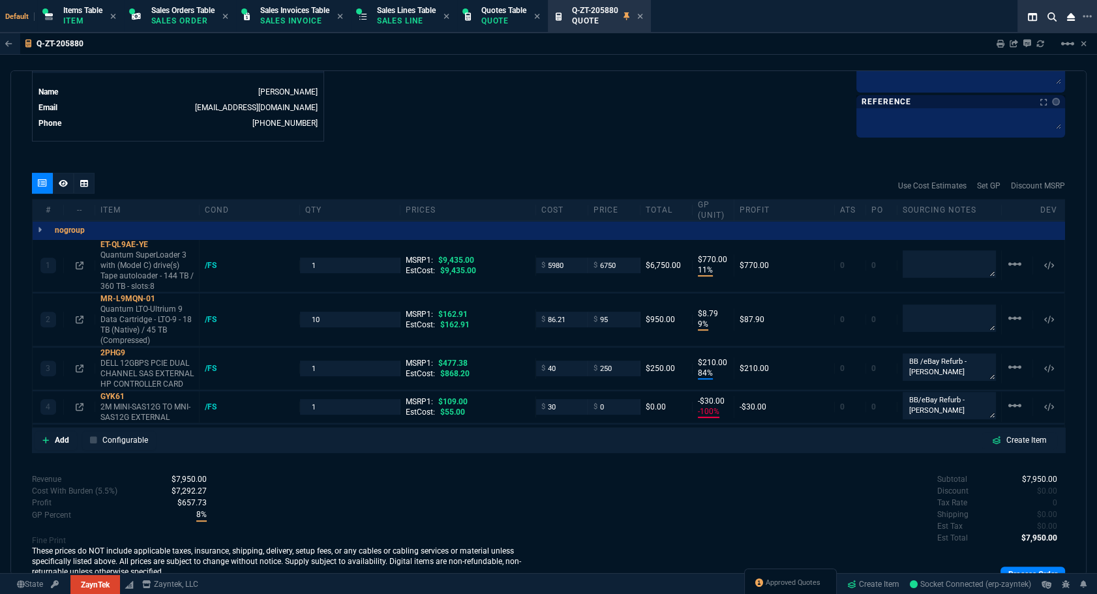
scroll to position [743, 0]
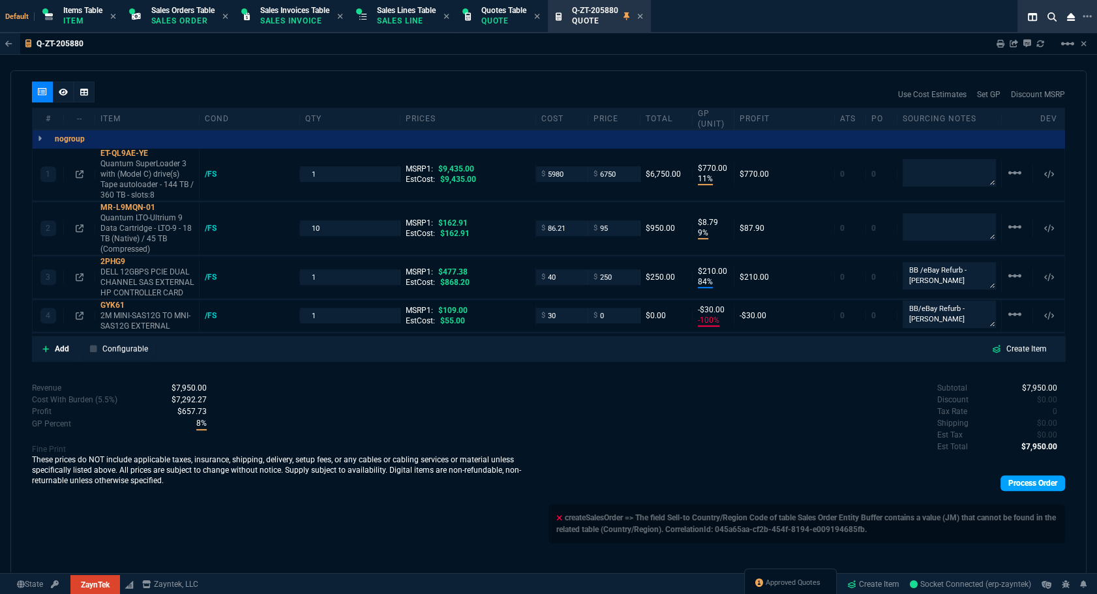
click at [1004, 484] on link "Process Order" at bounding box center [1032, 483] width 65 height 16
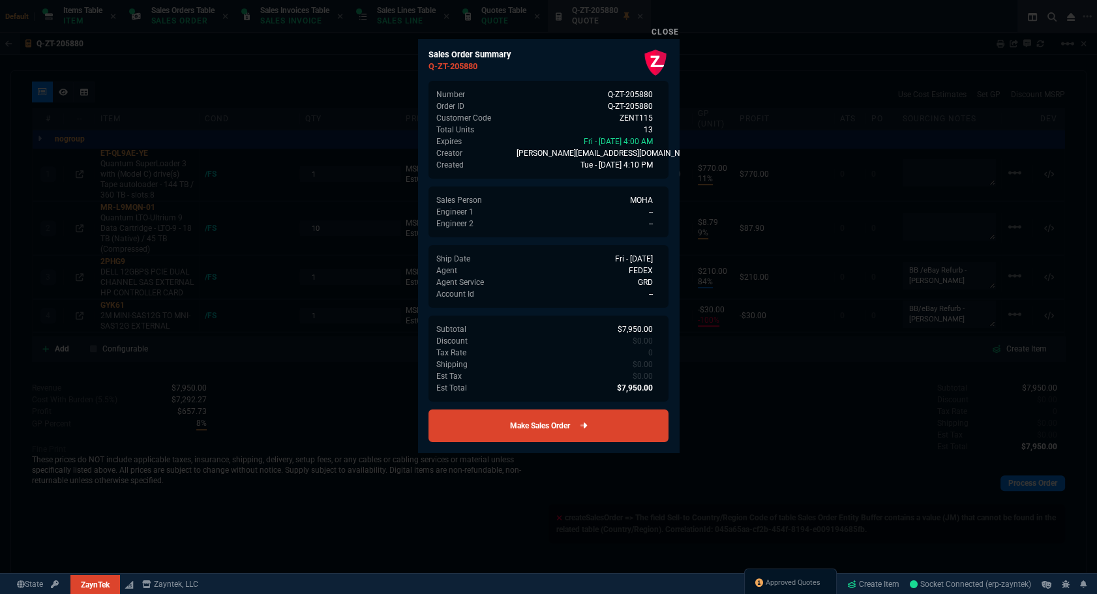
click at [612, 429] on link "Make Sales Order" at bounding box center [548, 425] width 240 height 33
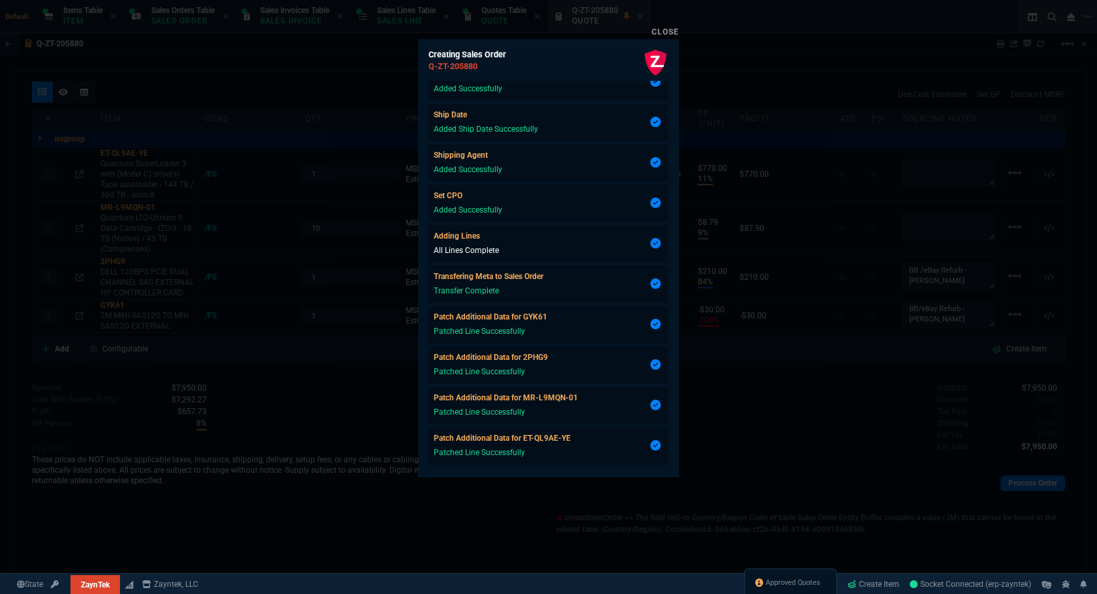
scroll to position [164, 0]
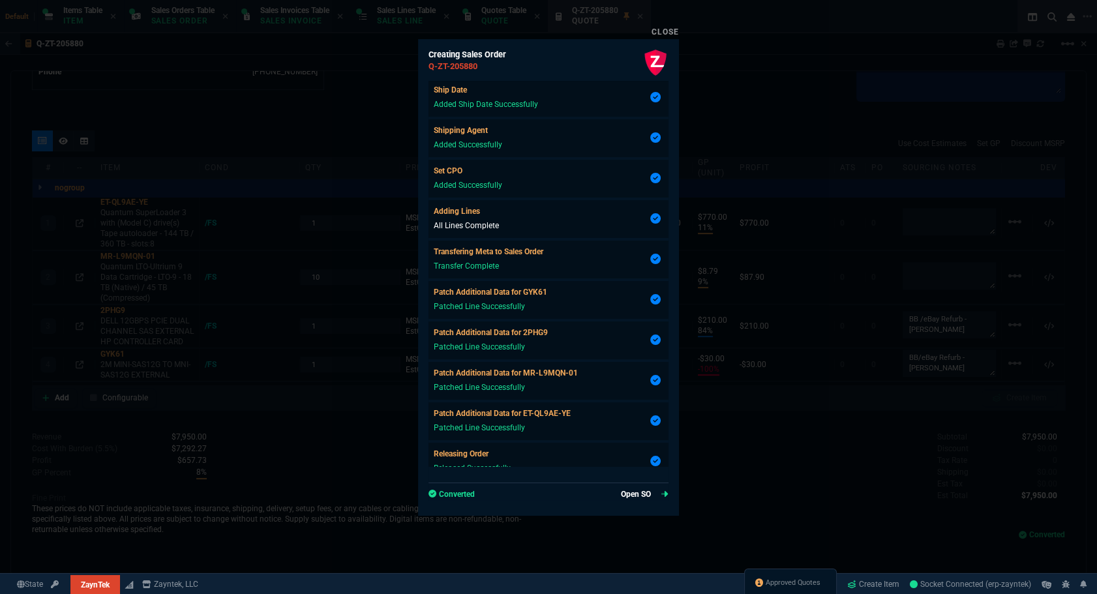
click at [623, 493] on link "Open SO" at bounding box center [645, 494] width 48 height 12
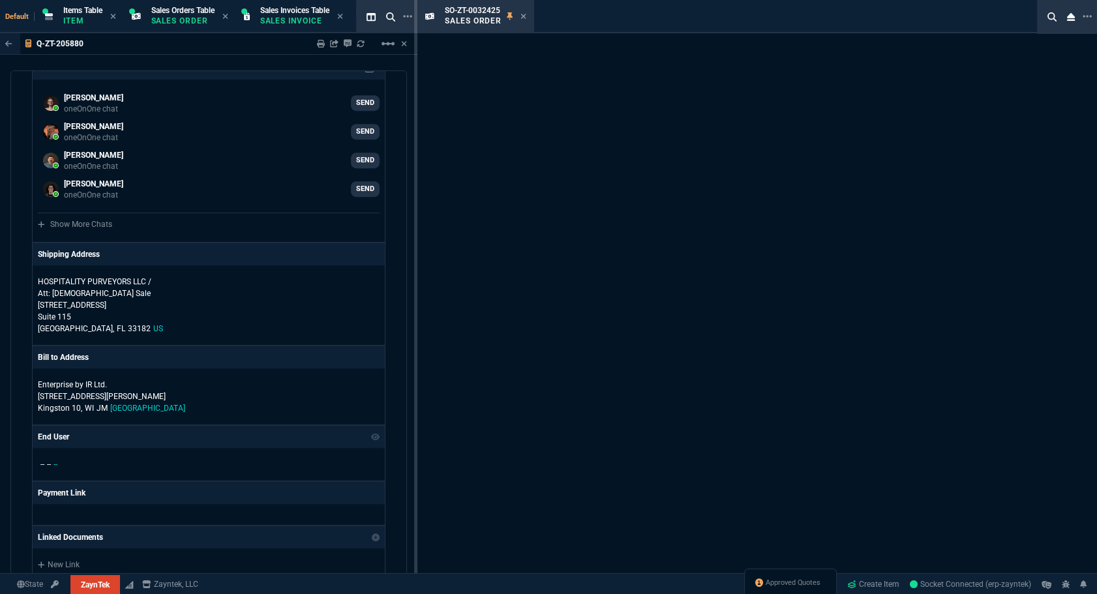
type input "11"
type input "770"
type input "9"
type input "84"
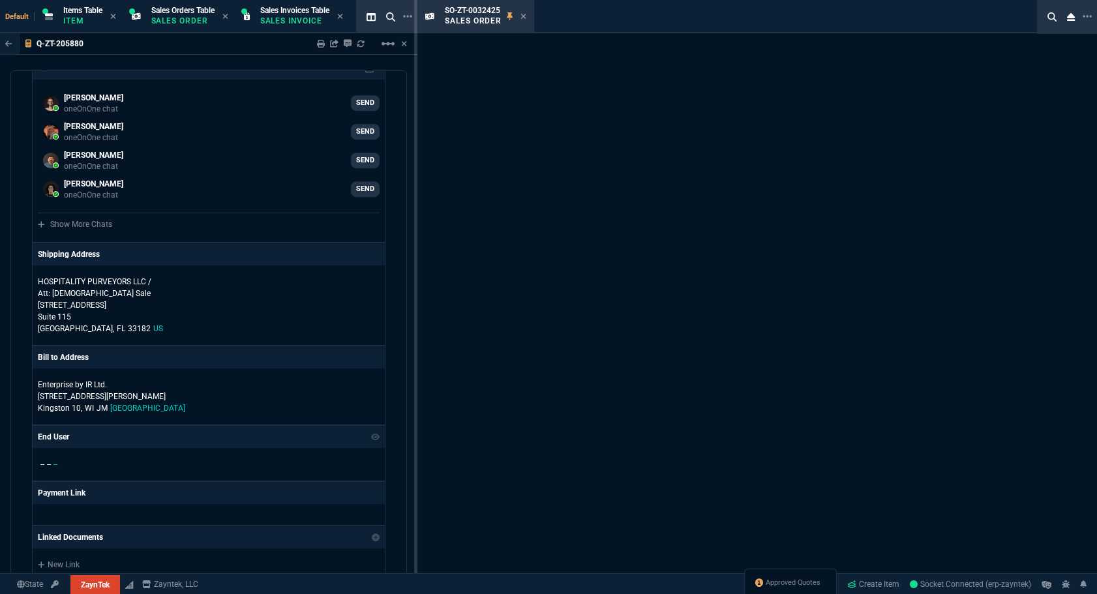
type input "210"
type input "-100"
type input "-30"
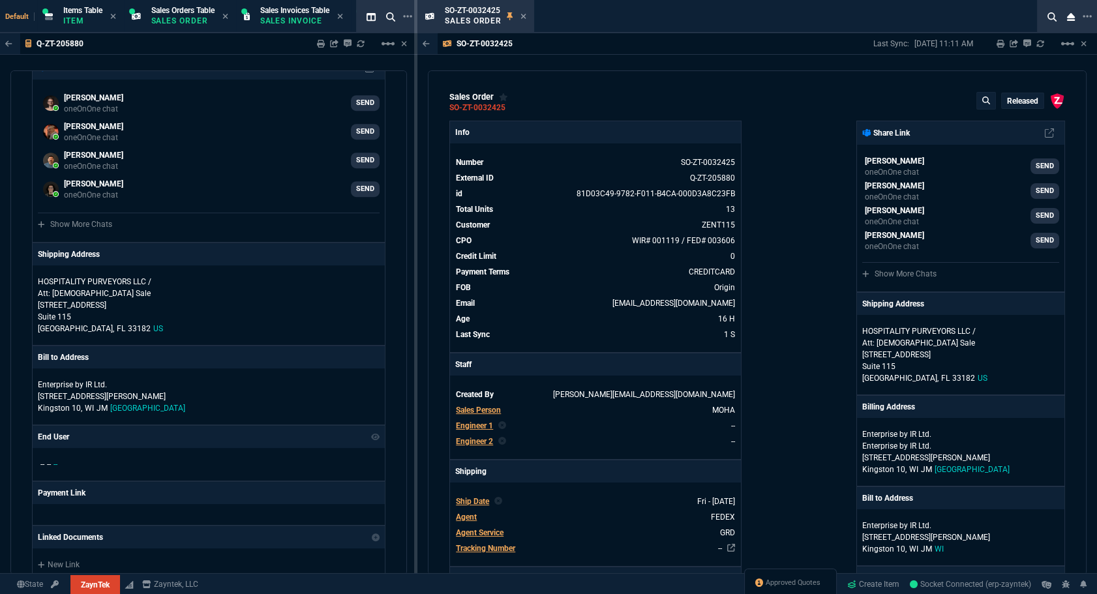
scroll to position [685, 0]
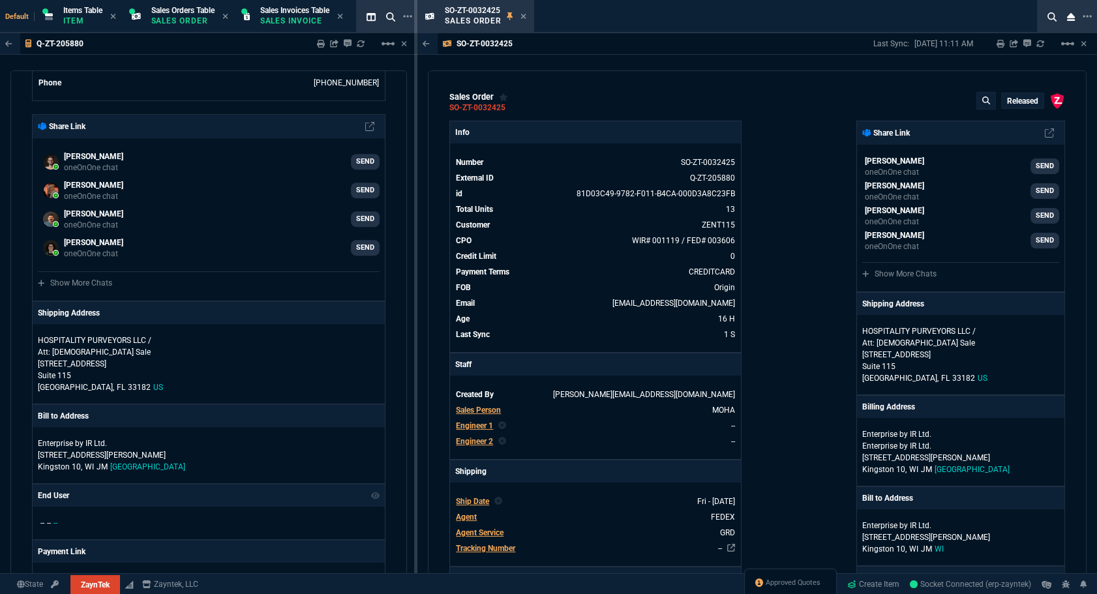
type input "28"
type input "42"
type input "48"
type input "100"
click at [1009, 98] on p "Released" at bounding box center [1022, 101] width 31 height 10
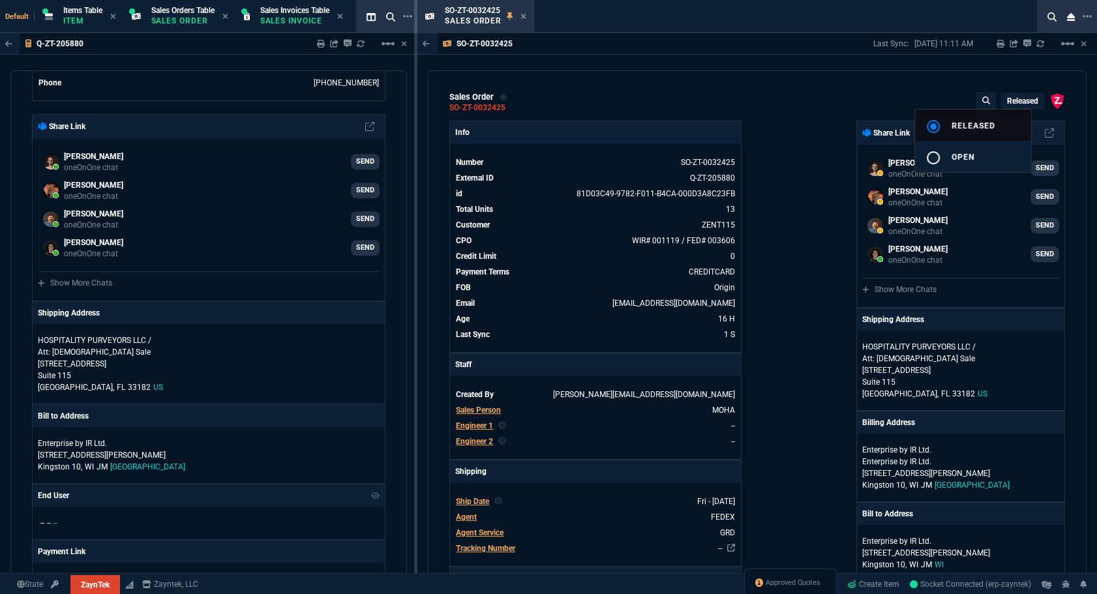
click at [960, 153] on span "Open" at bounding box center [962, 157] width 23 height 9
click at [801, 152] on div at bounding box center [548, 297] width 1097 height 594
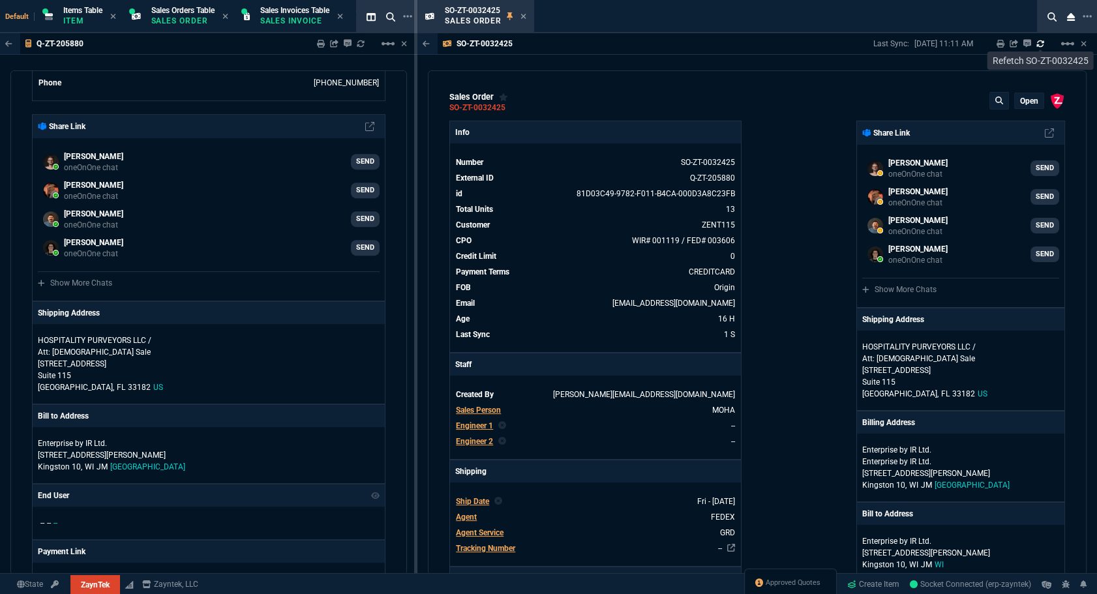
click at [1042, 45] on icon at bounding box center [1039, 43] width 7 height 7
click at [1022, 104] on p "Released" at bounding box center [1022, 101] width 31 height 10
click at [975, 153] on button "radio_button_unchecked Open" at bounding box center [973, 156] width 116 height 31
click at [1015, 62] on div at bounding box center [548, 297] width 1097 height 594
click at [1038, 46] on icon at bounding box center [1040, 44] width 8 height 8
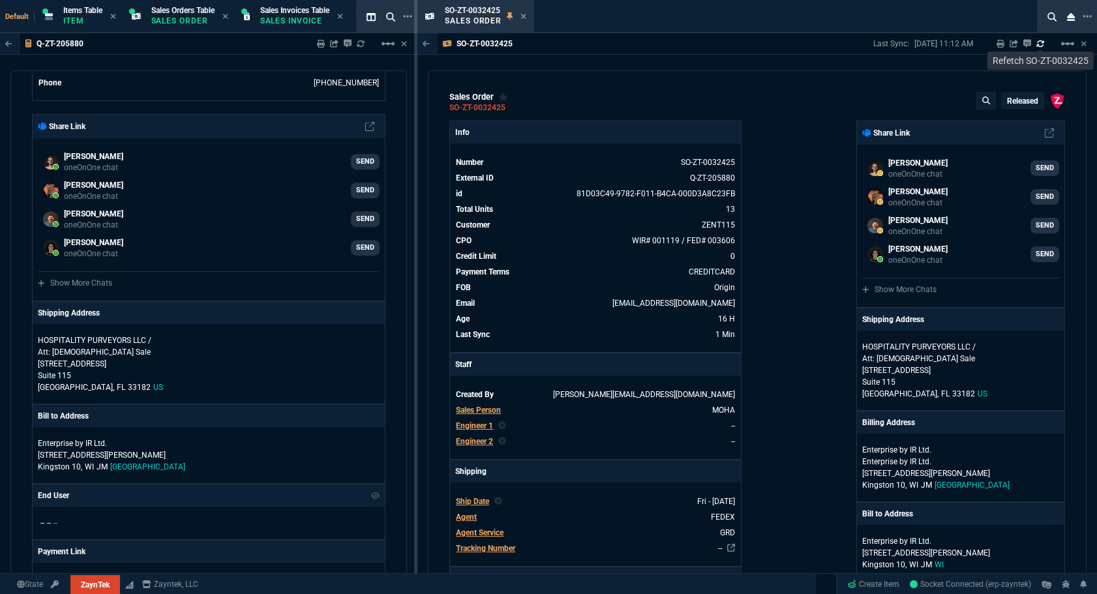
drag, startPoint x: 520, startPoint y: 14, endPoint x: 602, endPoint y: 1, distance: 82.5
click at [521, 14] on icon at bounding box center [523, 16] width 6 height 8
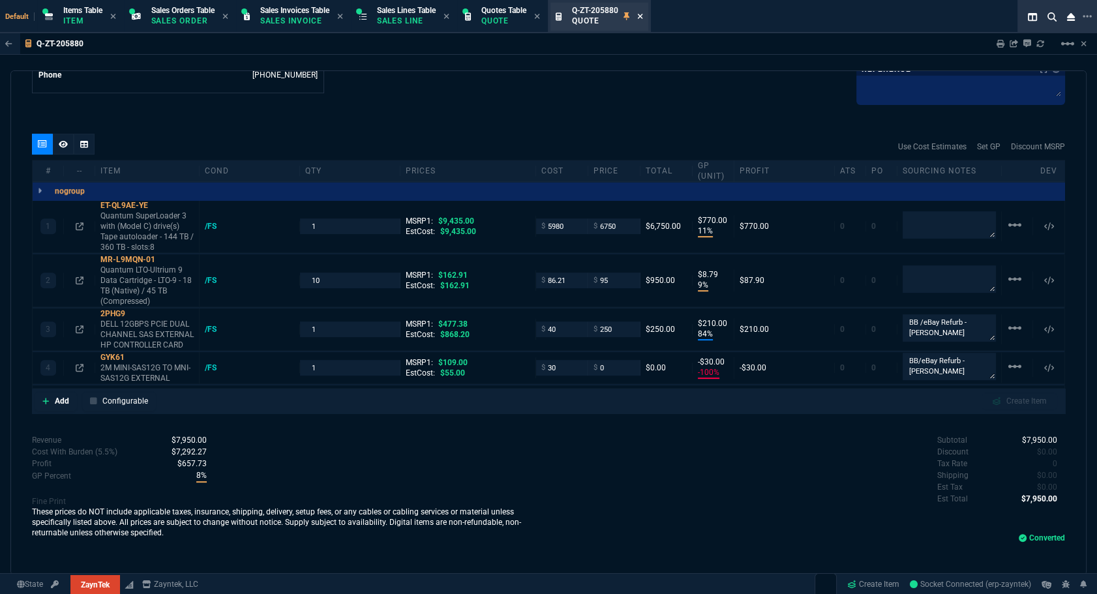
click at [643, 15] on icon at bounding box center [640, 16] width 6 height 8
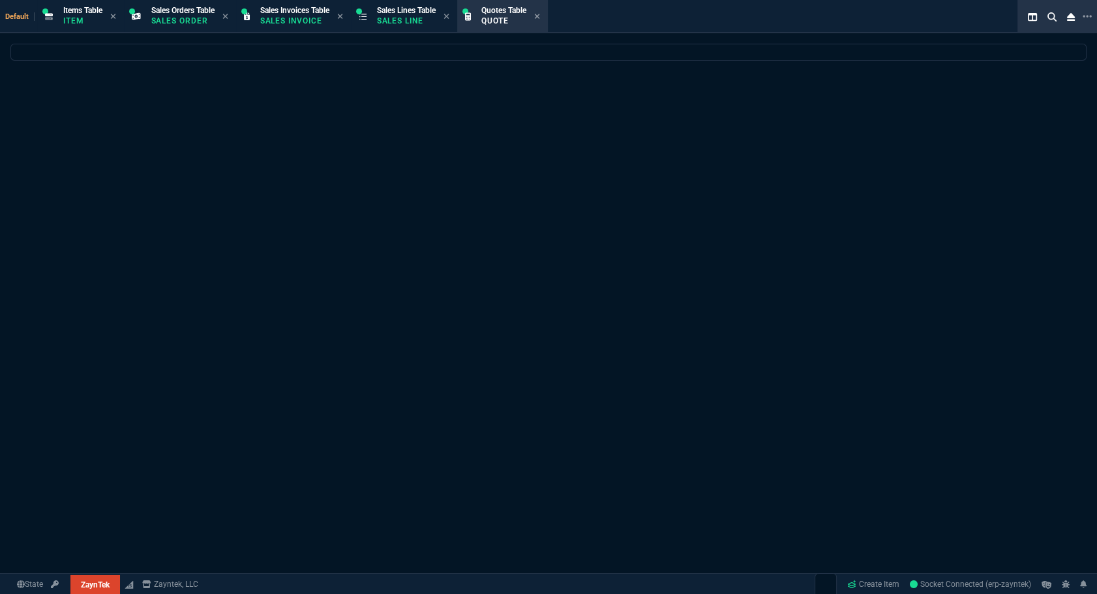
select select
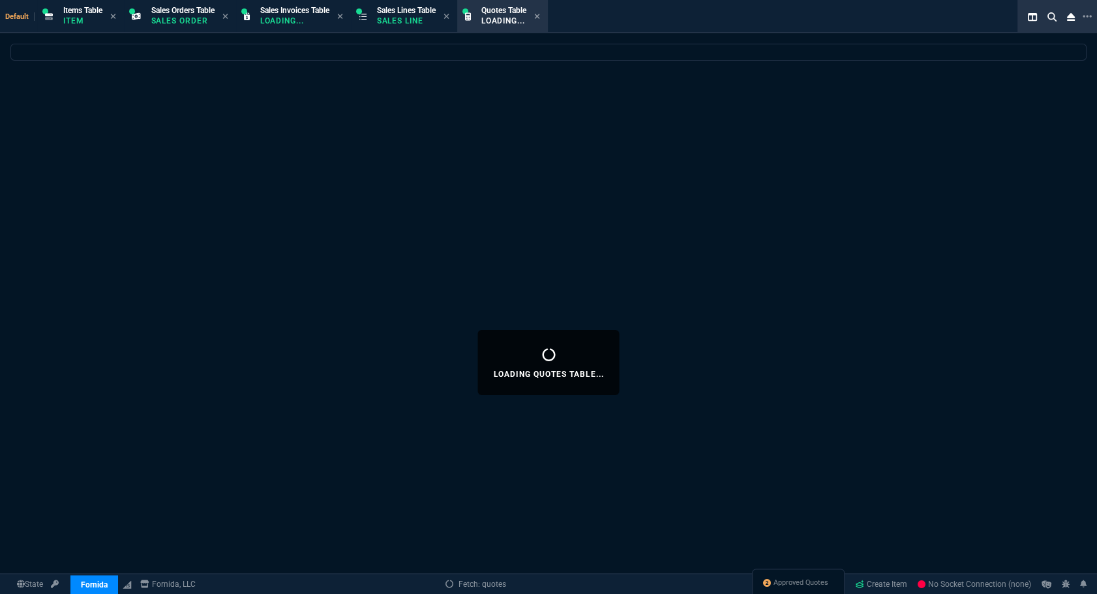
select select
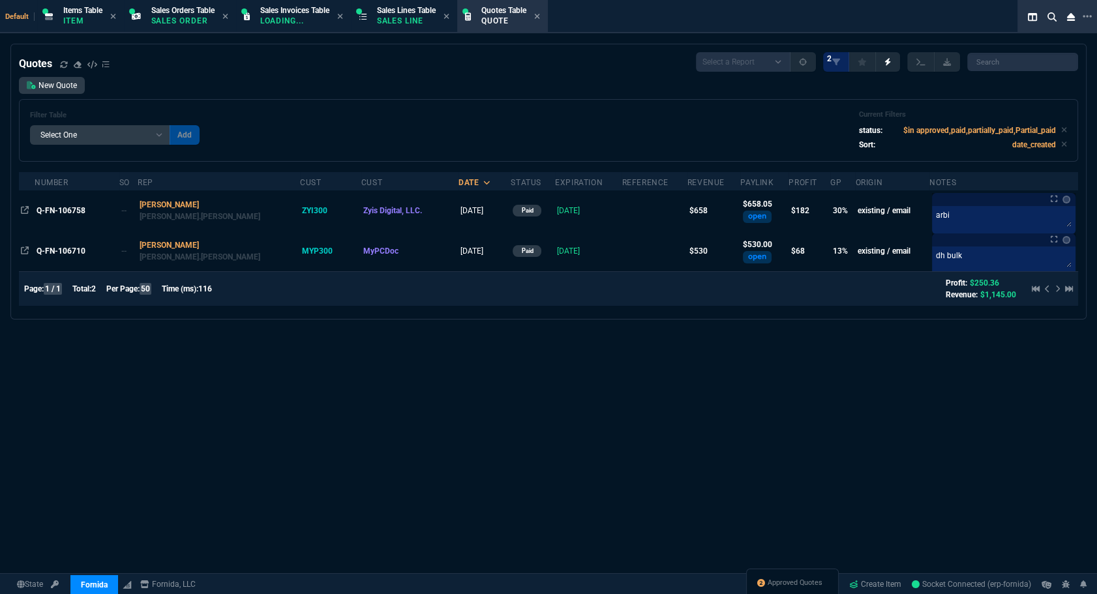
select select "12: [PERSON_NAME]"
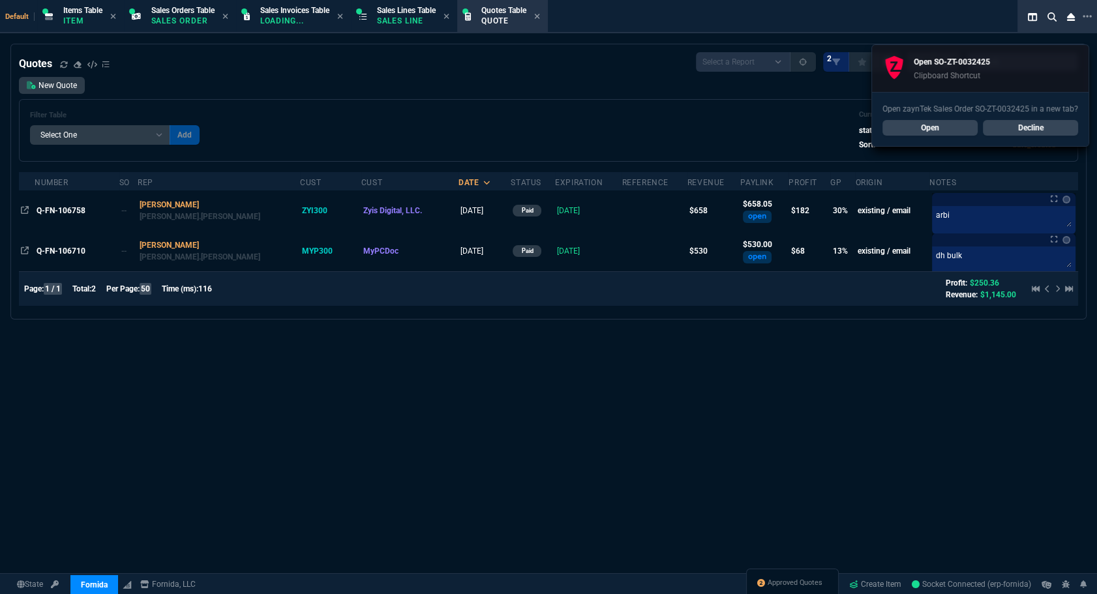
click at [765, 574] on div "Approved Quotes" at bounding box center [792, 584] width 93 height 31
click at [767, 579] on span "Approved Quotes" at bounding box center [794, 583] width 55 height 10
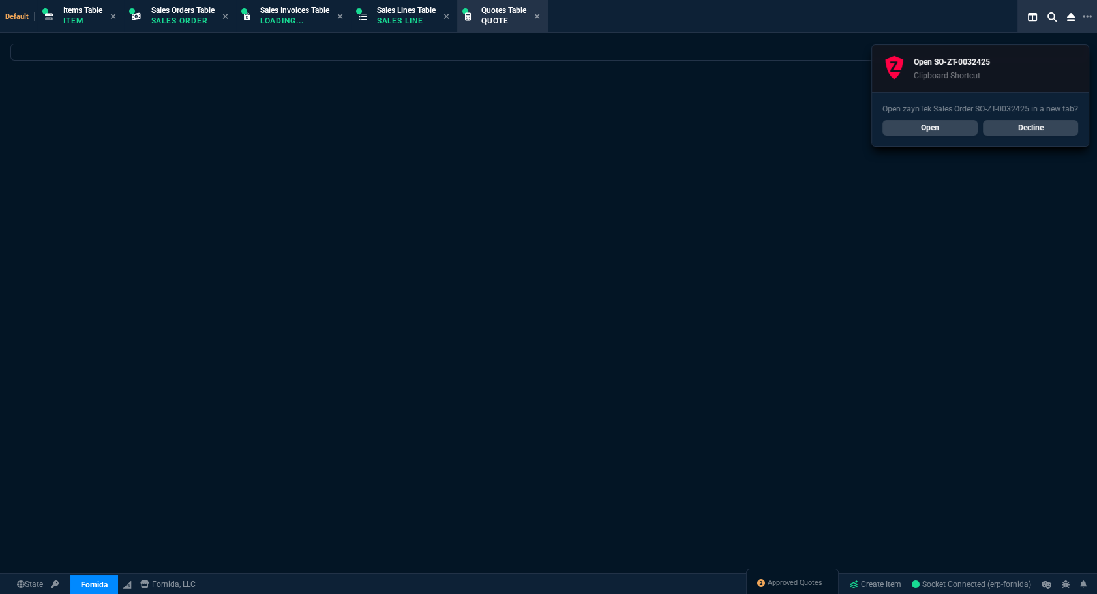
select select
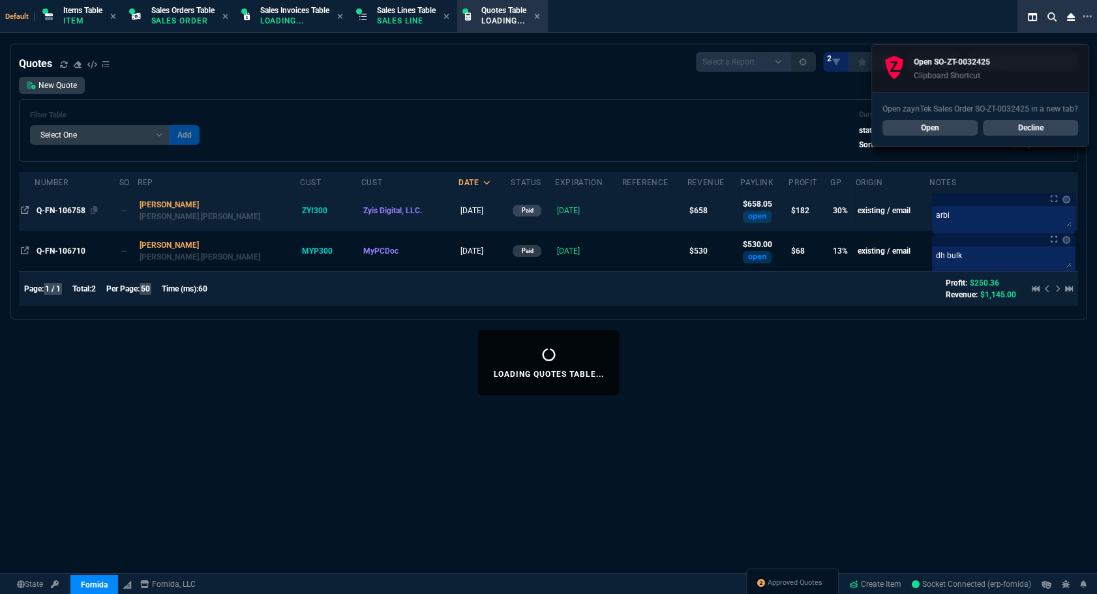
click at [65, 210] on span "Q-FN-106758" at bounding box center [61, 210] width 49 height 9
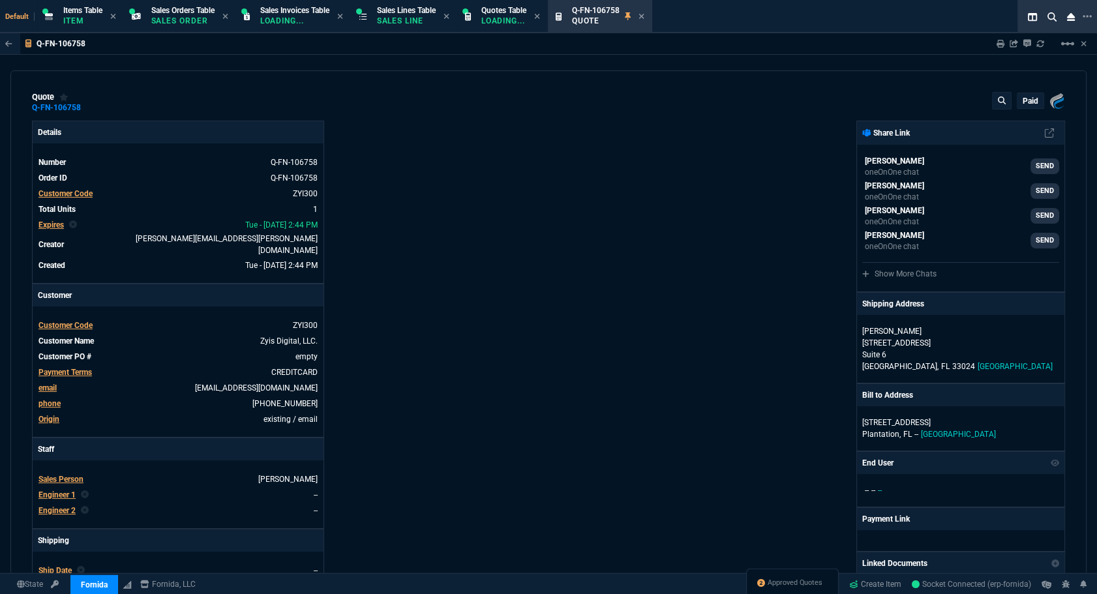
type input "33"
type input "205"
type input "1181.5"
type input "48"
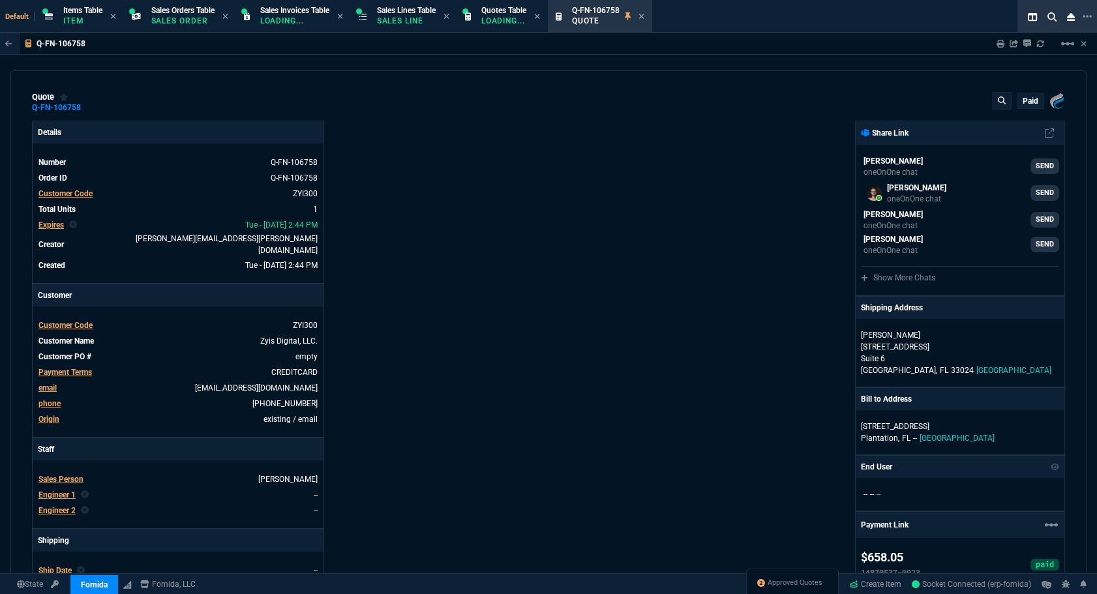
click at [1051, 130] on div at bounding box center [1051, 132] width 14 height 13
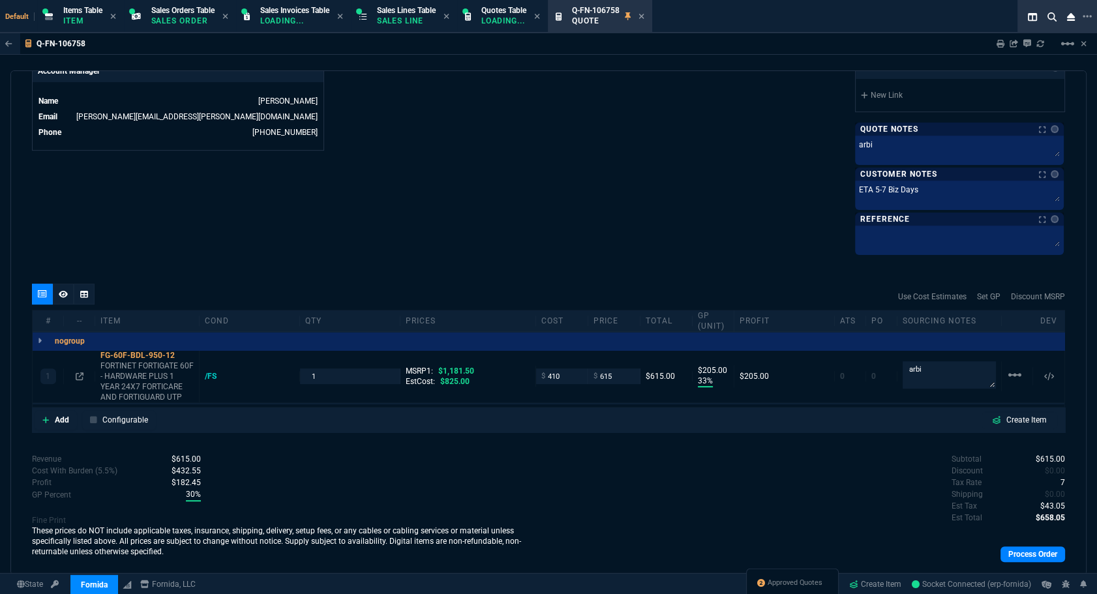
scroll to position [415, 0]
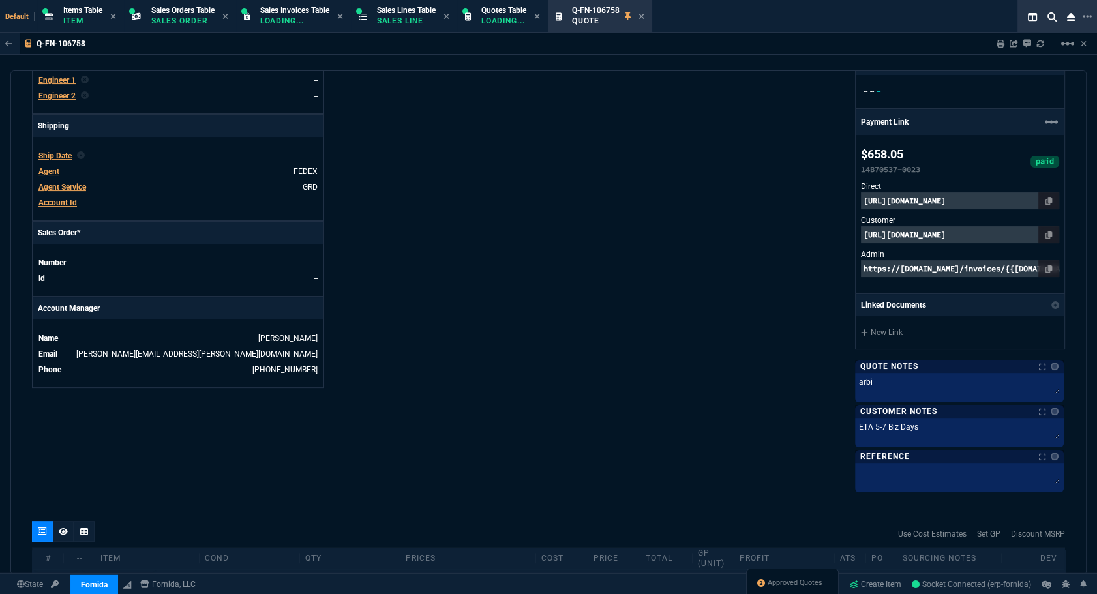
click at [59, 151] on span "Ship Date" at bounding box center [54, 155] width 33 height 9
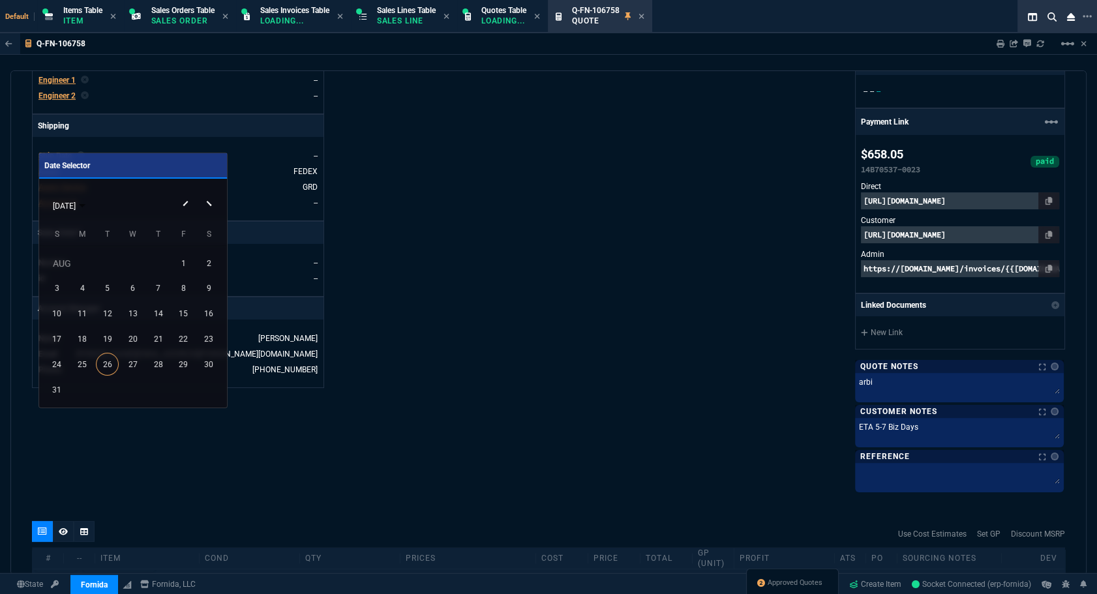
click at [209, 193] on button "Next month" at bounding box center [211, 193] width 26 height 0
click at [103, 289] on div "2" at bounding box center [107, 288] width 23 height 23
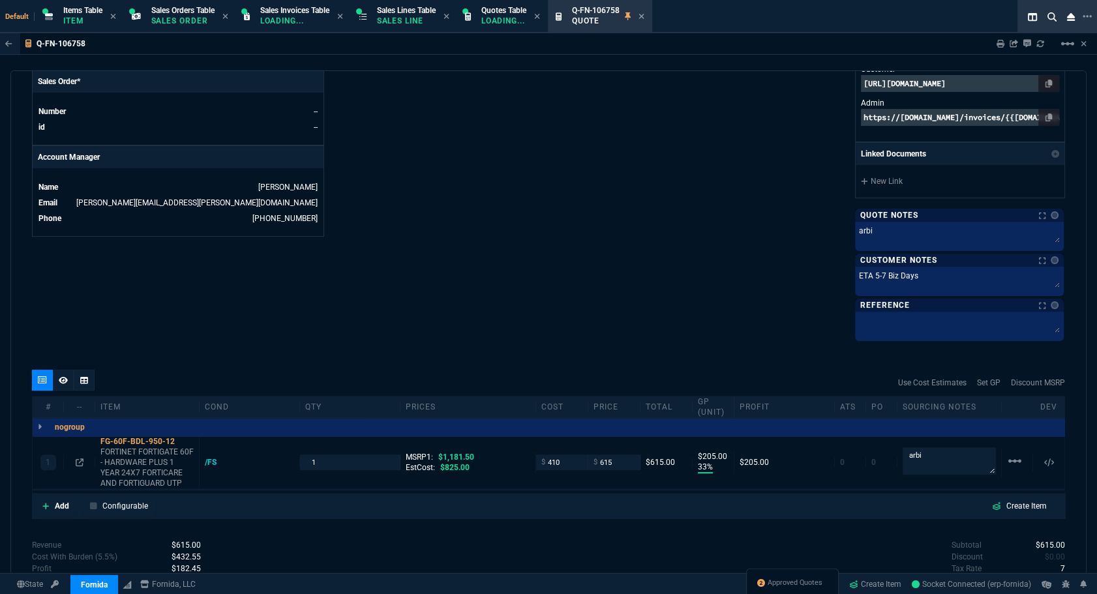
scroll to position [664, 0]
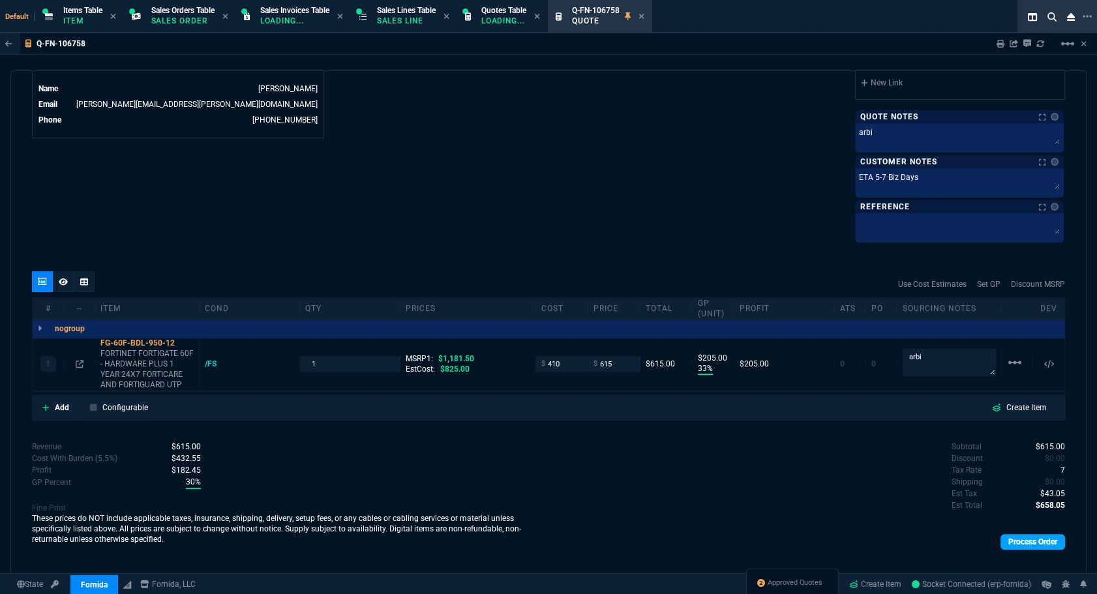
click at [1043, 543] on link "Process Order" at bounding box center [1032, 542] width 65 height 16
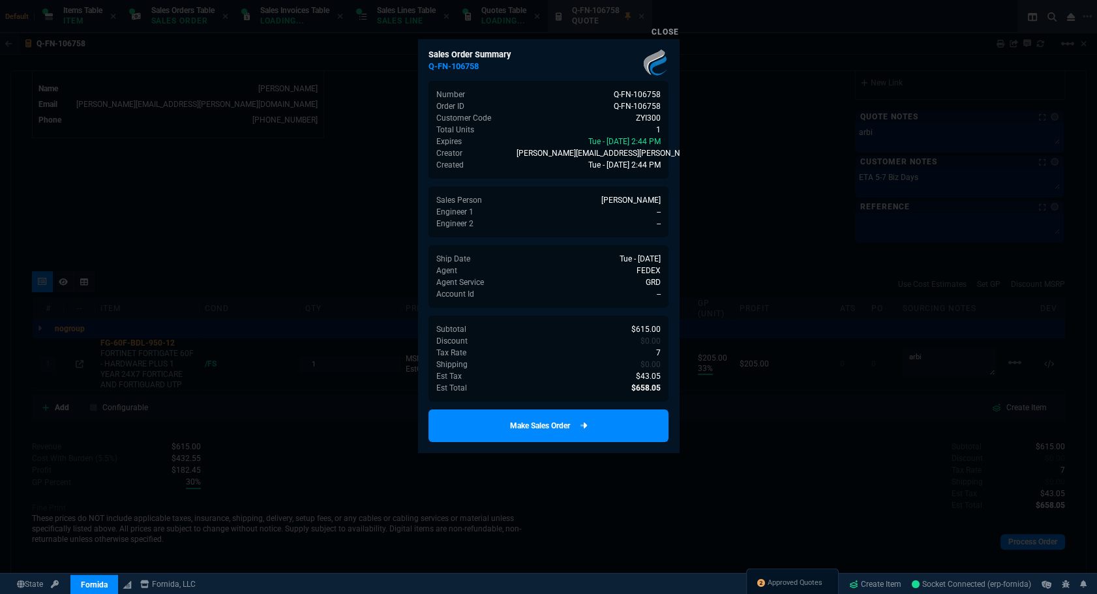
click at [629, 424] on link "Make Sales Order" at bounding box center [548, 425] width 240 height 33
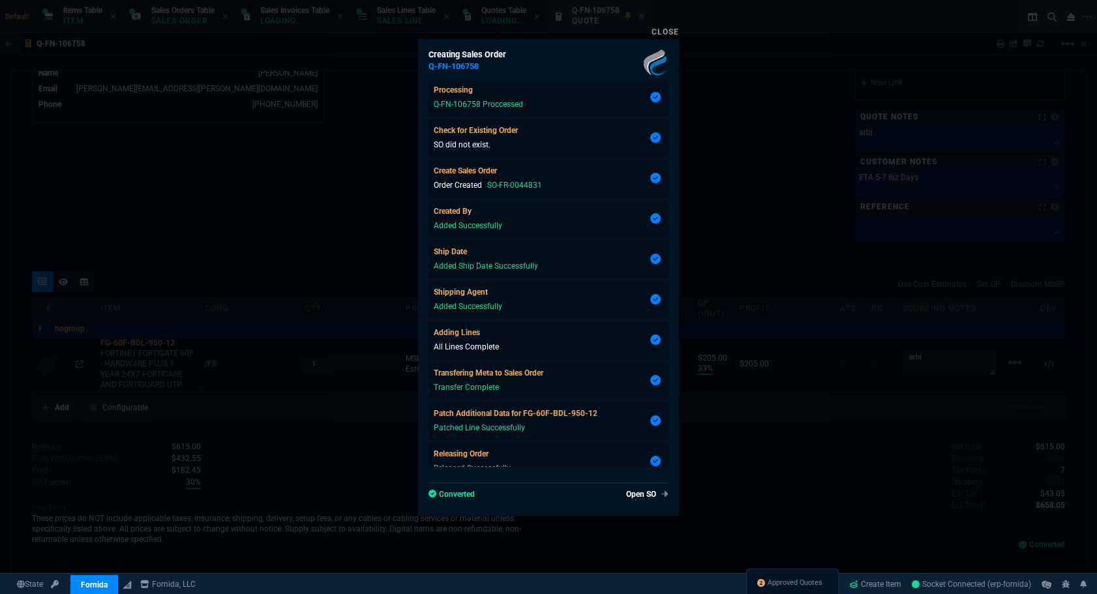
type input "33"
type input "205"
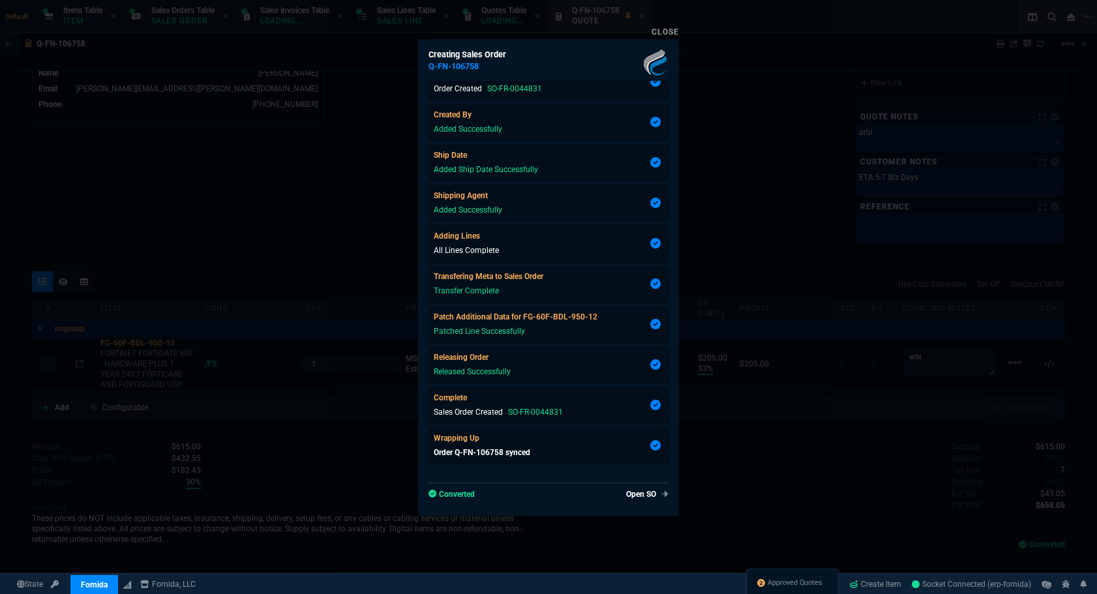
scroll to position [649, 0]
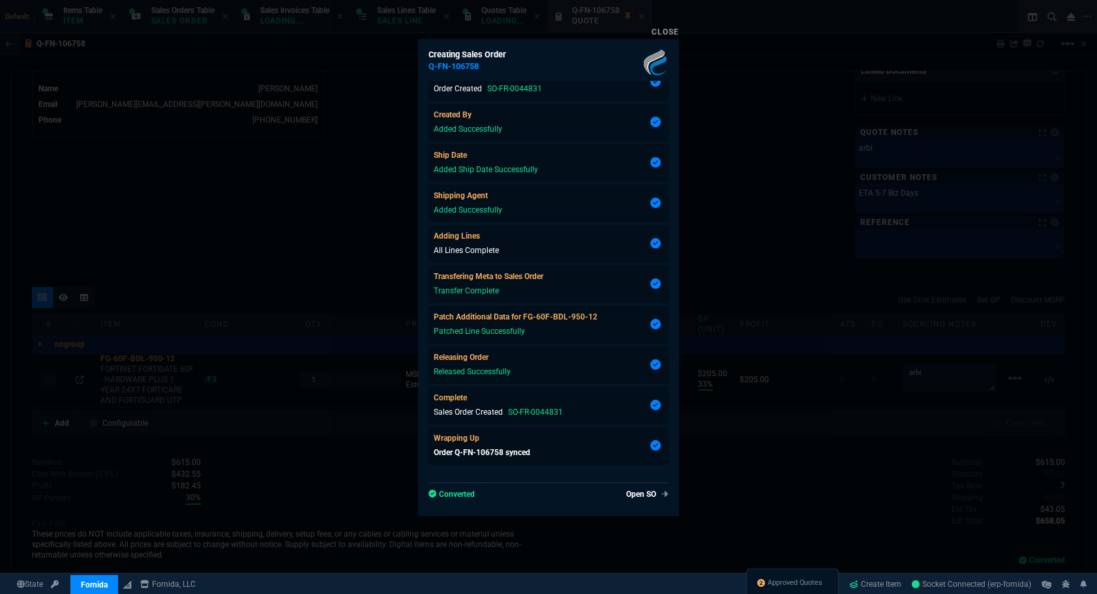
type input "48"
click at [643, 494] on link "Open SO" at bounding box center [645, 494] width 48 height 12
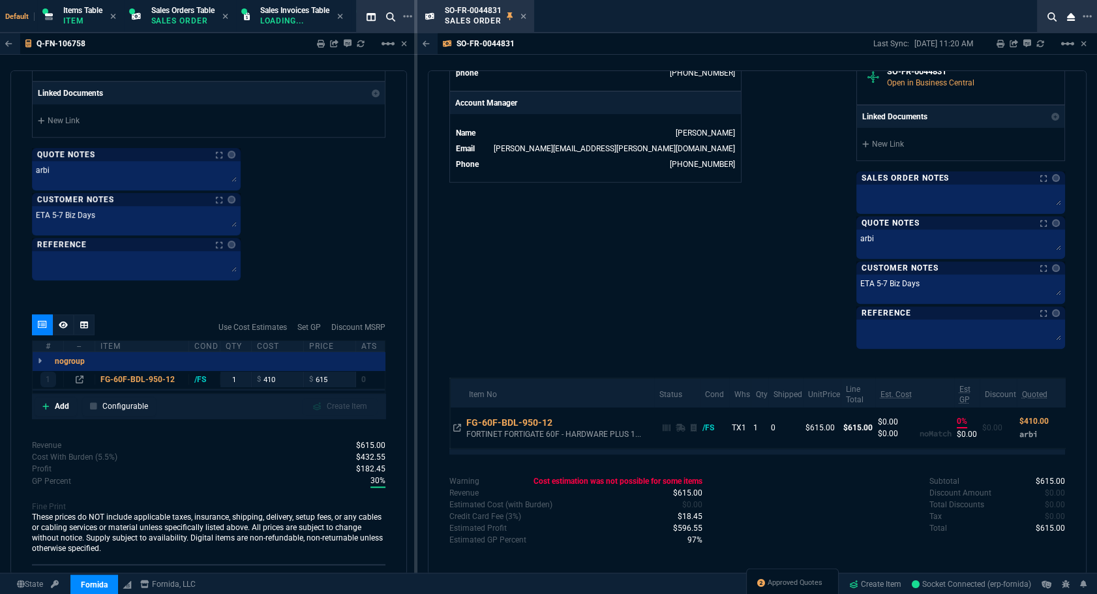
scroll to position [1445, 0]
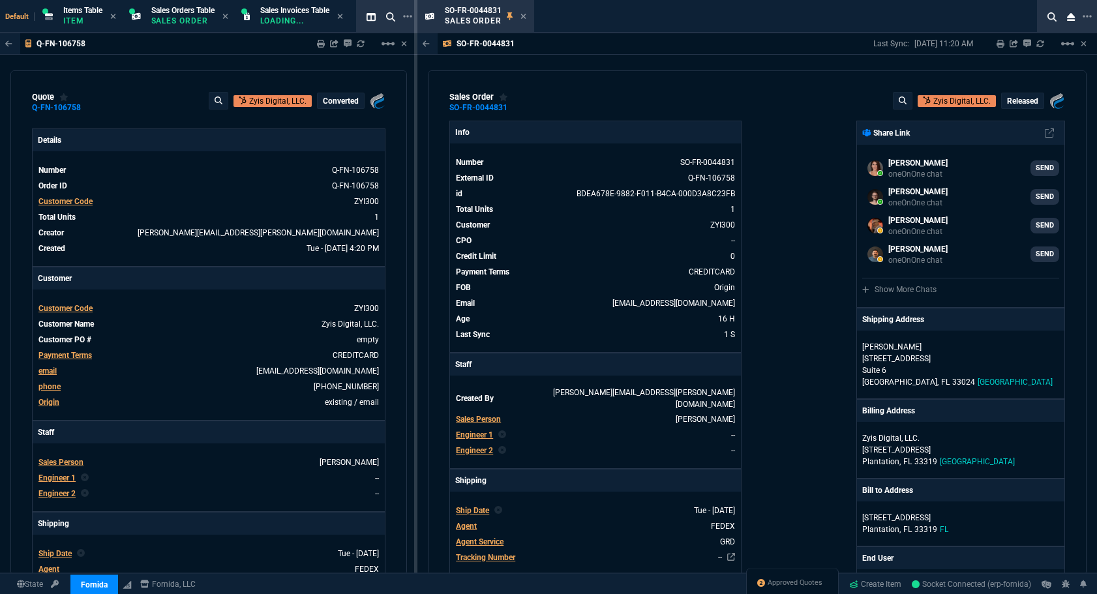
select select "12: ROSS"
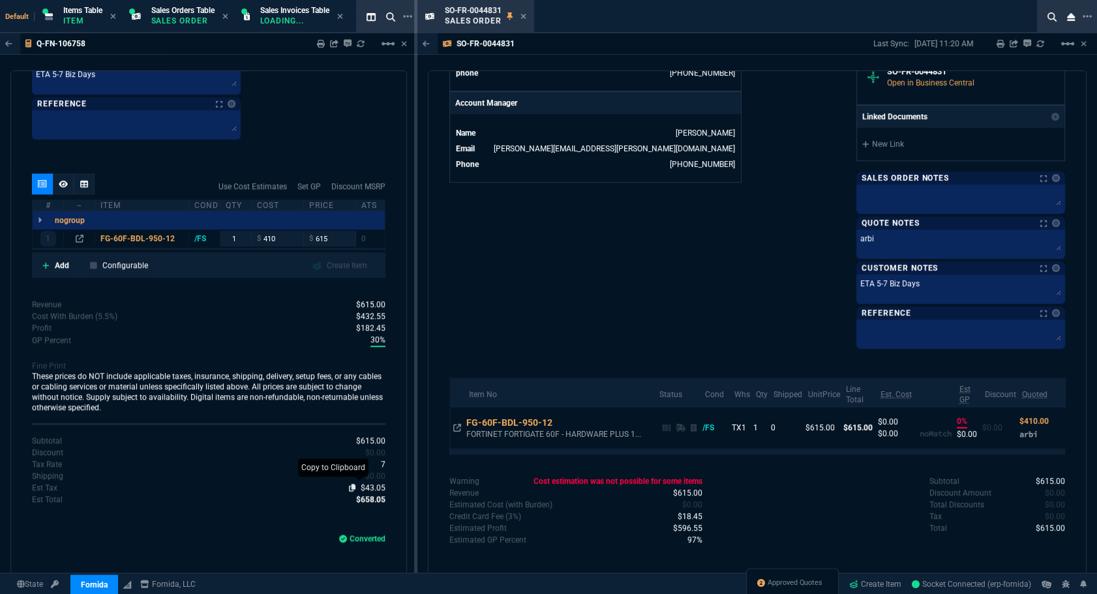
click at [349, 484] on icon at bounding box center [352, 488] width 7 height 8
click at [523, 17] on icon at bounding box center [523, 16] width 6 height 8
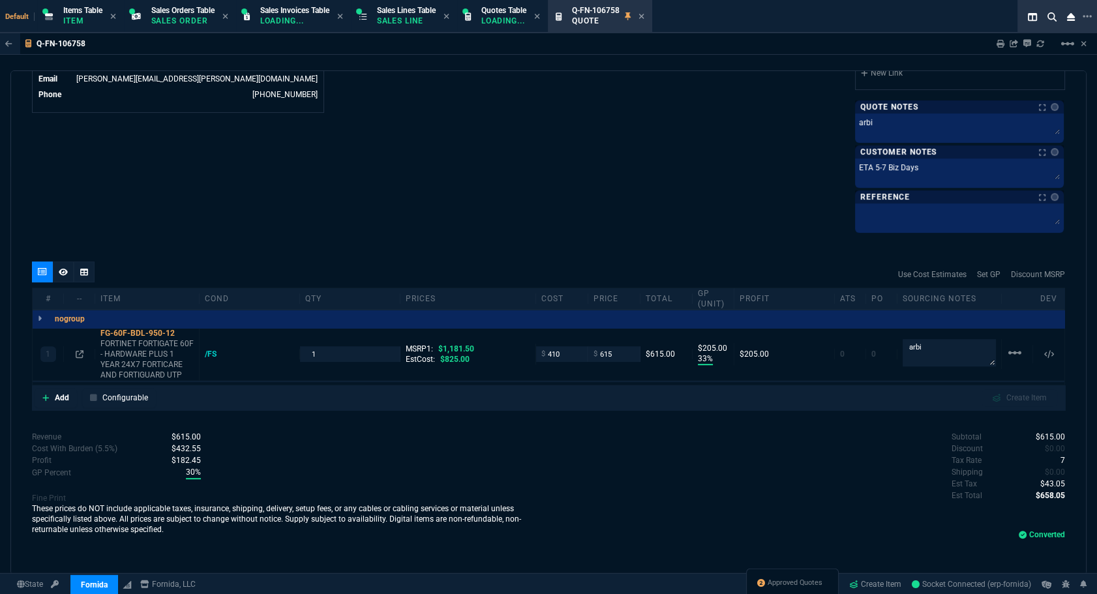
scroll to position [672, 0]
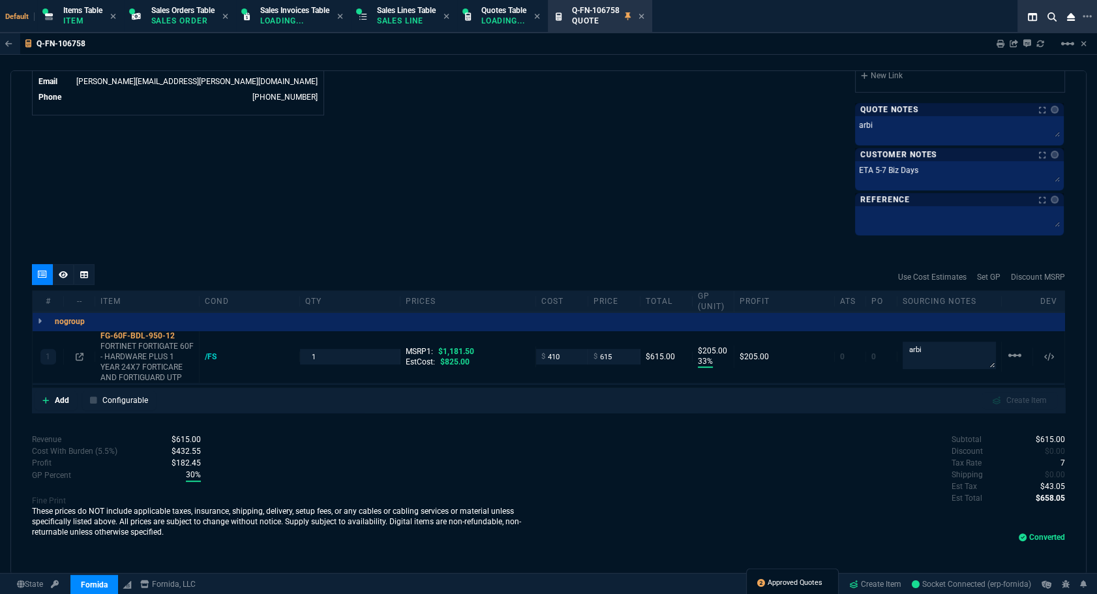
click at [788, 582] on span "Approved Quotes" at bounding box center [794, 583] width 55 height 10
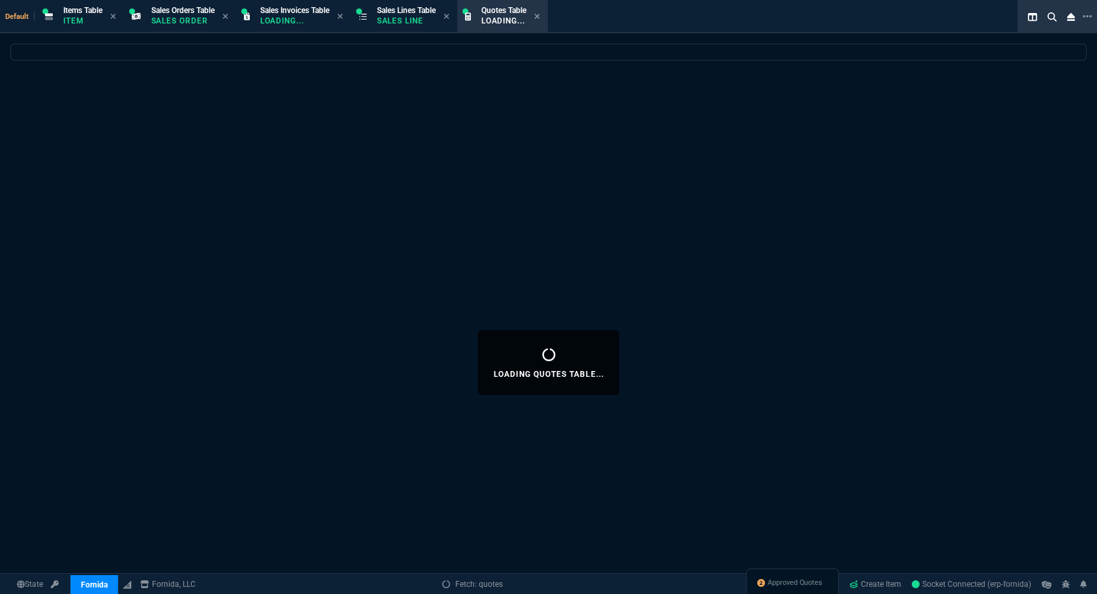
select select
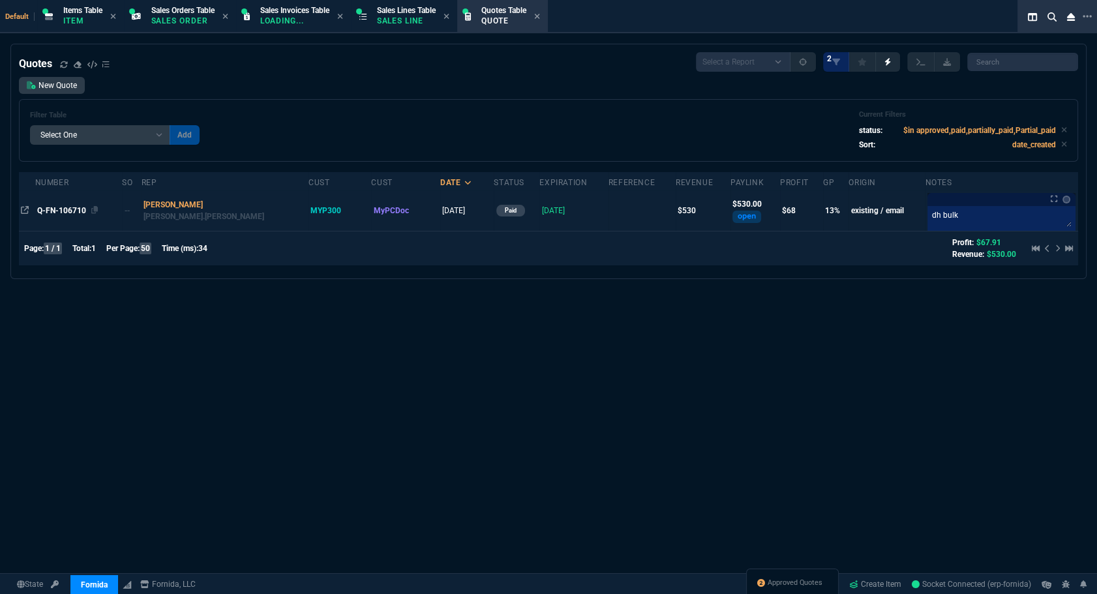
click at [75, 210] on span "Q-FN-106710" at bounding box center [61, 210] width 49 height 9
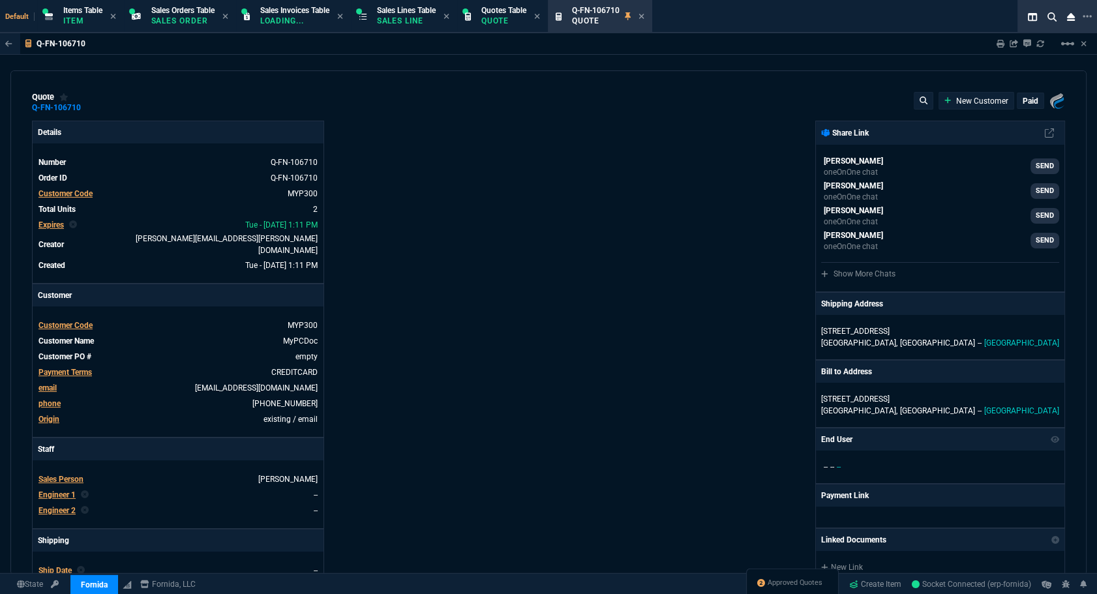
type input "17"
type input "46"
type input "375"
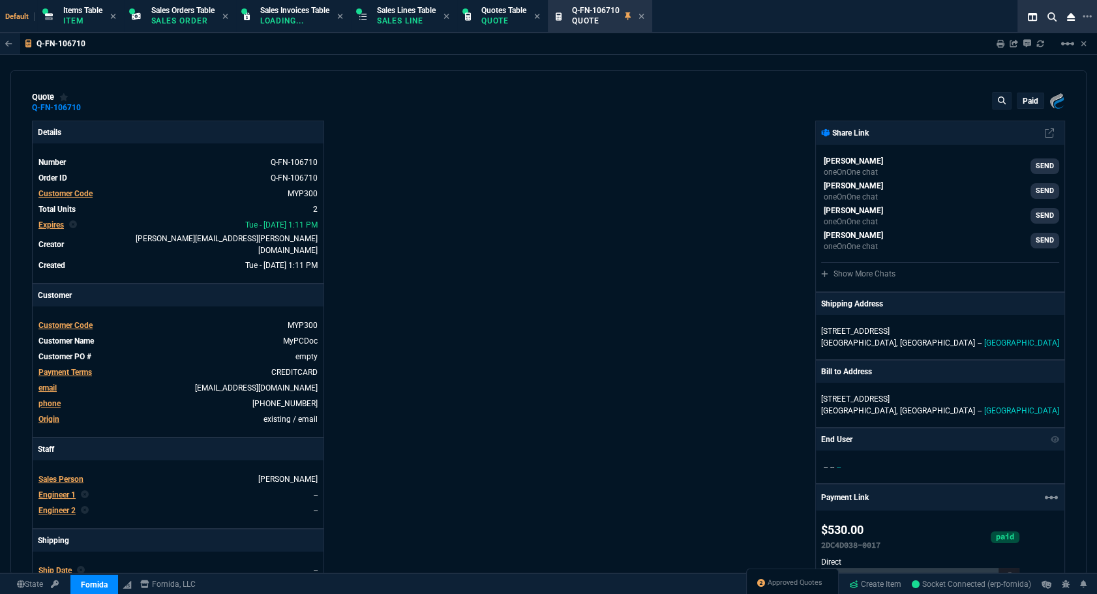
type input "29"
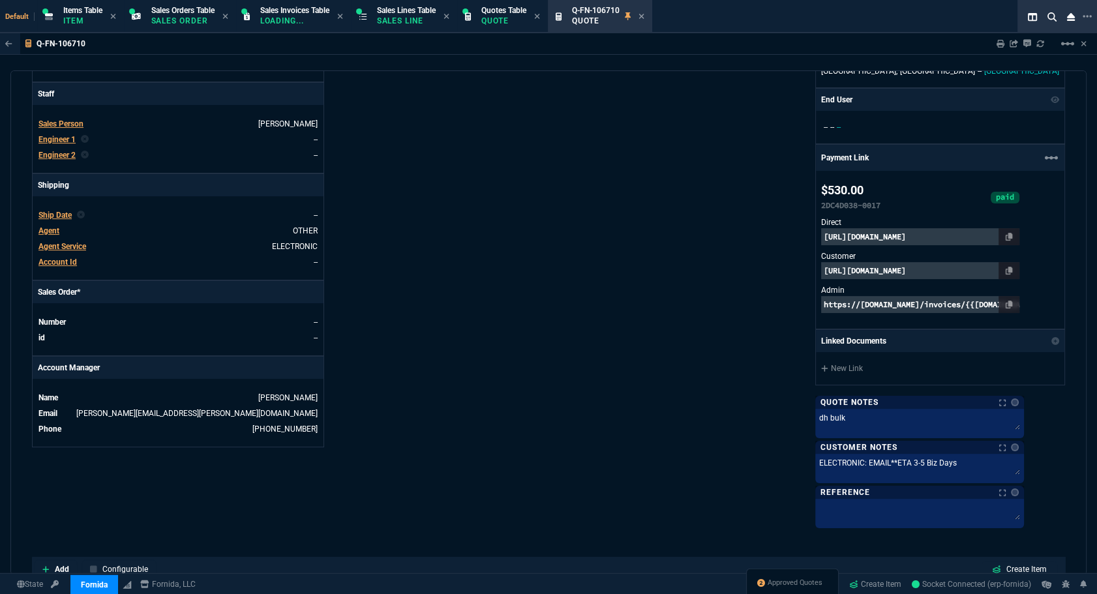
scroll to position [177, 0]
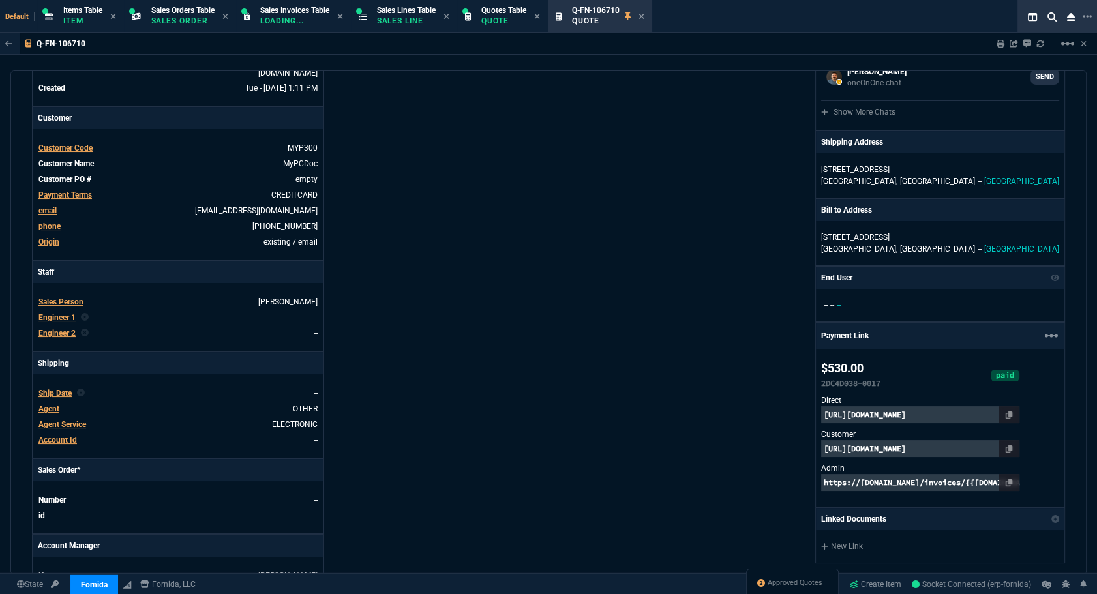
click at [46, 389] on span "Ship Date" at bounding box center [54, 393] width 33 height 9
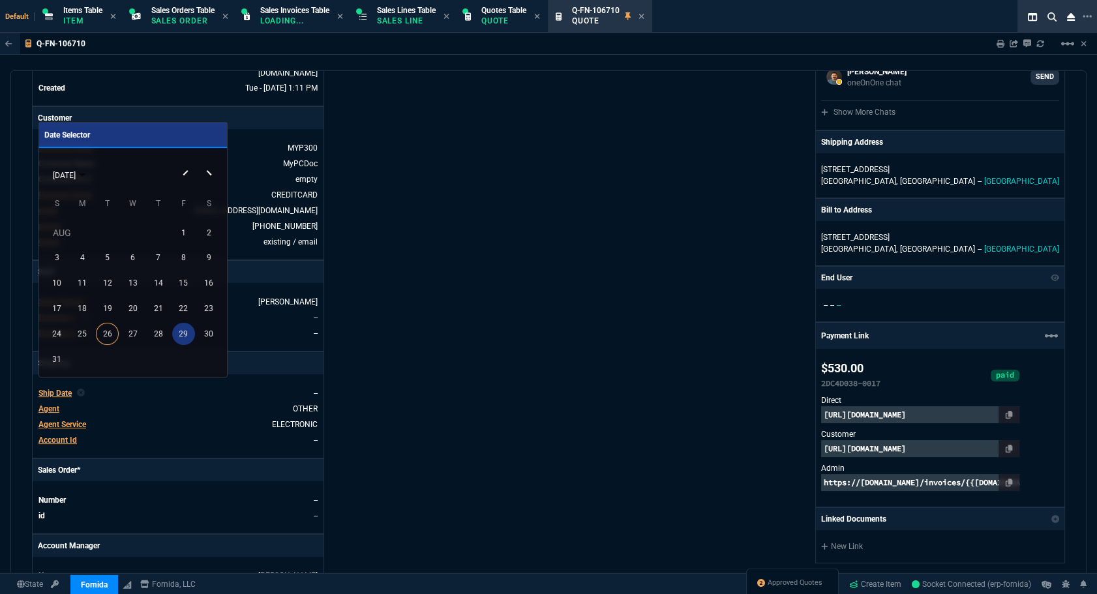
click at [183, 331] on div "29" at bounding box center [183, 334] width 23 height 23
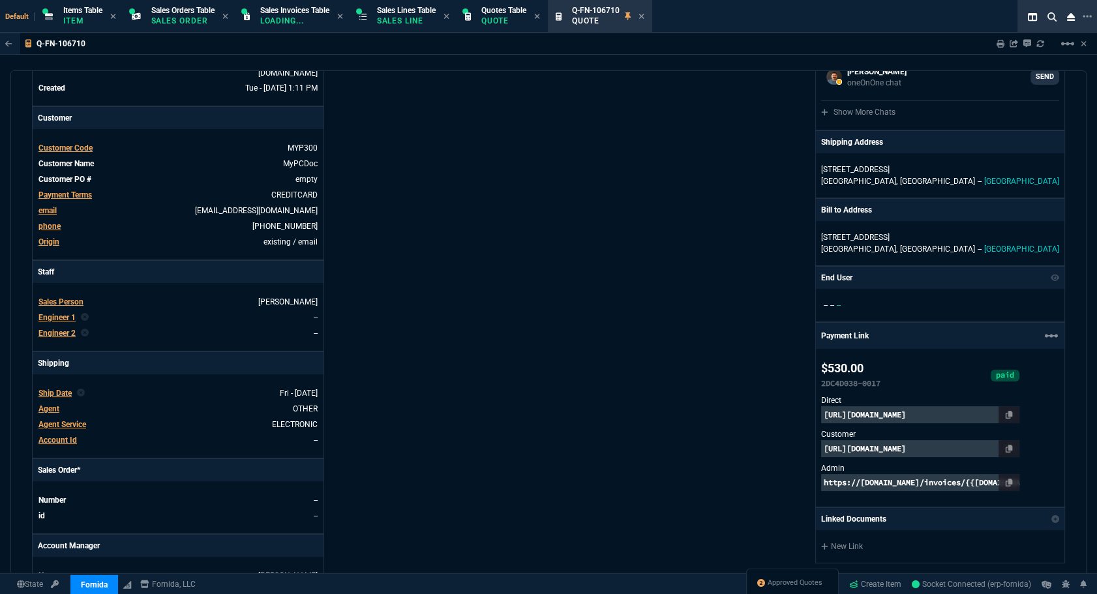
click at [459, 354] on div "Details Number Q-FN-106710 Order ID Q-FN-106710 Customer Code MYP300 Total Unit…" at bounding box center [290, 323] width 516 height 760
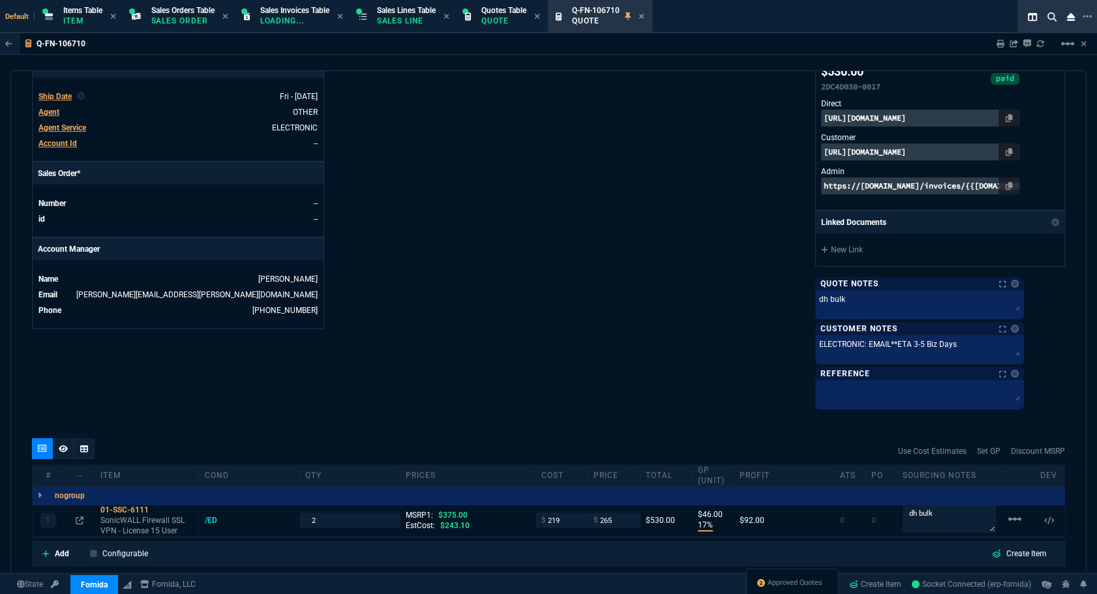
scroll to position [632, 0]
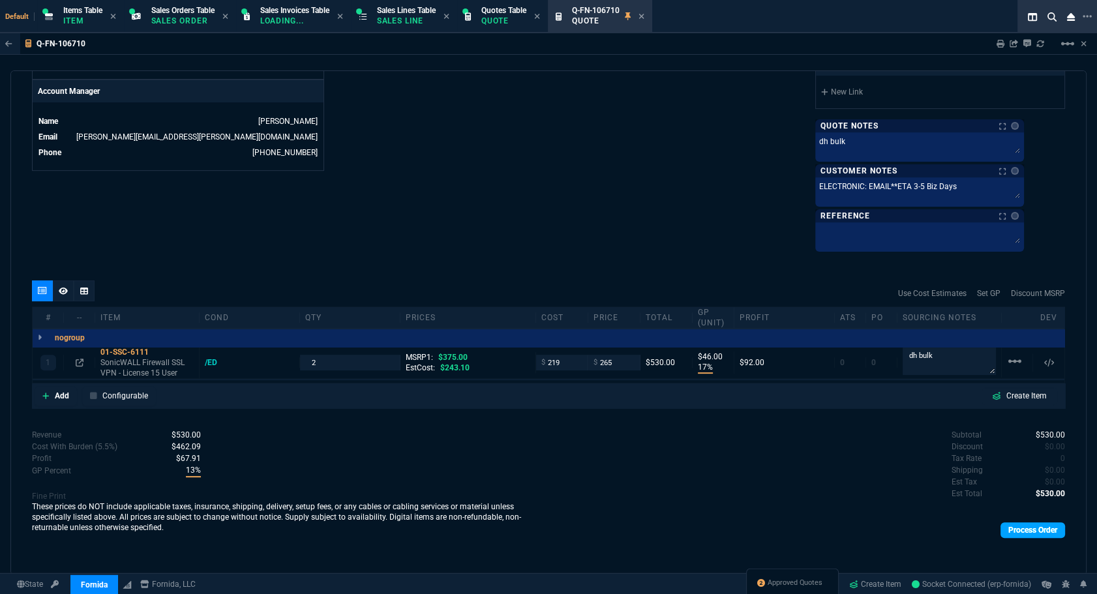
click at [1024, 529] on link "Process Order" at bounding box center [1032, 530] width 65 height 16
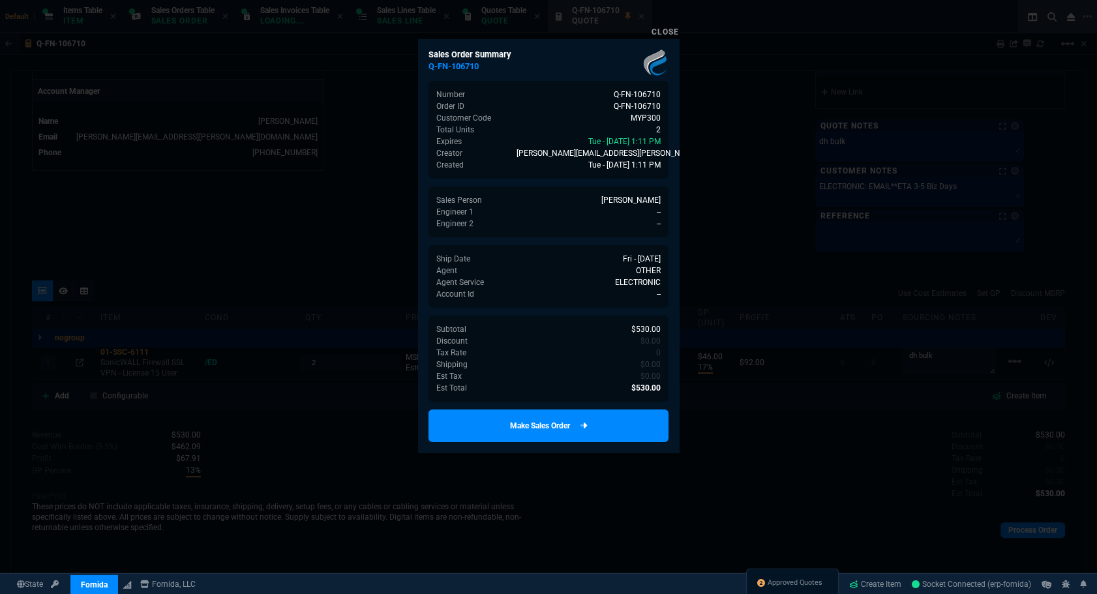
click at [598, 434] on link "Make Sales Order" at bounding box center [548, 425] width 240 height 33
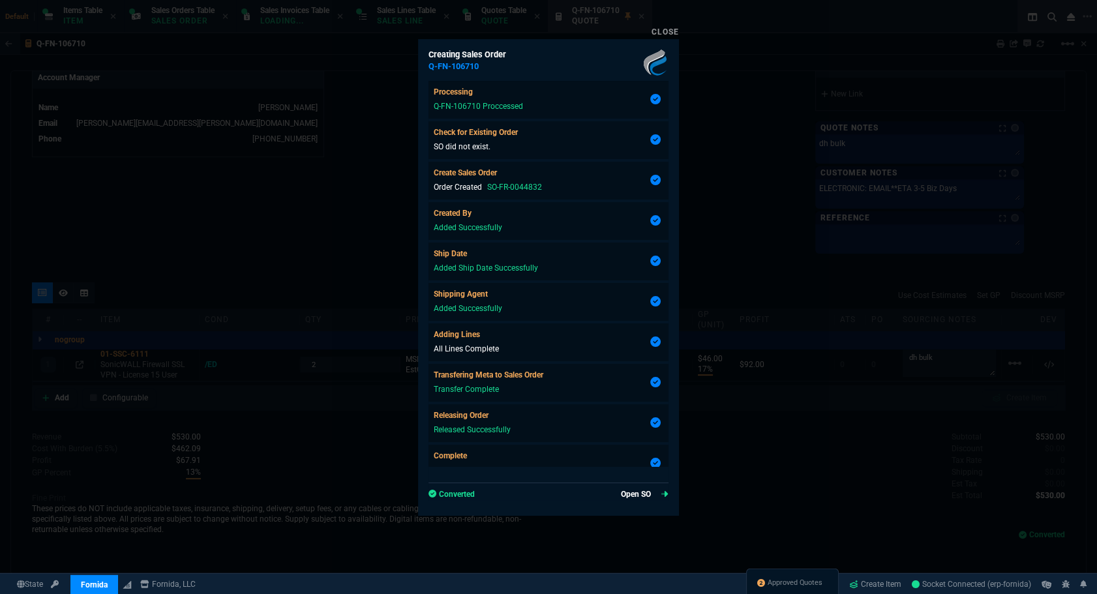
type input "17"
type input "46"
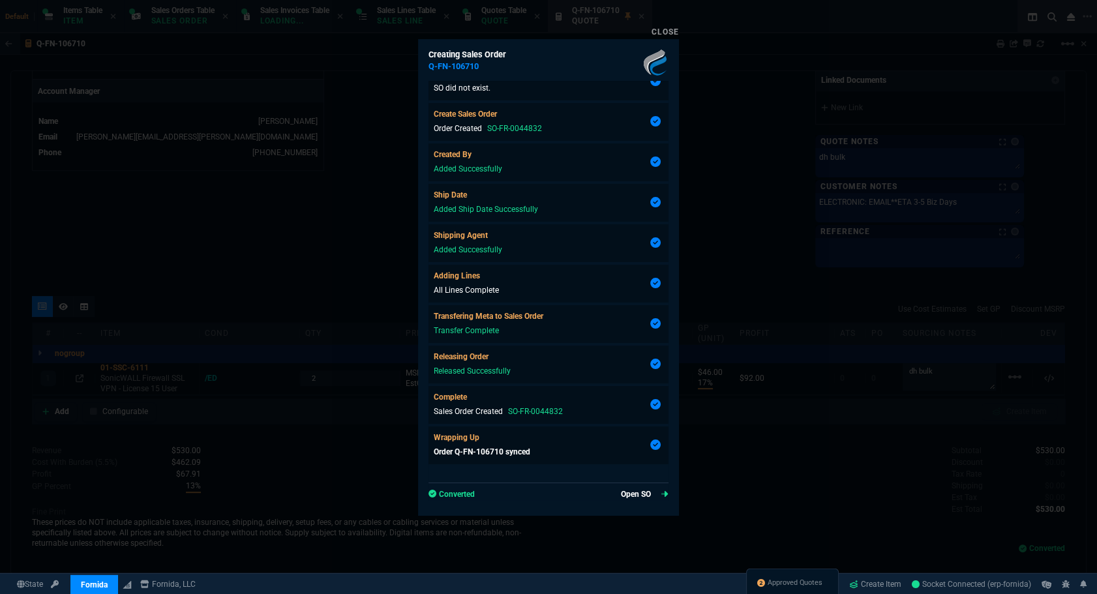
type input "29"
click at [629, 492] on link "Open SO" at bounding box center [645, 494] width 48 height 12
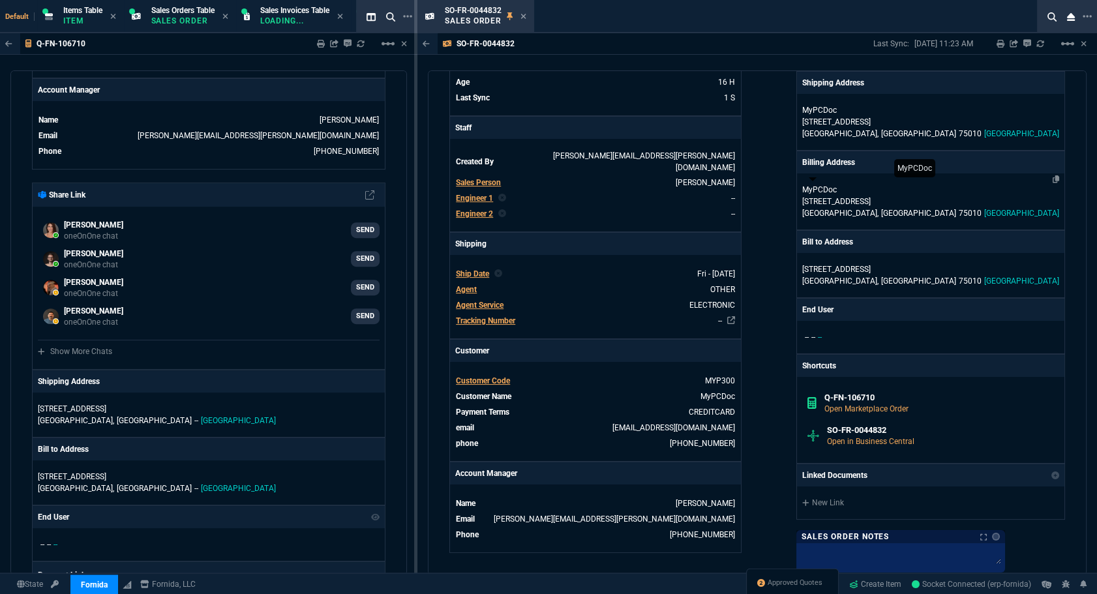
scroll to position [415, 0]
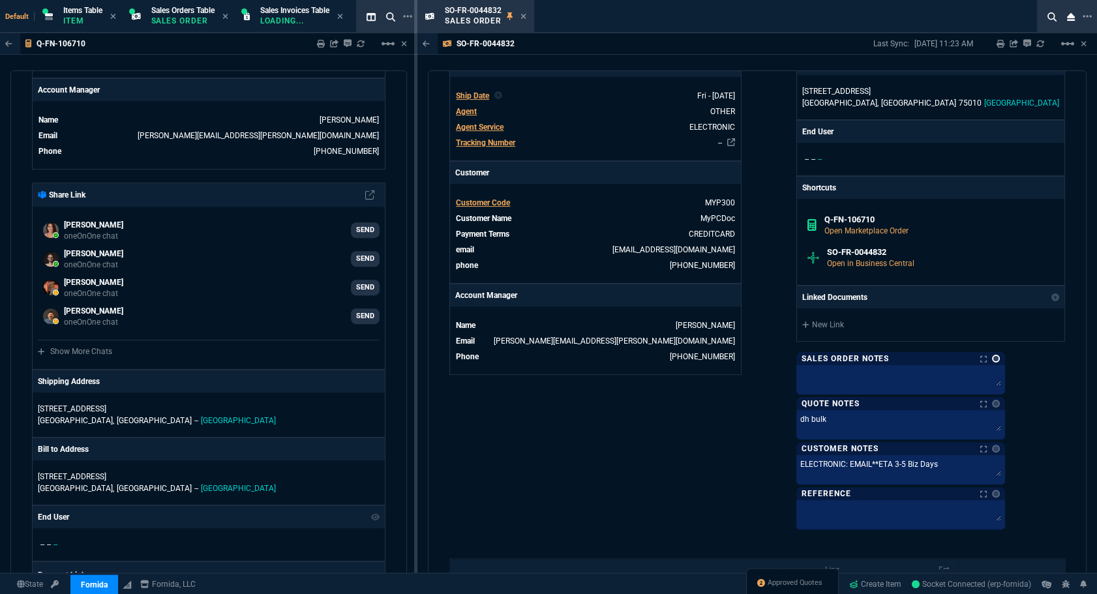
click at [999, 361] on link at bounding box center [996, 359] width 8 height 8
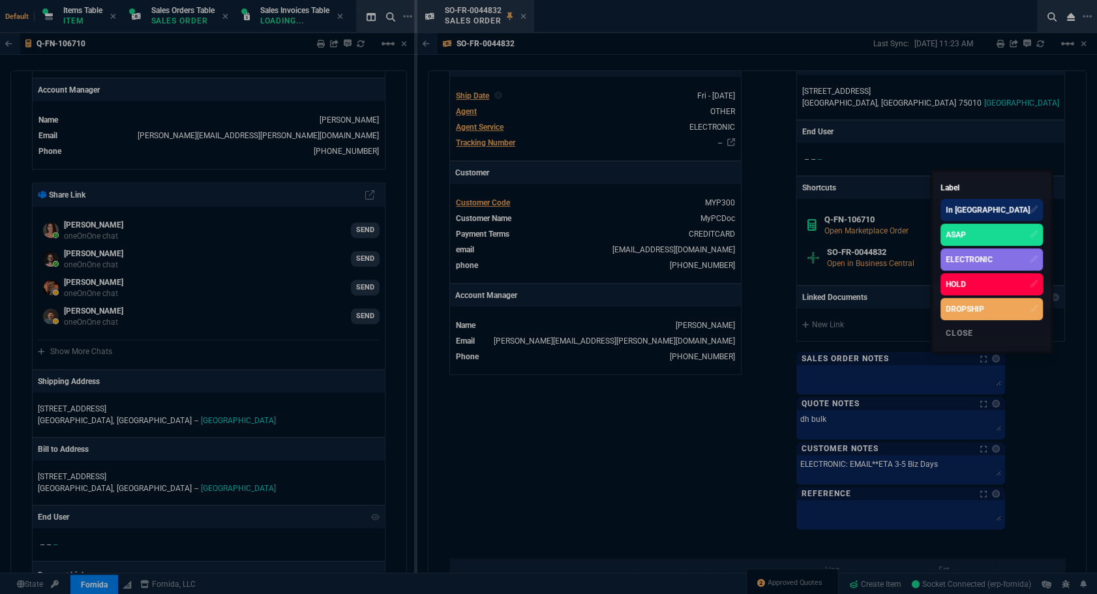
click at [992, 258] on div "ELECTRONIC" at bounding box center [968, 260] width 47 height 12
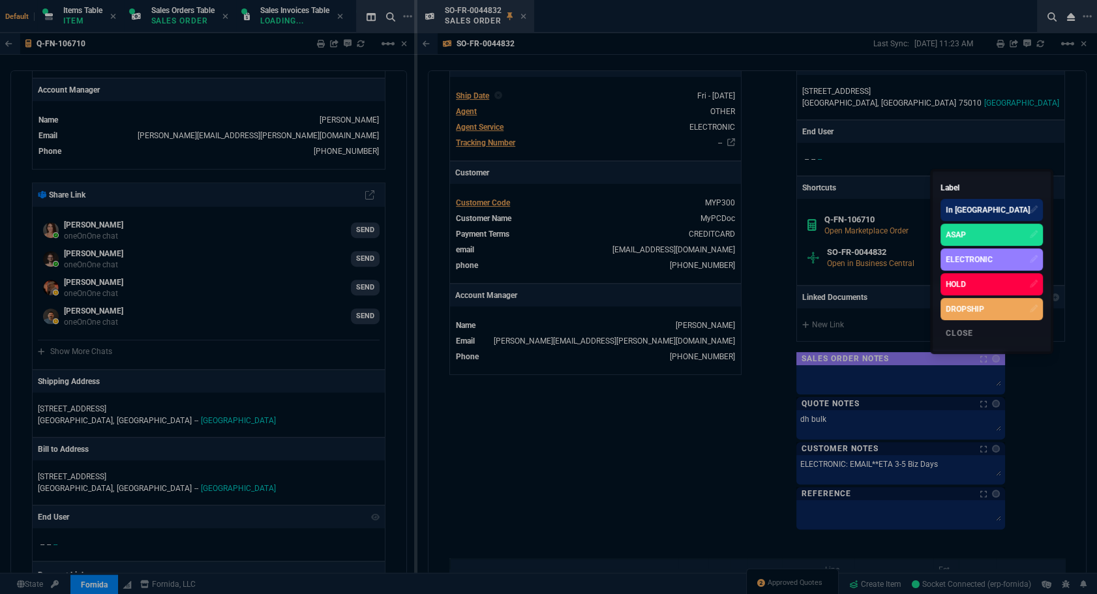
click at [779, 332] on div at bounding box center [548, 297] width 1097 height 594
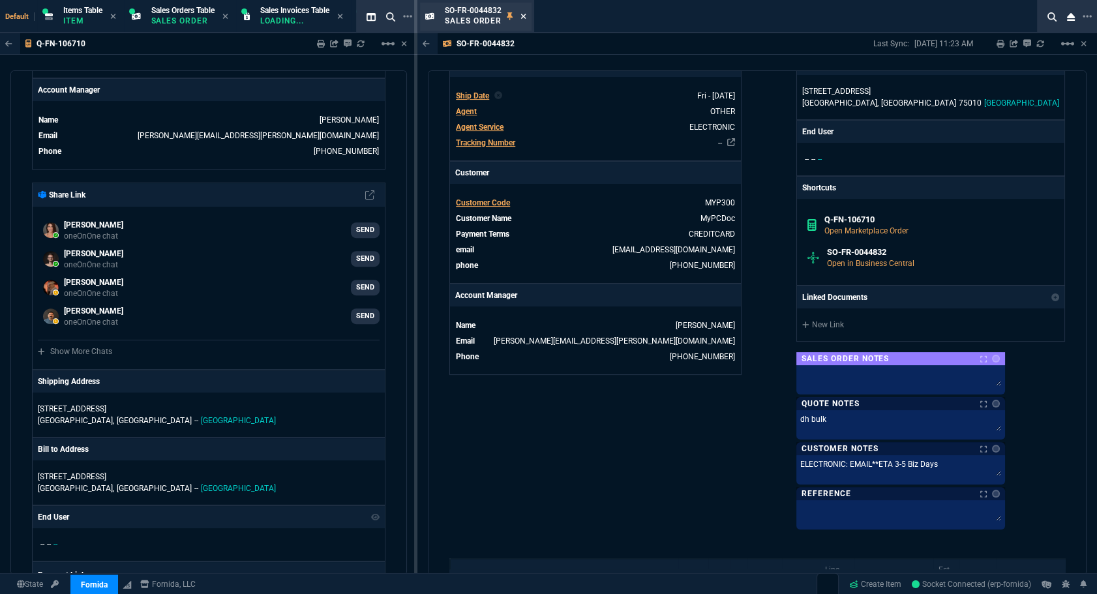
click at [520, 14] on icon at bounding box center [523, 16] width 6 height 8
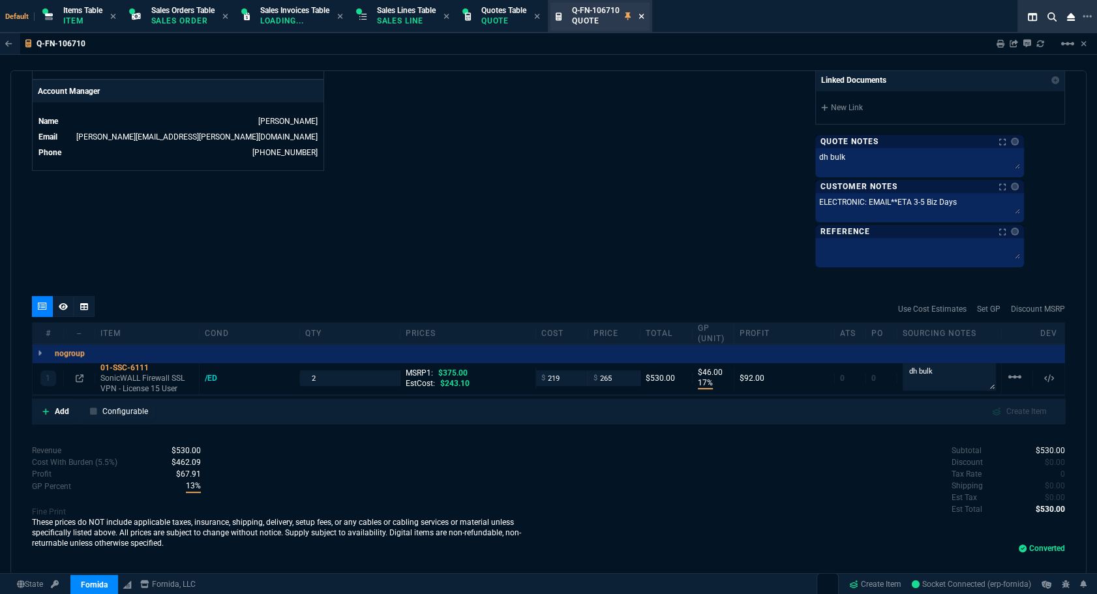
click at [643, 17] on icon at bounding box center [640, 16] width 5 height 5
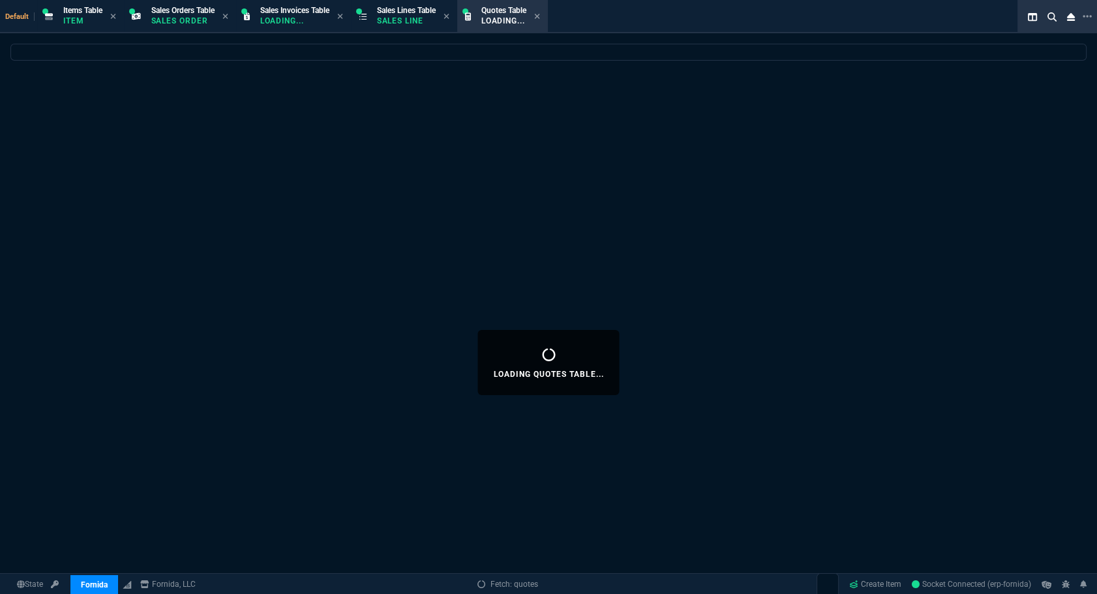
select select
